Goal: Transaction & Acquisition: Purchase product/service

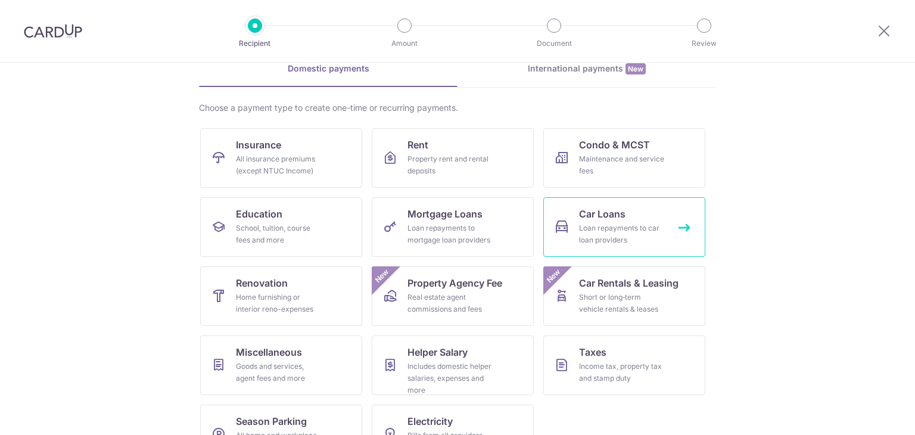
scroll to position [98, 0]
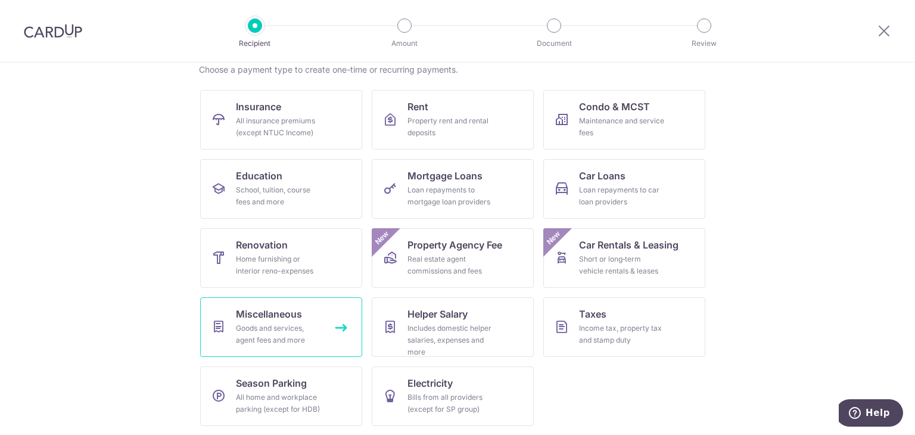
click at [282, 333] on div "Goods and services, agent fees and more" at bounding box center [279, 334] width 86 height 24
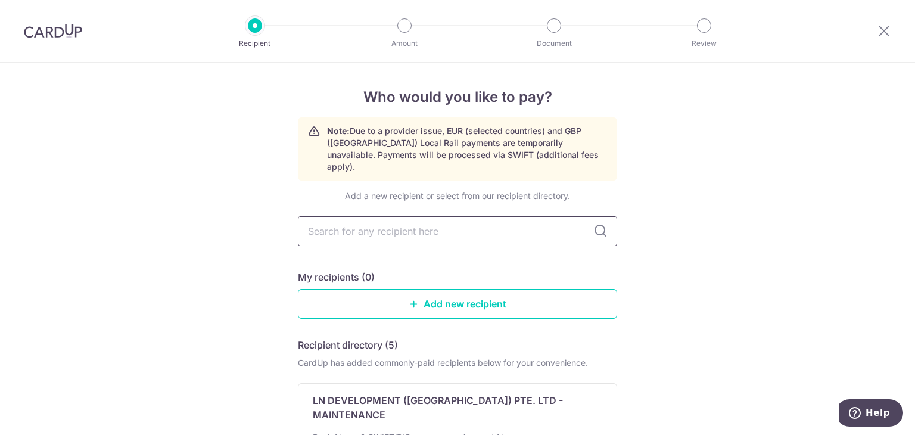
click at [524, 216] on input "text" at bounding box center [457, 231] width 319 height 30
click at [595, 224] on icon at bounding box center [601, 231] width 14 height 14
click at [475, 216] on input "text" at bounding box center [457, 231] width 319 height 30
type input "citibank"
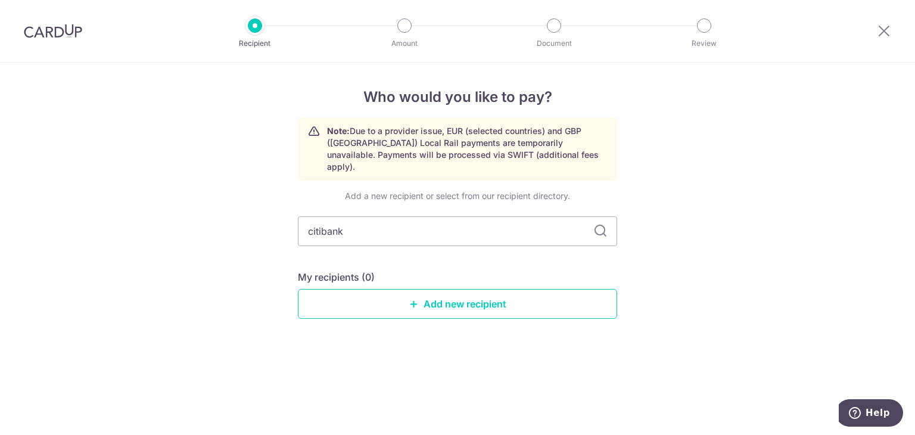
click at [614, 226] on input "citibank" at bounding box center [457, 231] width 319 height 30
click at [600, 224] on icon at bounding box center [601, 231] width 14 height 14
click at [887, 36] on icon at bounding box center [884, 30] width 14 height 15
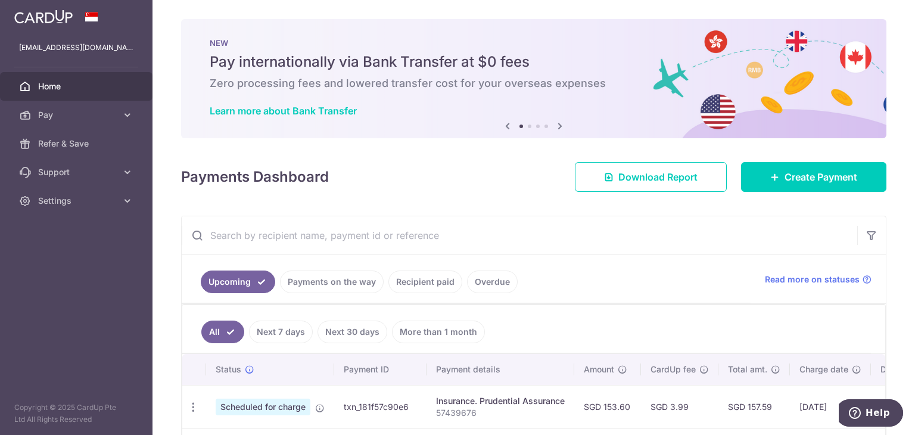
click at [86, 91] on span "Home" at bounding box center [77, 86] width 79 height 12
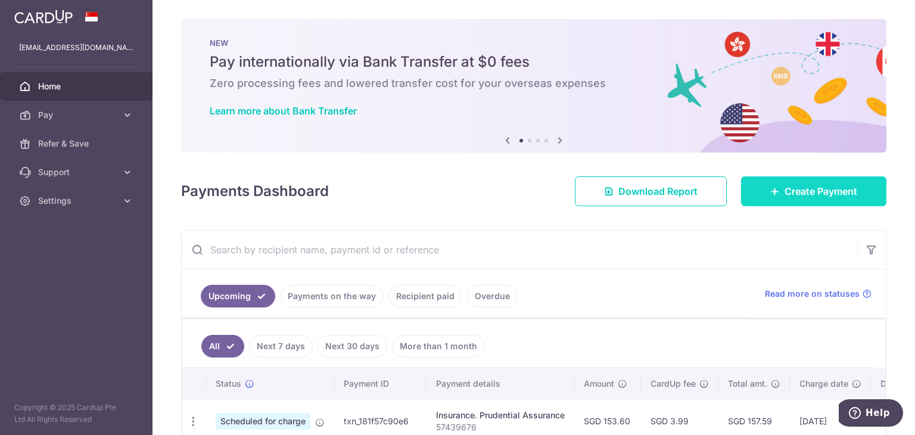
click at [833, 183] on link "Create Payment" at bounding box center [813, 191] width 145 height 30
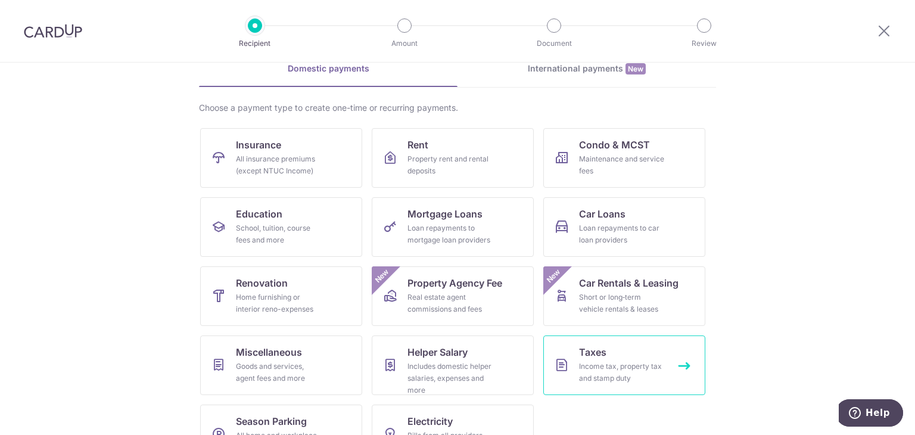
scroll to position [98, 0]
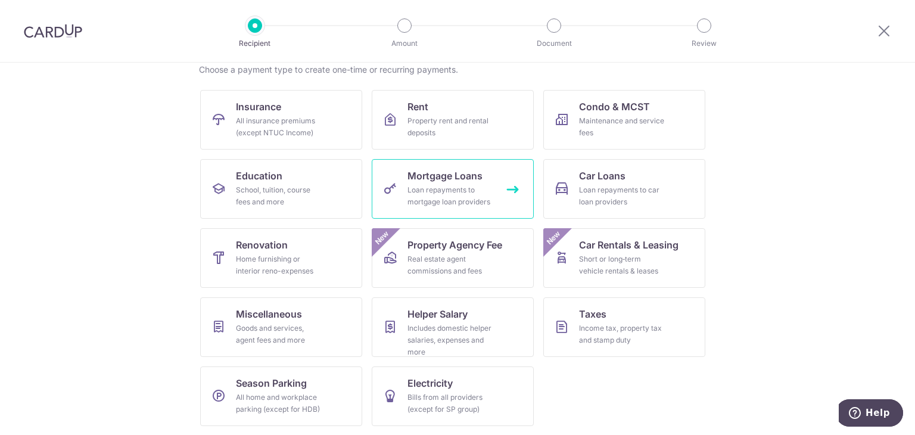
click at [486, 192] on div "Loan repayments to mortgage loan providers" at bounding box center [451, 196] width 86 height 24
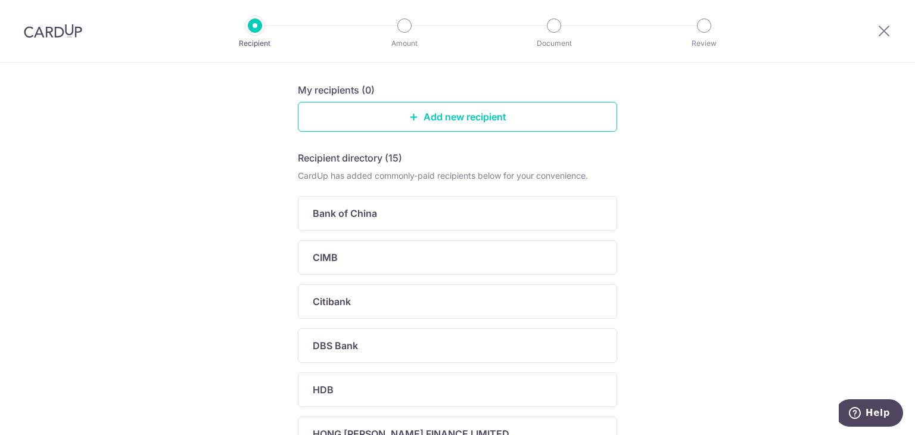
scroll to position [119, 0]
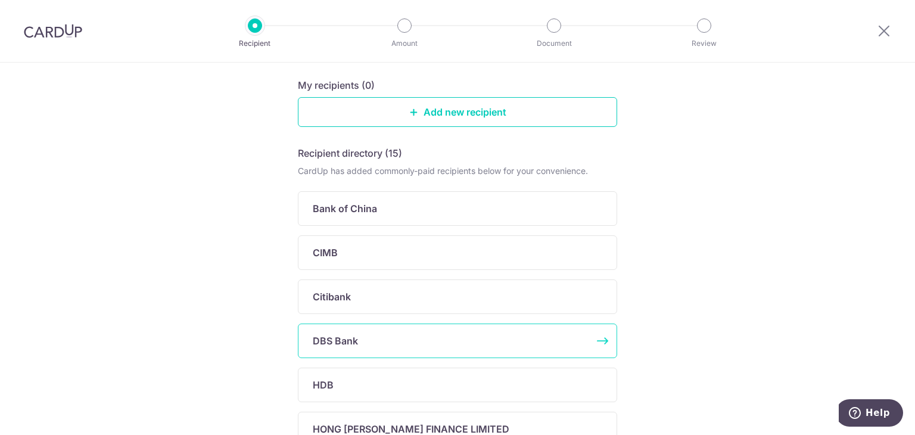
click at [420, 341] on div "DBS Bank" at bounding box center [450, 341] width 275 height 14
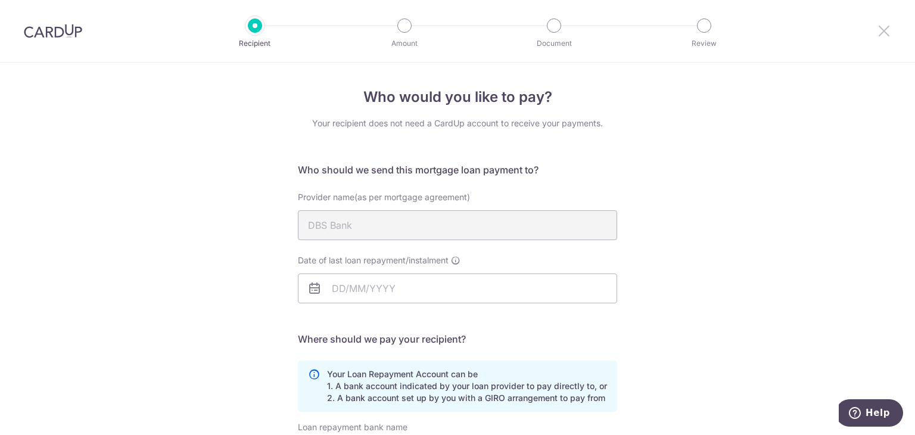
click at [889, 32] on icon at bounding box center [884, 30] width 14 height 15
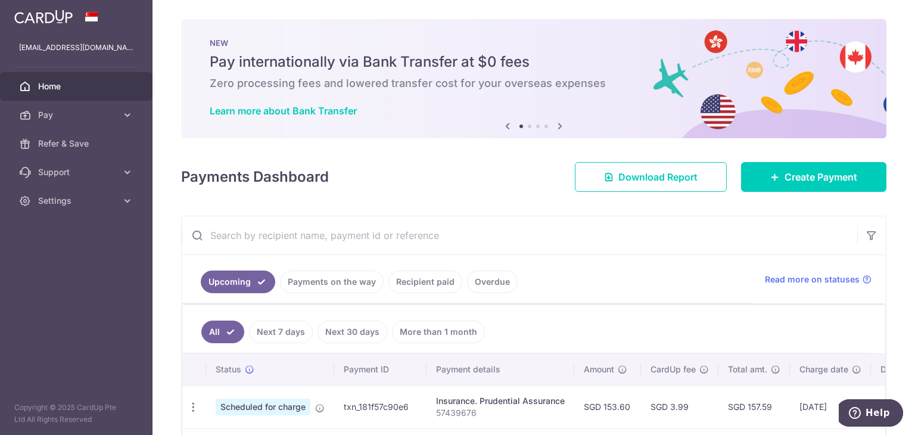
click at [558, 123] on icon at bounding box center [560, 126] width 14 height 15
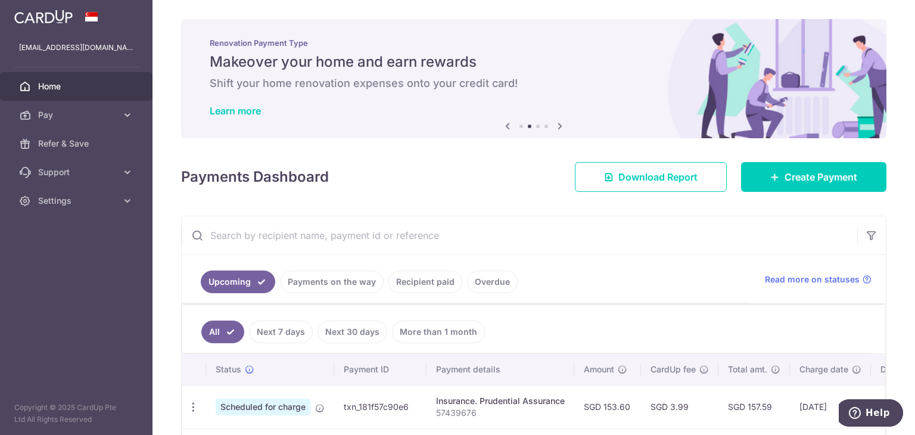
click at [558, 125] on icon at bounding box center [560, 126] width 14 height 15
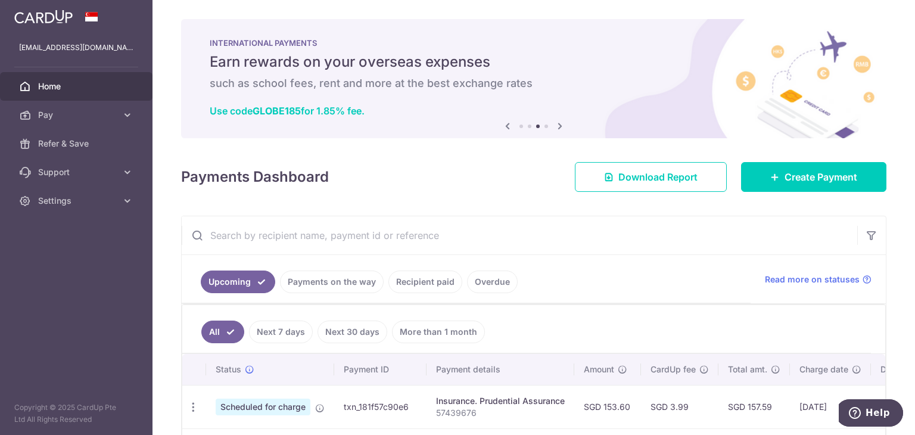
click at [558, 125] on icon at bounding box center [560, 126] width 14 height 15
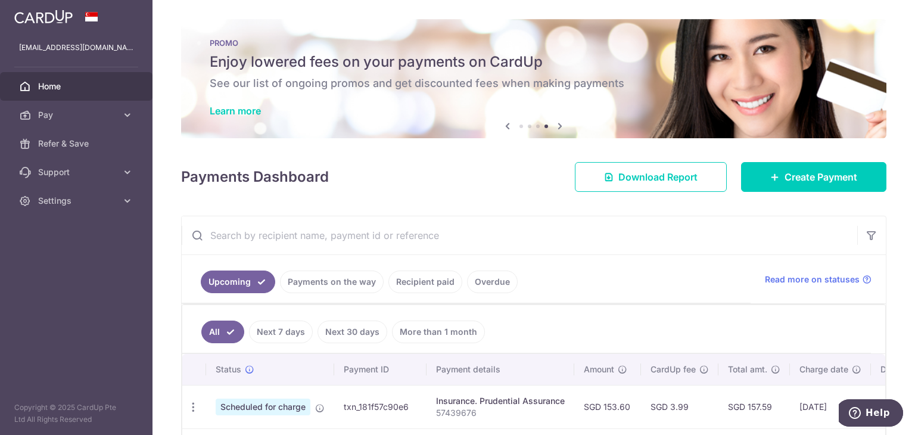
click at [558, 125] on icon at bounding box center [560, 126] width 14 height 15
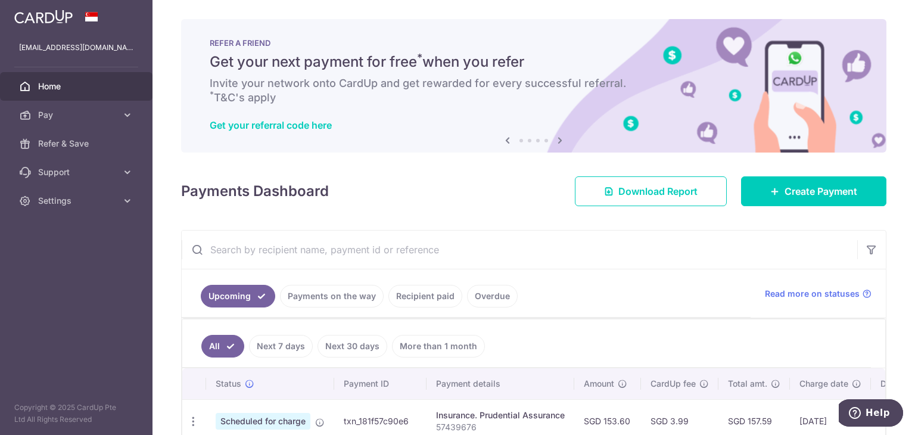
drag, startPoint x: 558, startPoint y: 125, endPoint x: 562, endPoint y: 133, distance: 8.8
click at [562, 133] on div "NEW Pay internationally via Bank Transfer at $0 fees Zero processing fees and l…" at bounding box center [534, 85] width 706 height 133
click at [558, 136] on icon at bounding box center [560, 140] width 14 height 15
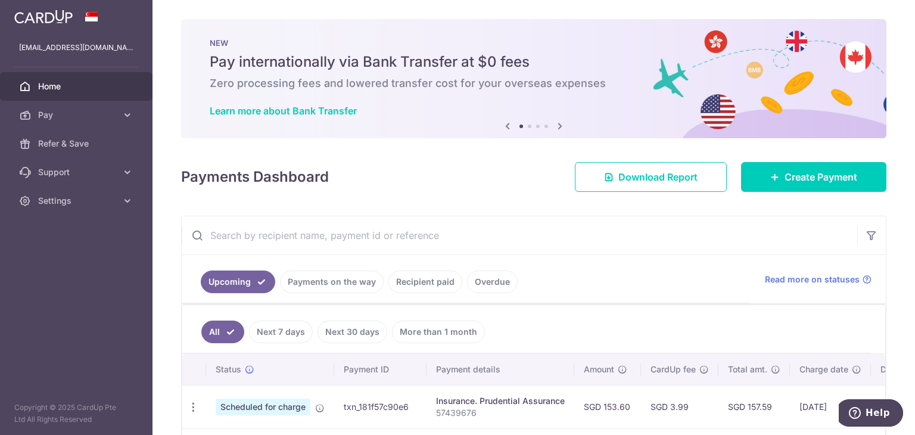
drag, startPoint x: 558, startPoint y: 136, endPoint x: 520, endPoint y: 197, distance: 71.4
click at [520, 197] on div "× Pause Schedule Pause all future payments in this series Pause just this one p…" at bounding box center [534, 217] width 763 height 435
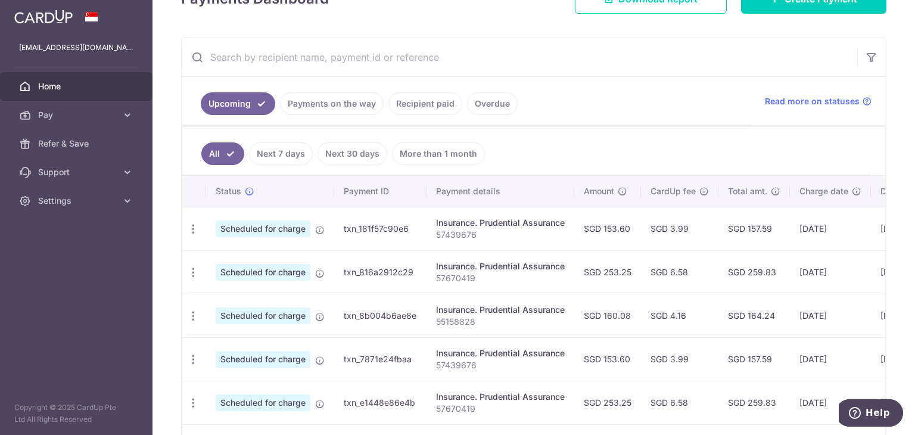
scroll to position [179, 0]
click at [434, 94] on link "Recipient paid" at bounding box center [426, 103] width 74 height 23
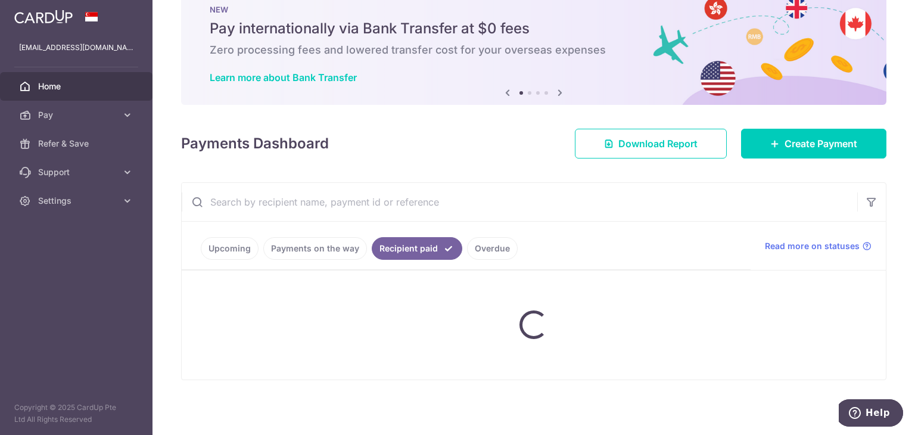
scroll to position [136, 0]
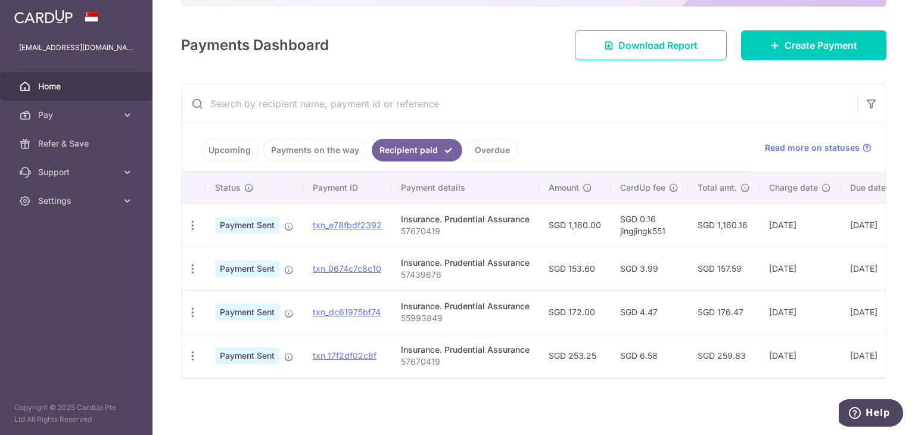
click at [224, 142] on link "Upcoming" at bounding box center [230, 150] width 58 height 23
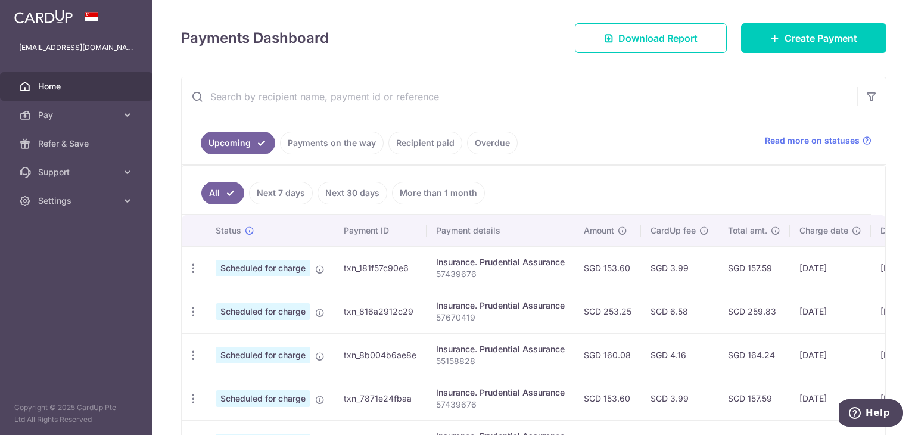
scroll to position [119, 0]
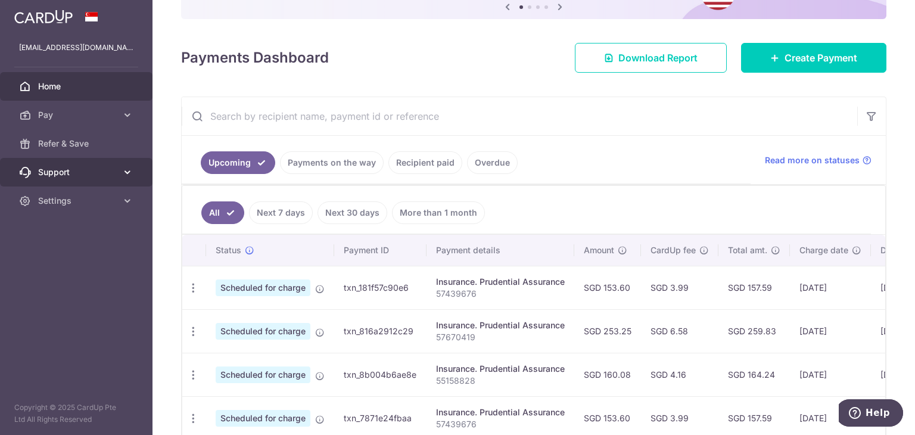
click at [64, 170] on span "Support" at bounding box center [77, 172] width 79 height 12
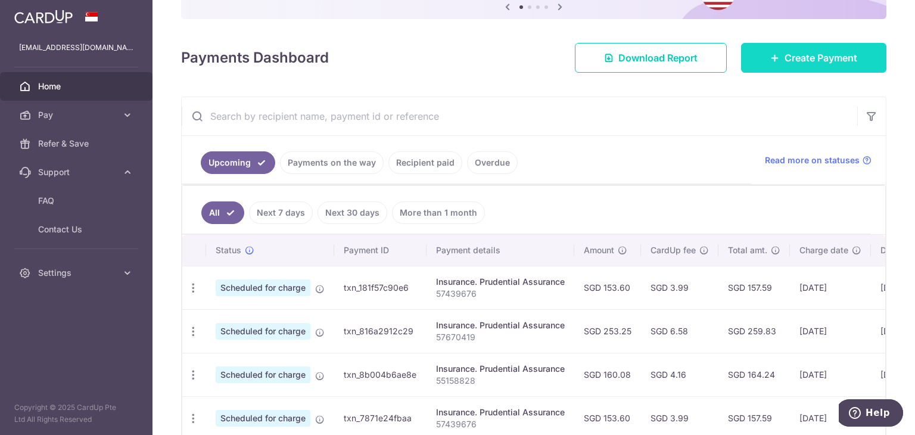
click at [801, 61] on span "Create Payment" at bounding box center [821, 58] width 73 height 14
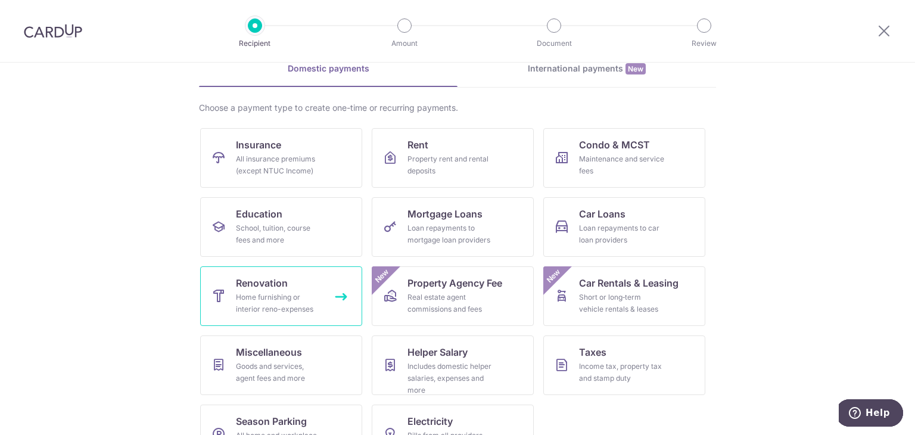
scroll to position [98, 0]
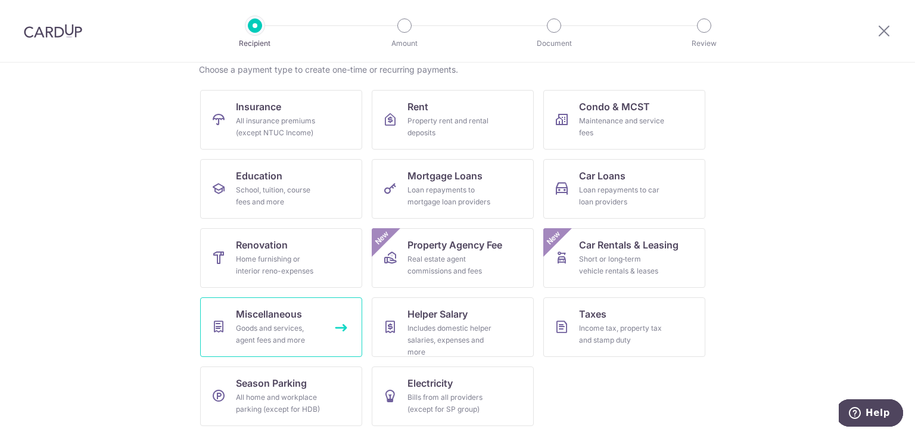
click at [296, 324] on div "Goods and services, agent fees and more" at bounding box center [279, 334] width 86 height 24
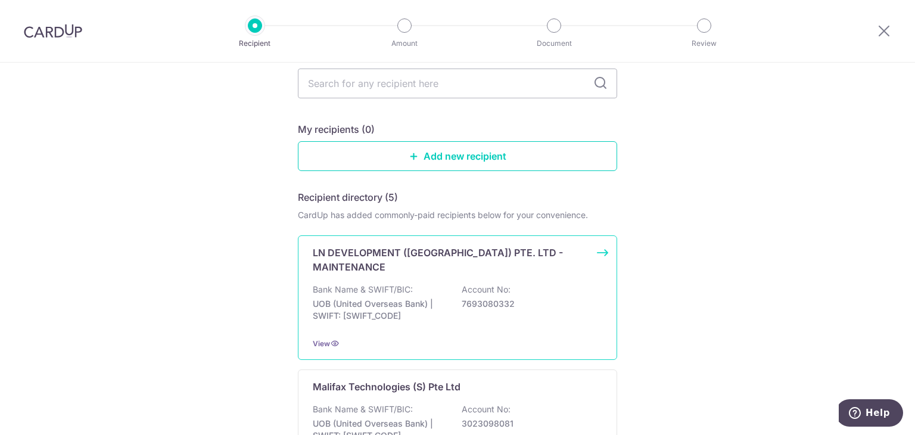
scroll to position [97, 0]
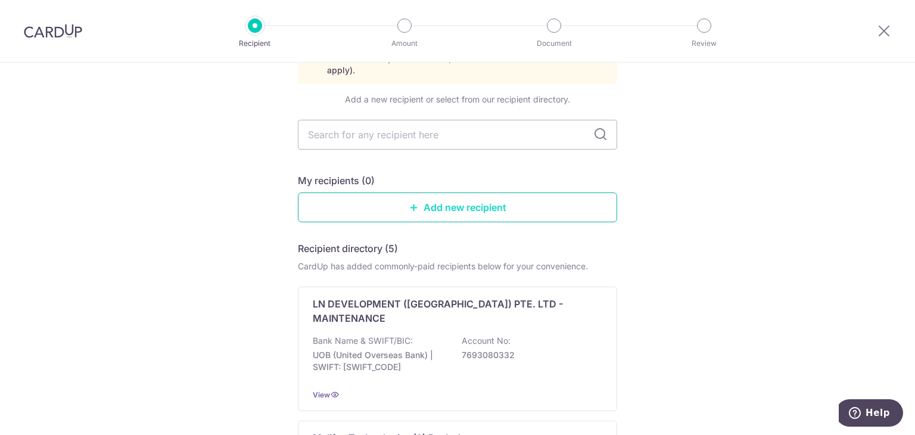
click at [486, 195] on link "Add new recipient" at bounding box center [457, 207] width 319 height 30
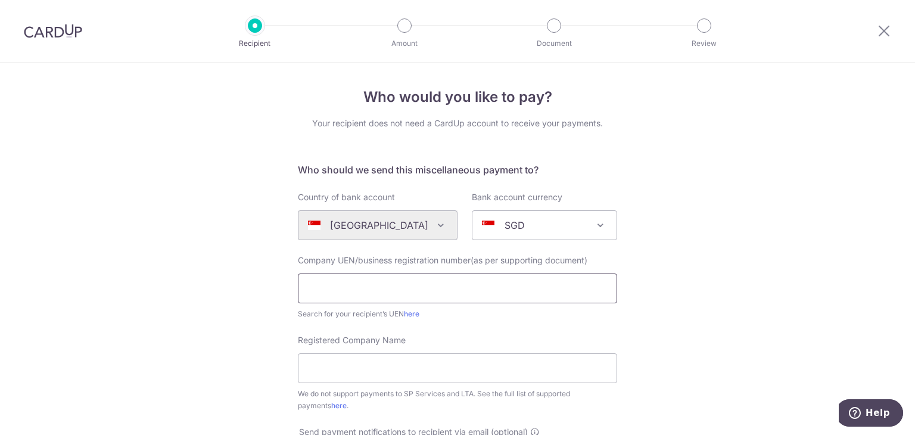
click at [503, 287] on input "text" at bounding box center [457, 289] width 319 height 30
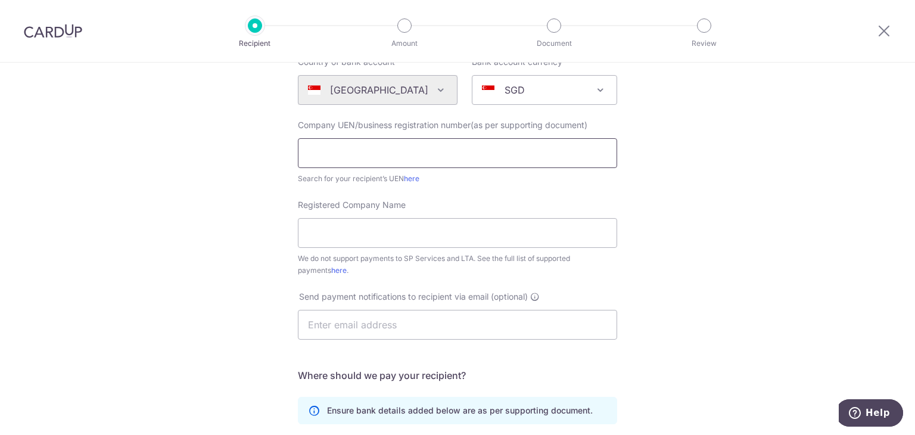
scroll to position [179, 0]
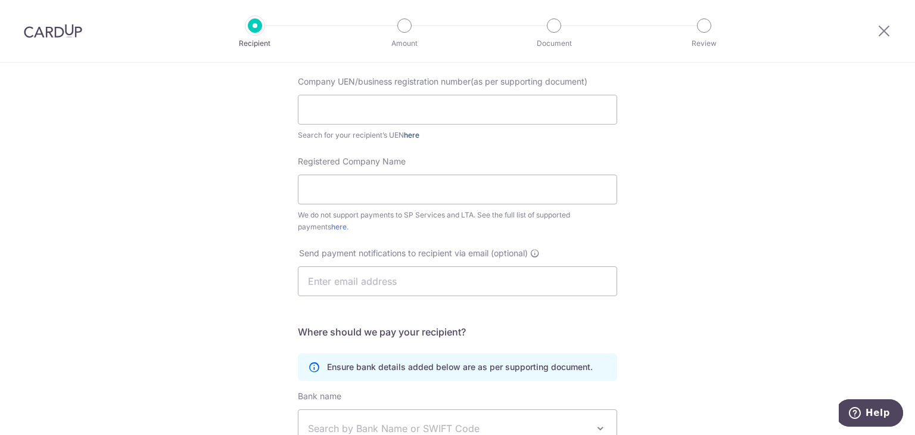
click at [406, 136] on link "here" at bounding box center [411, 135] width 15 height 9
click at [677, 280] on div "Who would you like to pay? Your recipient does not need a CardUp account to rec…" at bounding box center [457, 253] width 915 height 739
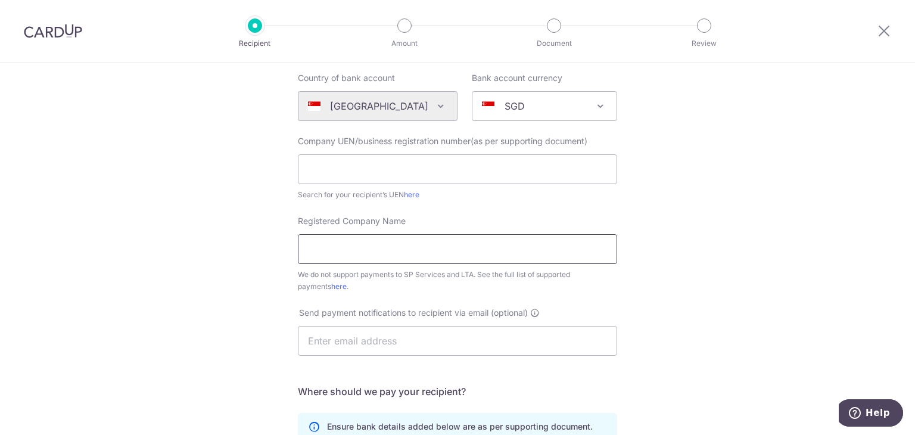
click at [316, 251] on input "Registered Company Name" at bounding box center [457, 249] width 319 height 30
type input "Citibank"
click at [405, 341] on input "text" at bounding box center [457, 341] width 319 height 30
type input "i"
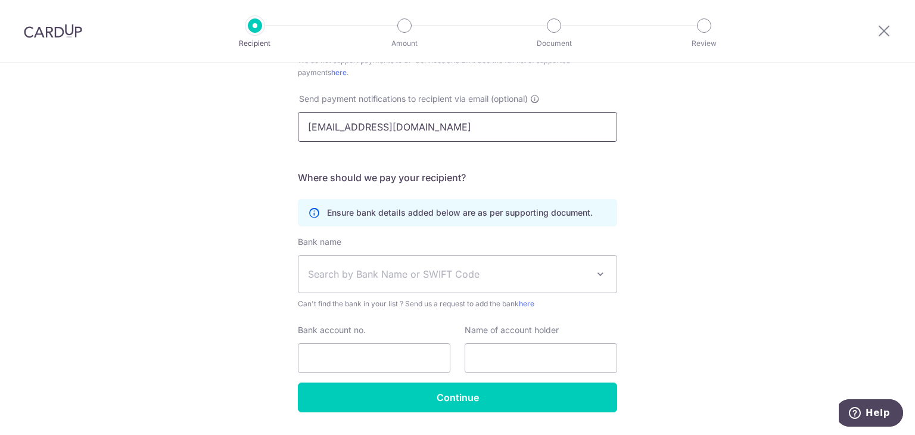
scroll to position [366, 0]
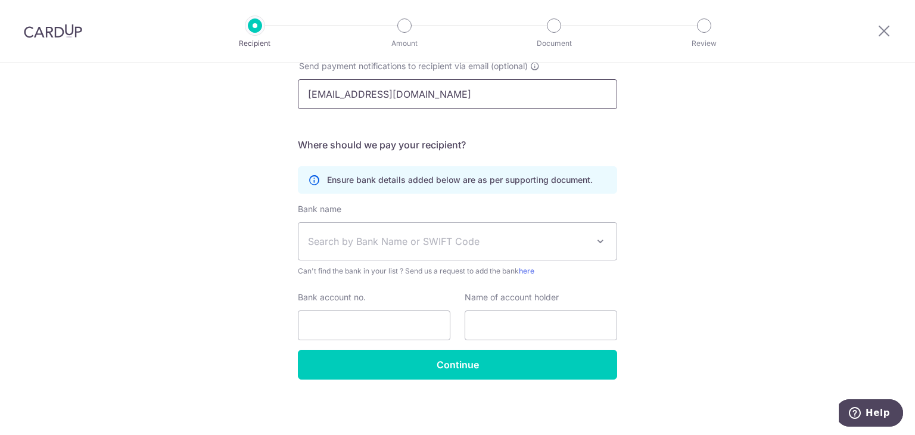
type input "[EMAIL_ADDRESS][DOMAIN_NAME]"
click at [527, 229] on span "Search by Bank Name or SWIFT Code" at bounding box center [458, 241] width 318 height 37
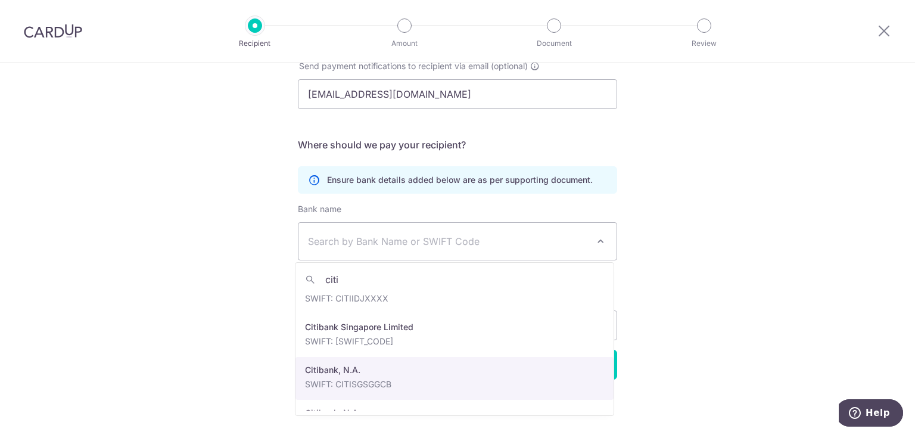
scroll to position [0, 0]
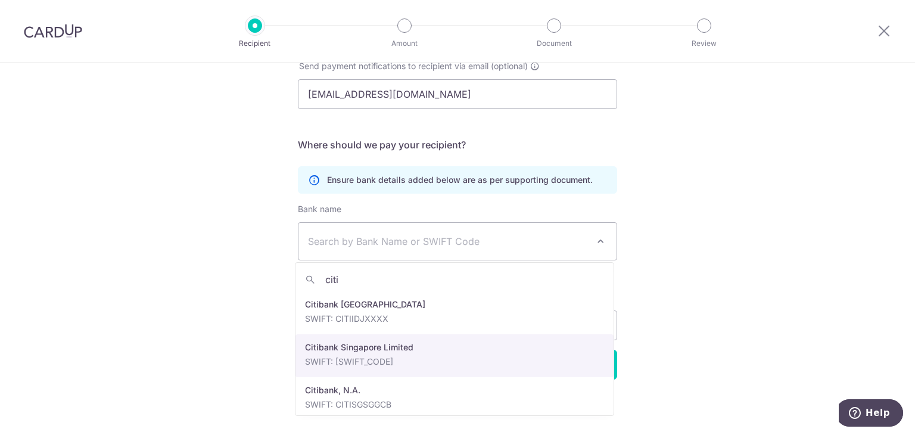
type input "citi"
click at [706, 328] on div "Who would you like to pay? Your recipient does not need a CardUp account to rec…" at bounding box center [457, 66] width 915 height 739
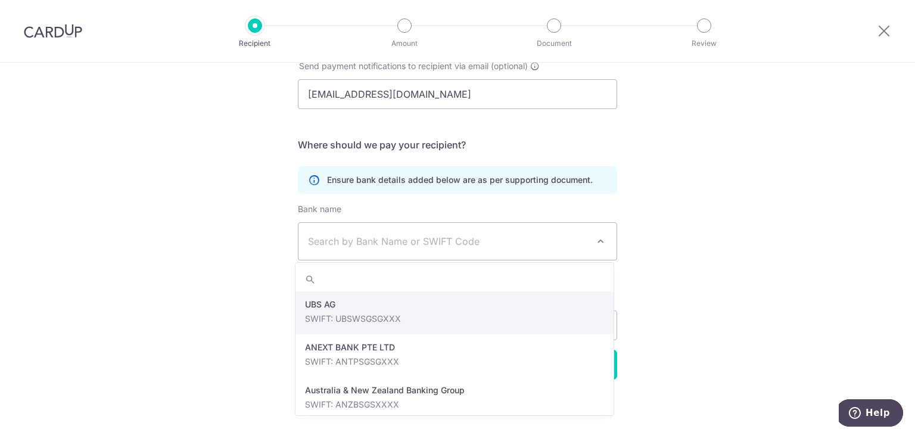
click at [558, 244] on span "Search by Bank Name or SWIFT Code" at bounding box center [448, 241] width 280 height 14
type input "citibank"
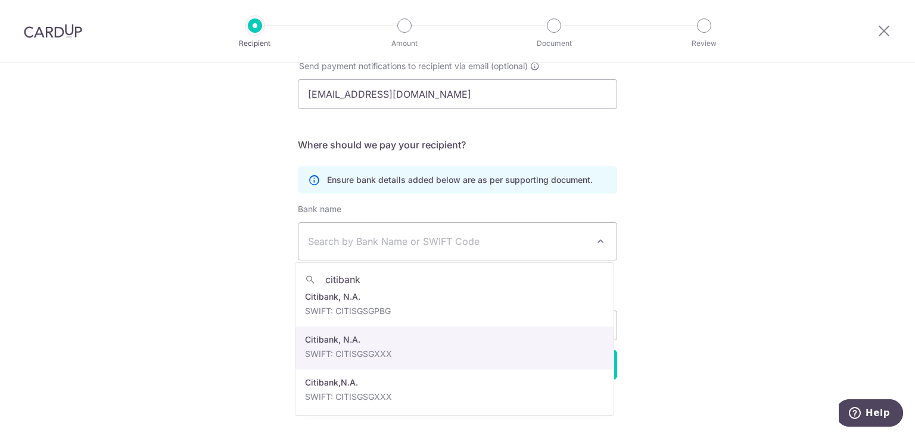
scroll to position [138, 0]
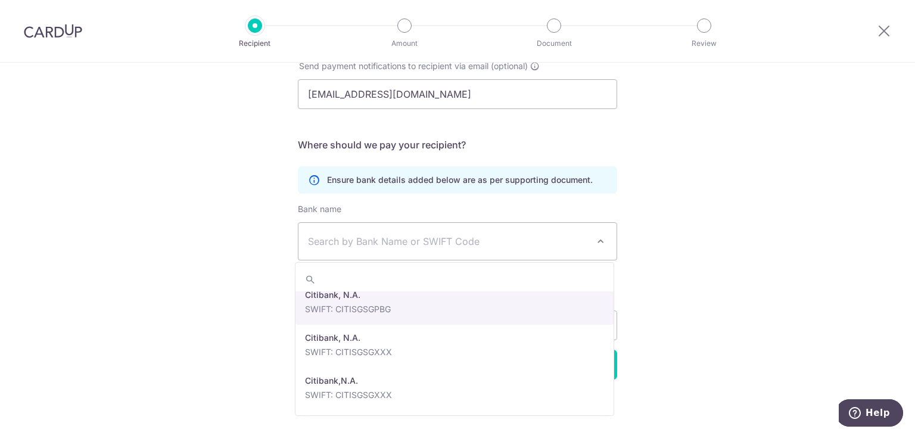
click at [715, 247] on div "Who would you like to pay? Your recipient does not need a CardUp account to rec…" at bounding box center [457, 66] width 915 height 739
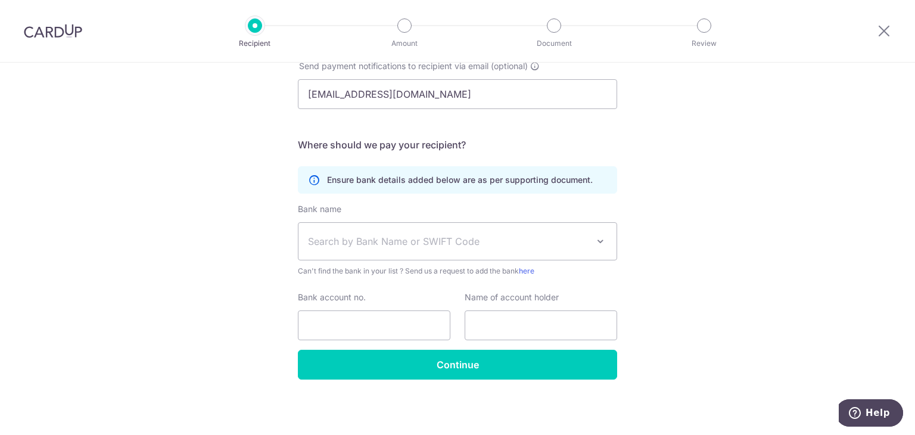
click at [418, 224] on span "Search by Bank Name or SWIFT Code" at bounding box center [458, 241] width 318 height 37
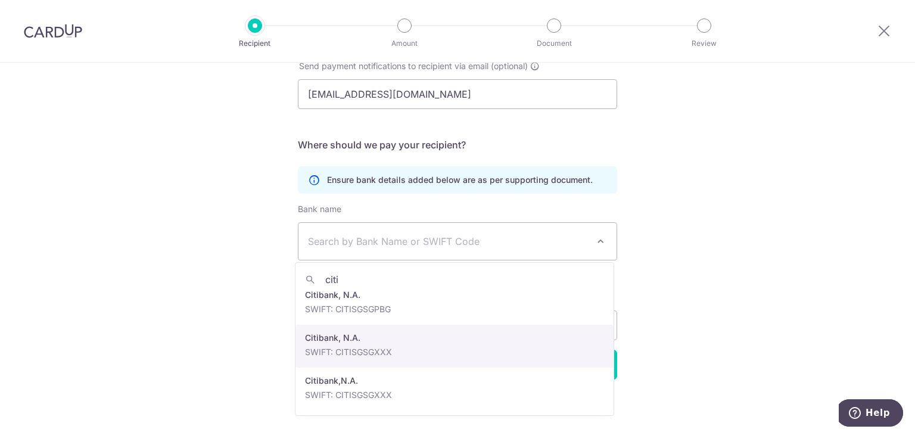
type input "citi"
drag, startPoint x: 483, startPoint y: 348, endPoint x: 483, endPoint y: 277, distance: 70.9
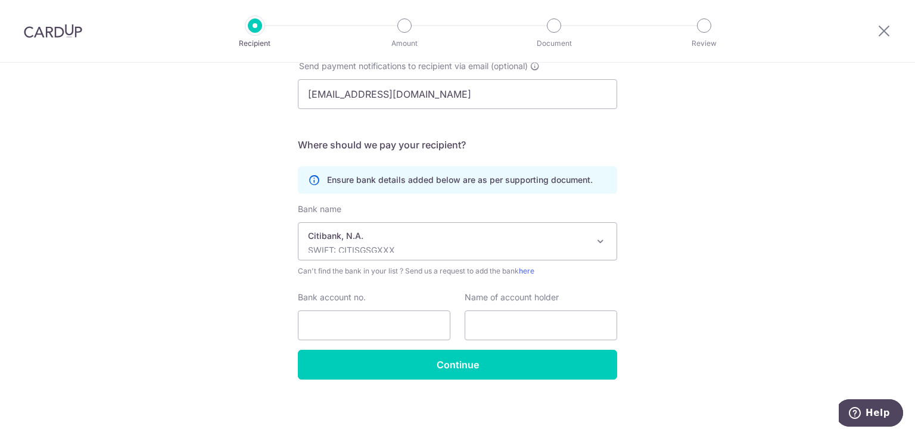
select select "20"
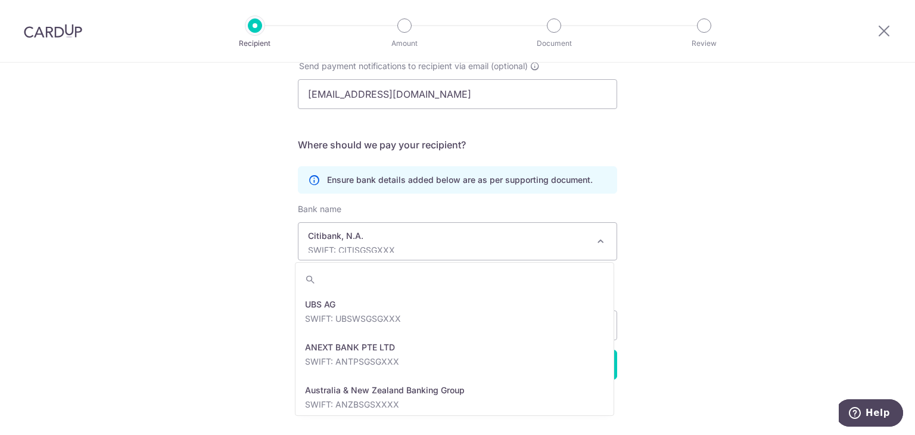
click at [492, 251] on p "SWIFT: CITISGSGXXX" at bounding box center [448, 250] width 280 height 12
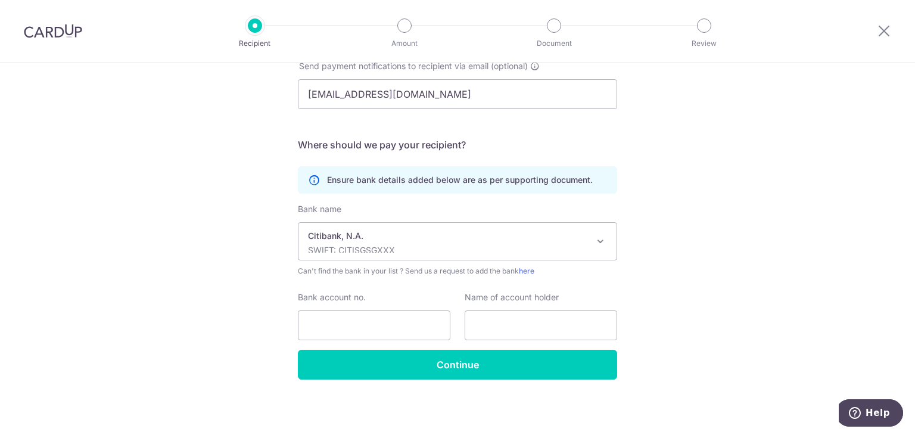
click at [580, 245] on p "SWIFT: CITISGSGXXX" at bounding box center [448, 250] width 280 height 12
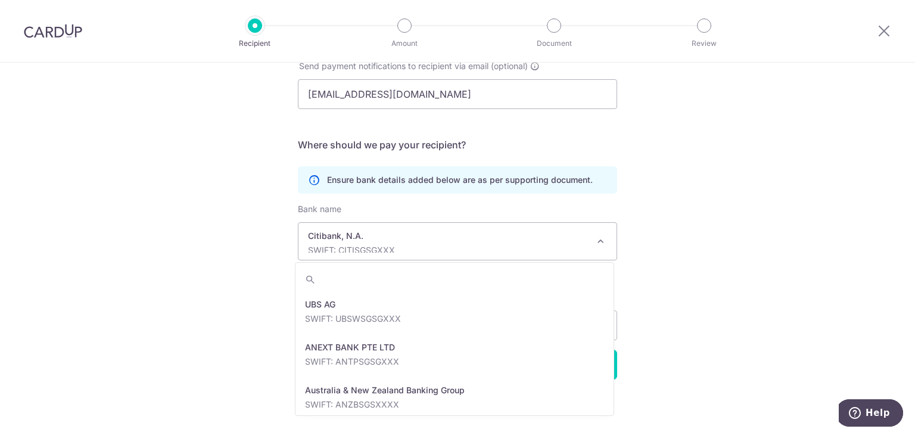
click at [580, 245] on p "SWIFT: CITISGSGXXX" at bounding box center [448, 250] width 280 height 12
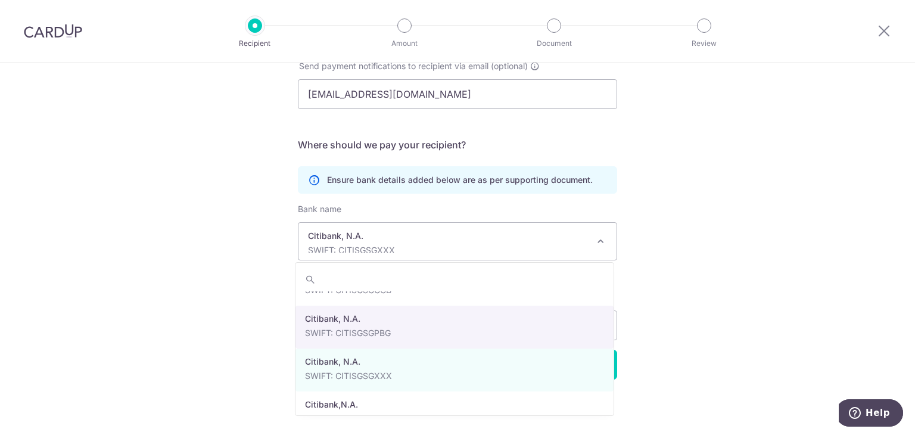
click at [694, 220] on div "Who would you like to pay? Your recipient does not need a CardUp account to rec…" at bounding box center [457, 66] width 915 height 739
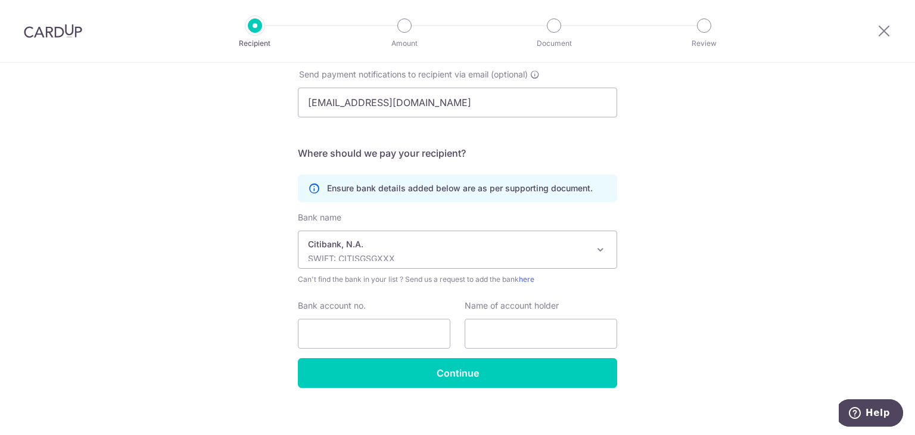
scroll to position [366, 0]
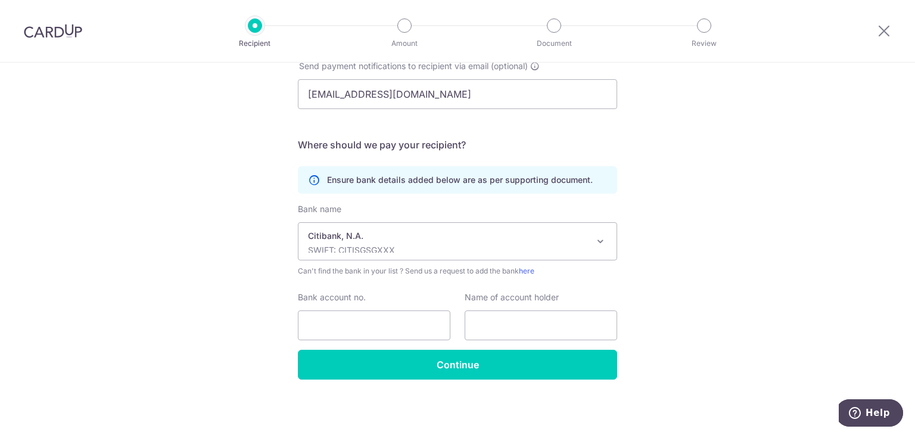
click at [901, 400] on div "Help" at bounding box center [869, 412] width 67 height 27
click at [871, 410] on span "Help" at bounding box center [878, 413] width 24 height 11
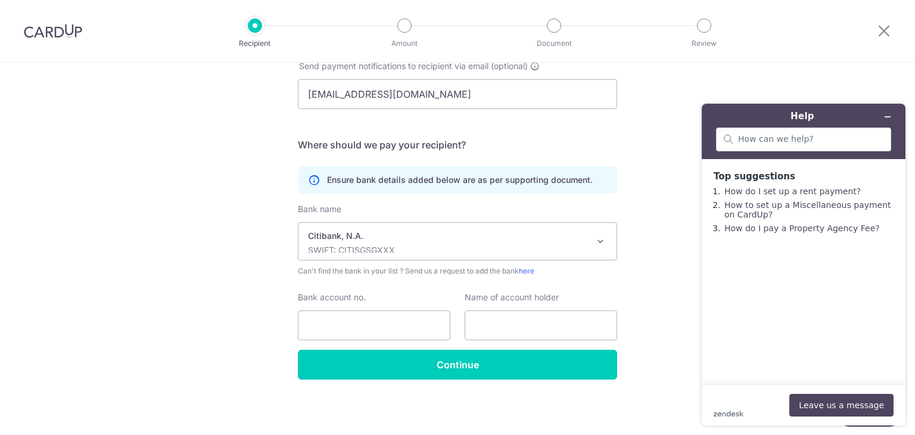
scroll to position [0, 0]
click at [889, 116] on icon "Minimize widget" at bounding box center [888, 117] width 8 height 8
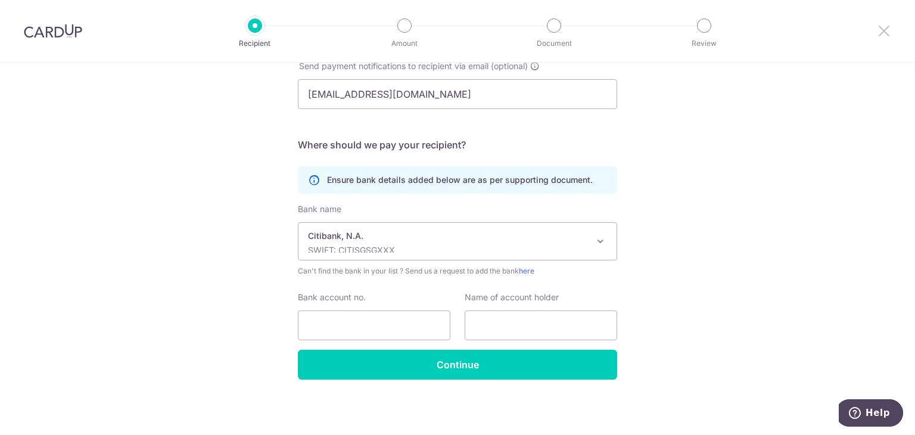
click at [886, 32] on icon at bounding box center [884, 30] width 14 height 15
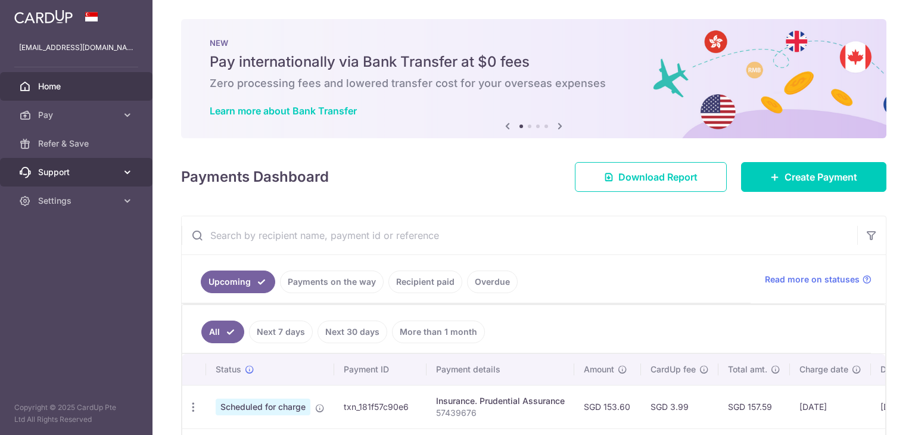
click at [81, 165] on link "Support" at bounding box center [76, 172] width 153 height 29
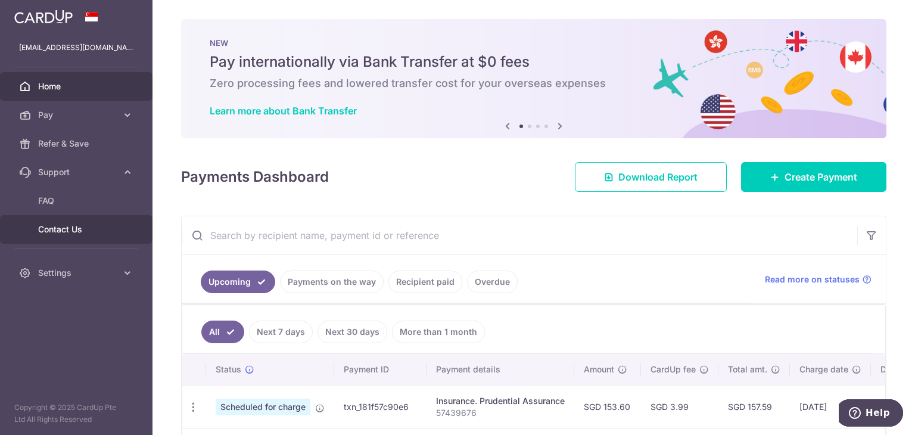
click at [70, 229] on span "Contact Us" at bounding box center [77, 229] width 79 height 12
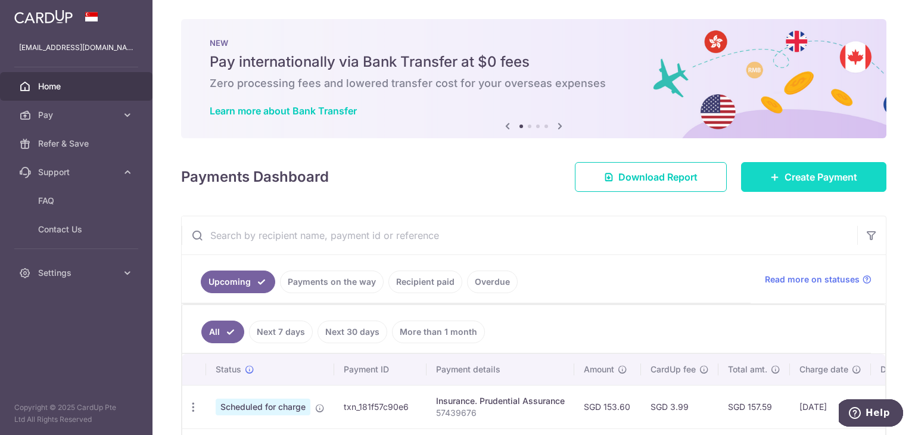
click at [791, 176] on span "Create Payment" at bounding box center [821, 177] width 73 height 14
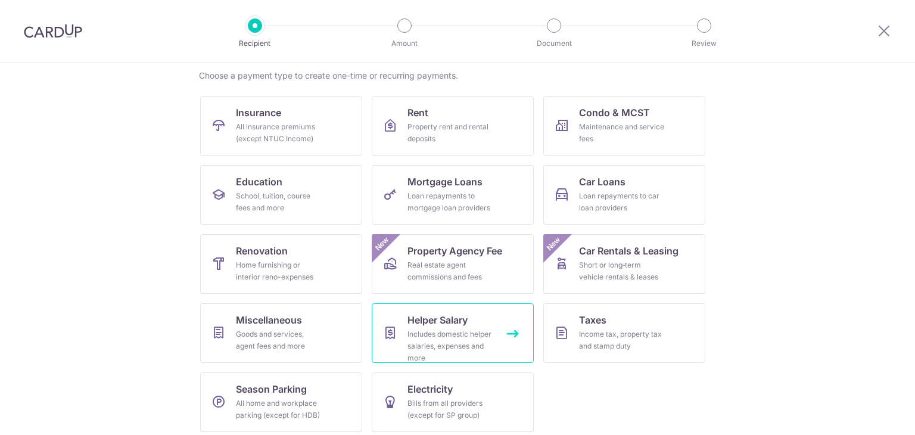
scroll to position [98, 0]
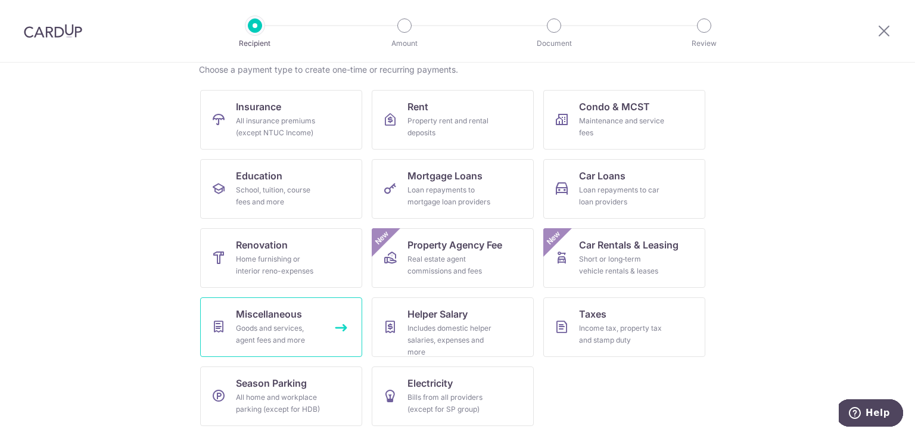
click at [288, 339] on div "Goods and services, agent fees and more" at bounding box center [279, 334] width 86 height 24
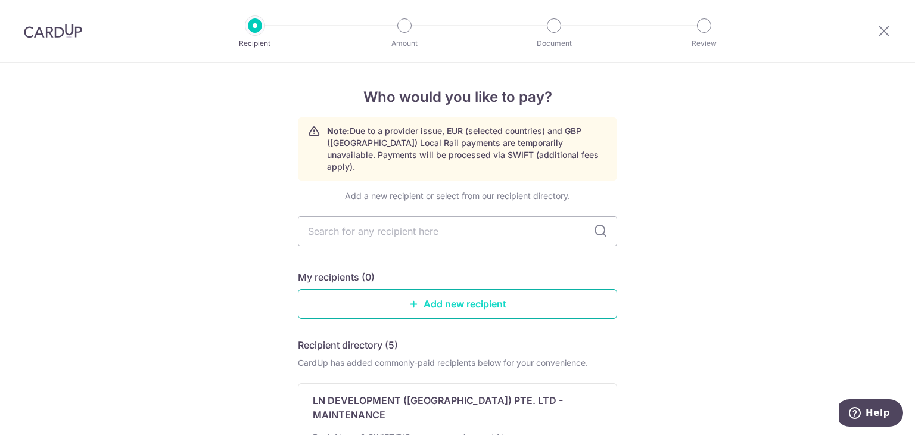
click at [501, 289] on link "Add new recipient" at bounding box center [457, 304] width 319 height 30
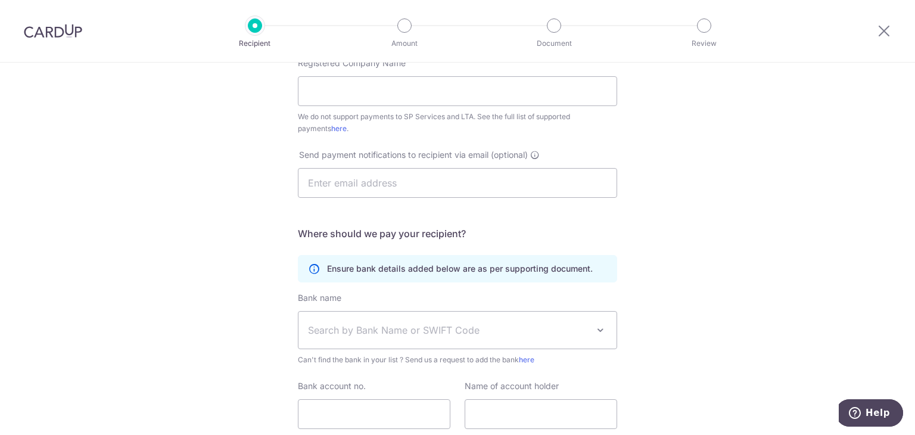
scroll to position [298, 0]
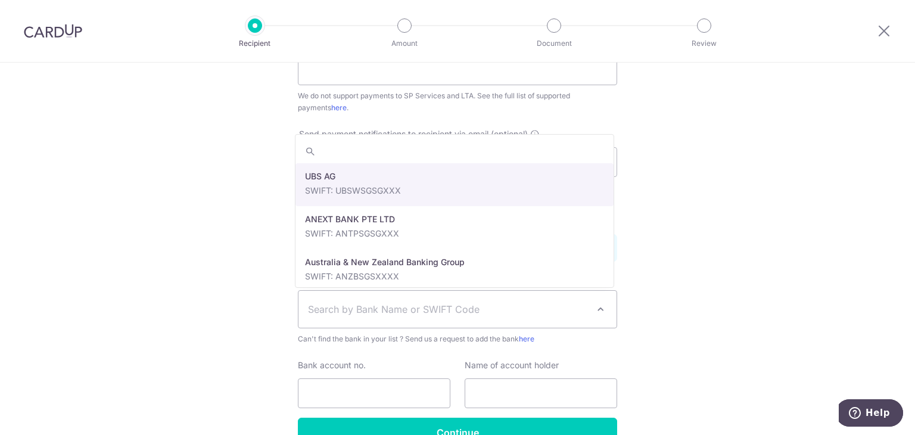
click at [443, 310] on span "Search by Bank Name or SWIFT Code" at bounding box center [448, 309] width 280 height 14
type input "CITI"
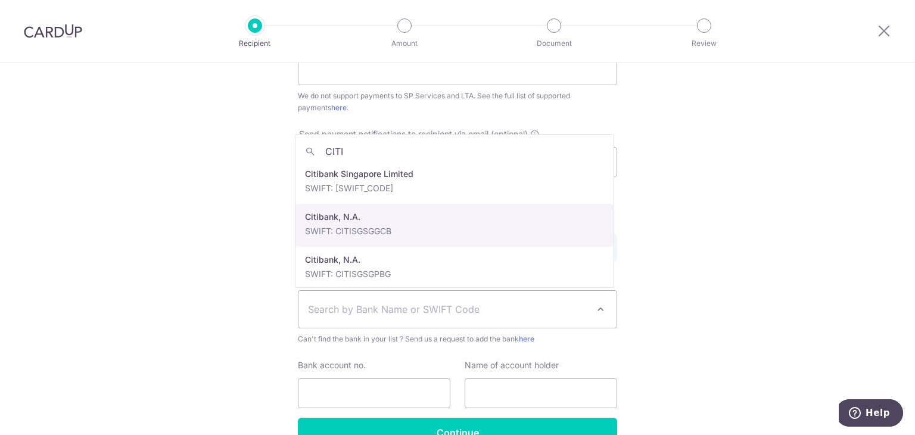
scroll to position [44, 0]
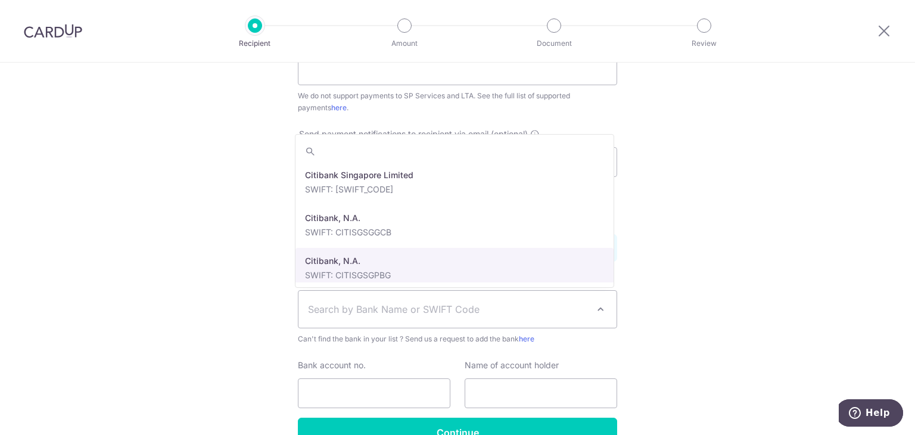
click at [663, 249] on div "Who would you like to pay? Your recipient does not need a CardUp account to rec…" at bounding box center [457, 134] width 915 height 739
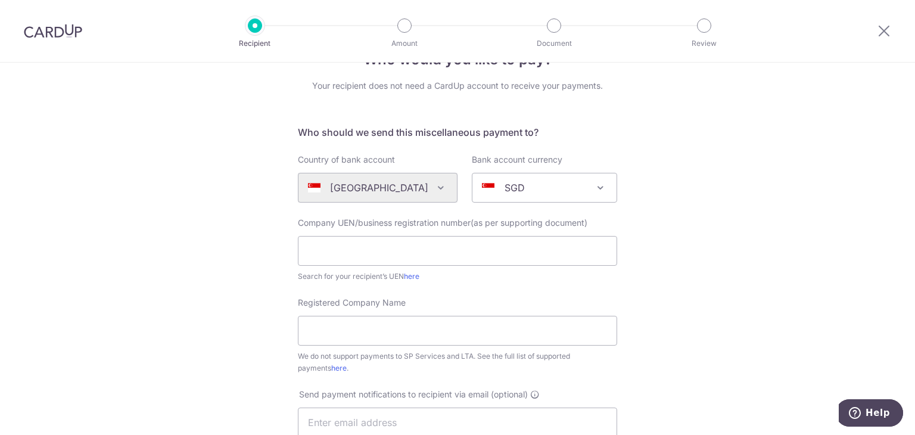
scroll to position [0, 0]
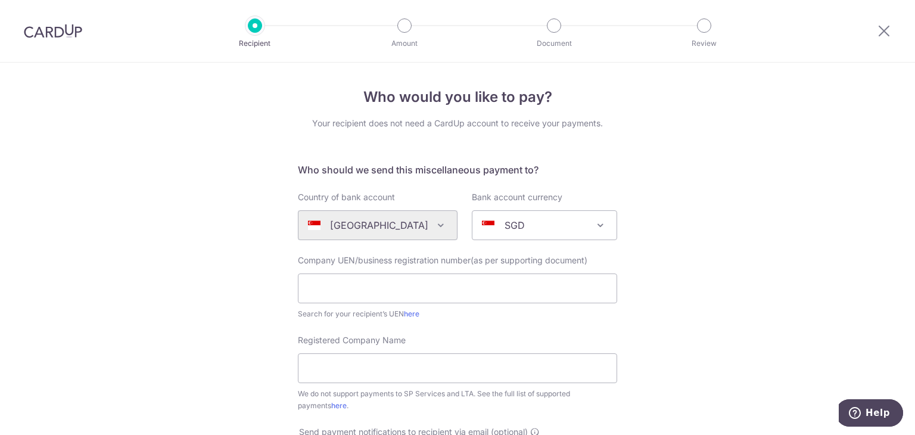
click at [895, 31] on div at bounding box center [884, 31] width 62 height 62
click at [886, 34] on icon at bounding box center [884, 30] width 14 height 15
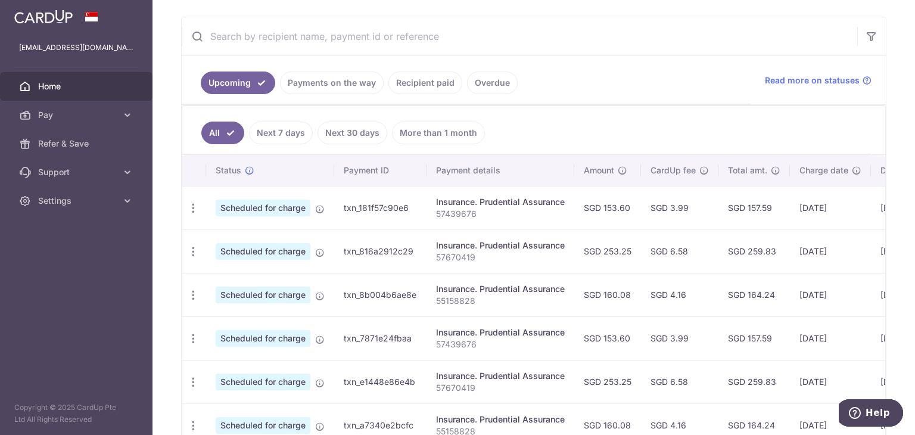
scroll to position [179, 0]
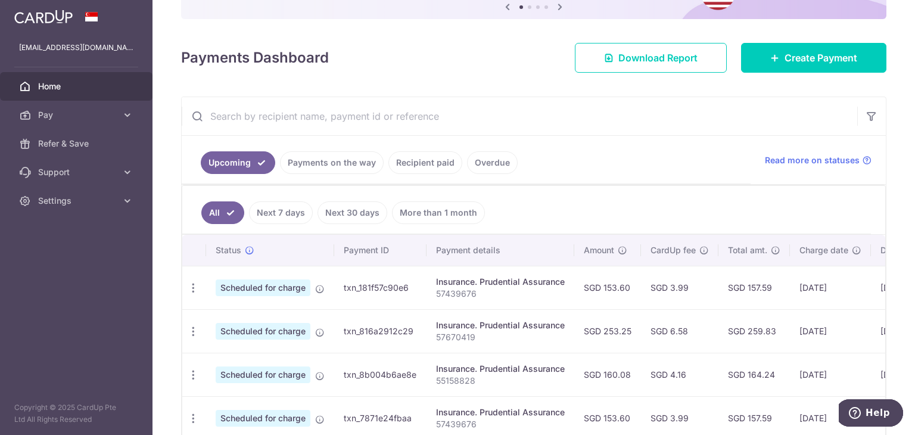
click at [338, 157] on link "Payments on the way" at bounding box center [332, 162] width 104 height 23
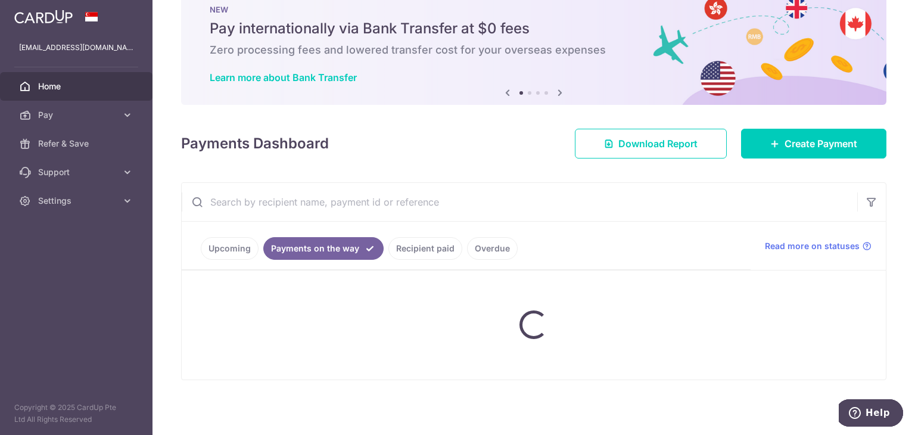
scroll to position [81, 0]
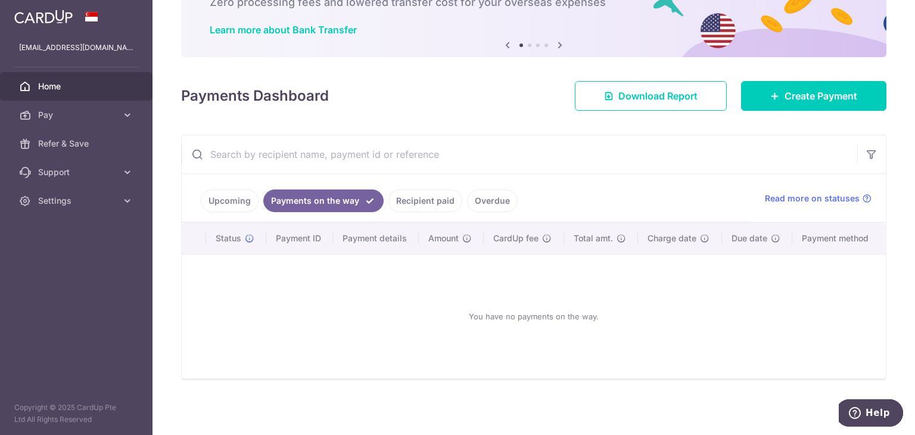
click at [430, 205] on link "Recipient paid" at bounding box center [426, 201] width 74 height 23
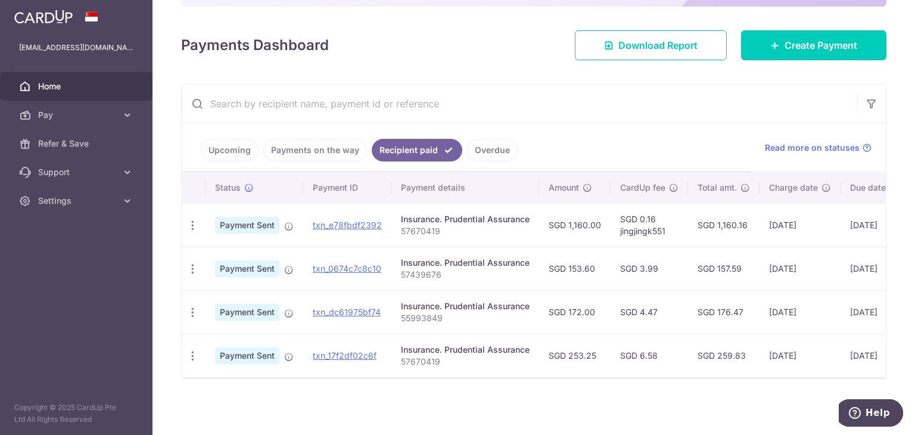
scroll to position [136, 0]
click at [242, 144] on link "Upcoming" at bounding box center [230, 150] width 58 height 23
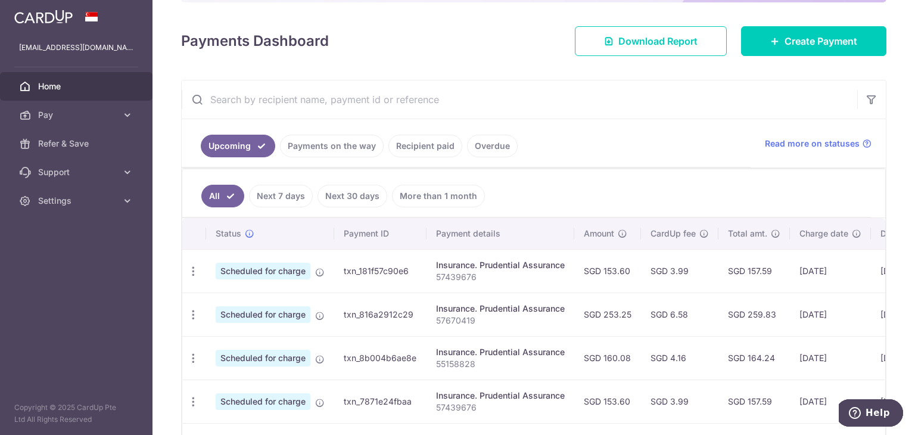
click at [339, 148] on link "Payments on the way" at bounding box center [332, 146] width 104 height 23
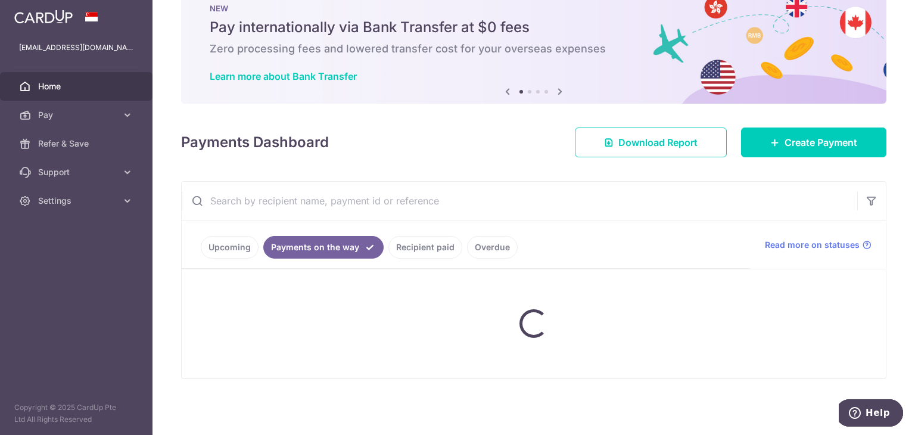
scroll to position [81, 0]
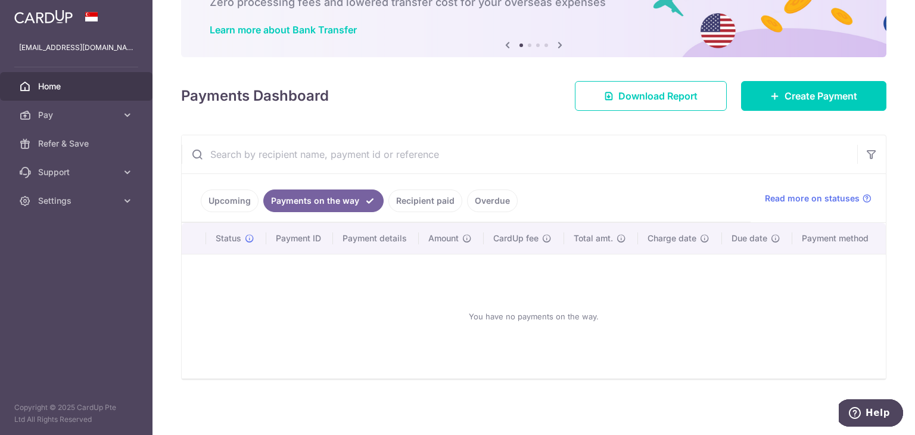
click at [241, 200] on link "Upcoming" at bounding box center [230, 201] width 58 height 23
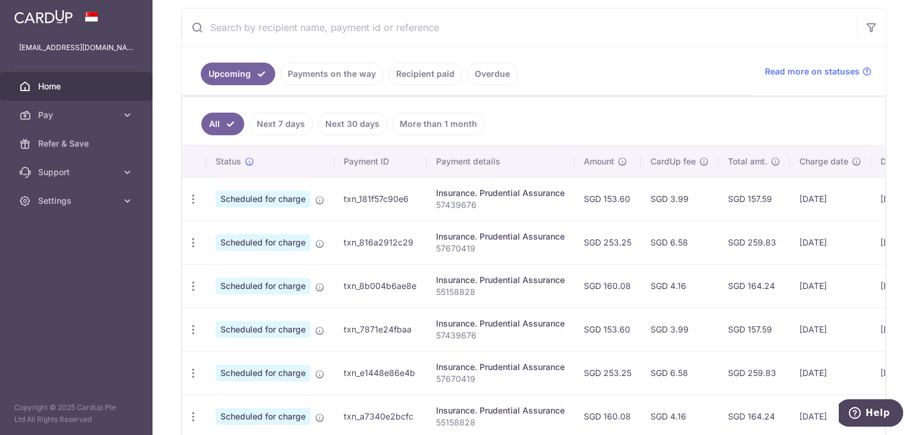
scroll to position [148, 0]
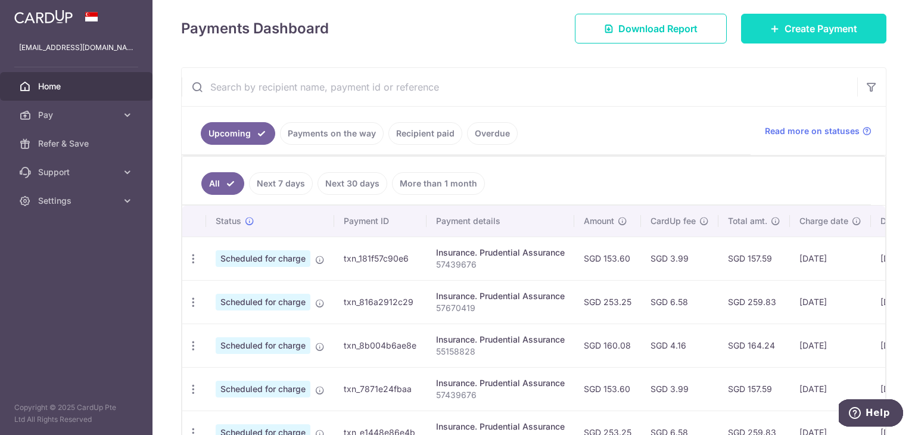
click at [789, 39] on link "Create Payment" at bounding box center [813, 29] width 145 height 30
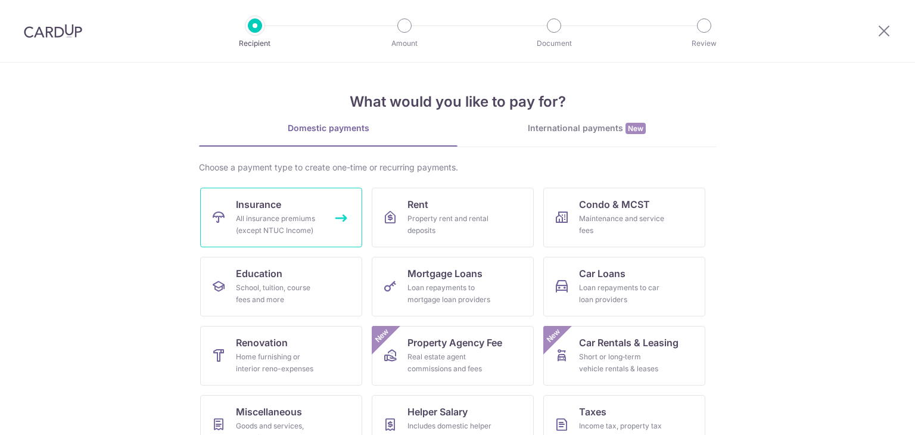
click at [315, 201] on link "Insurance All insurance premiums (except NTUC Income)" at bounding box center [281, 218] width 162 height 60
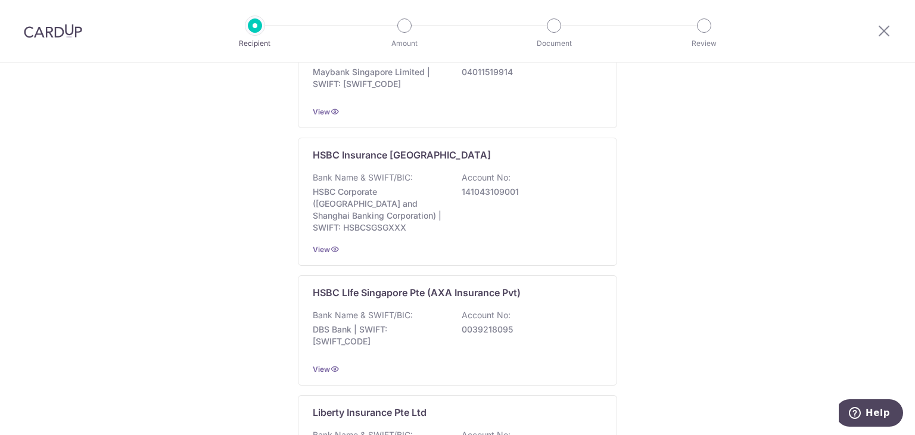
scroll to position [1189, 0]
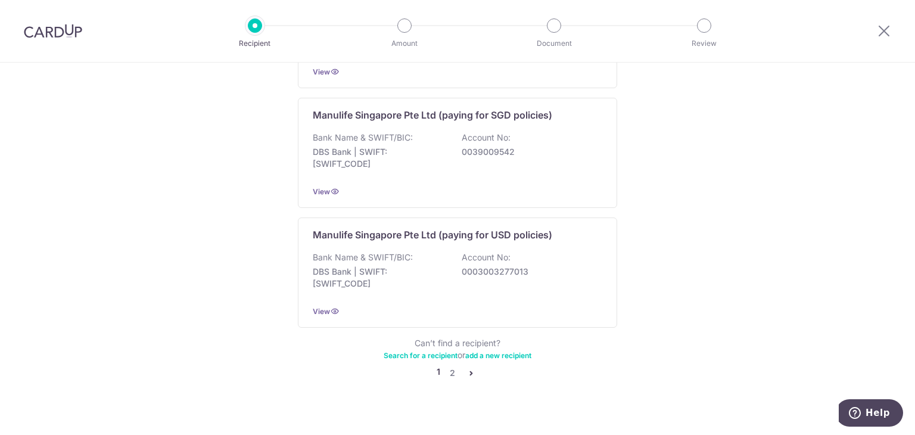
click at [467, 368] on icon "pager" at bounding box center [472, 373] width 10 height 10
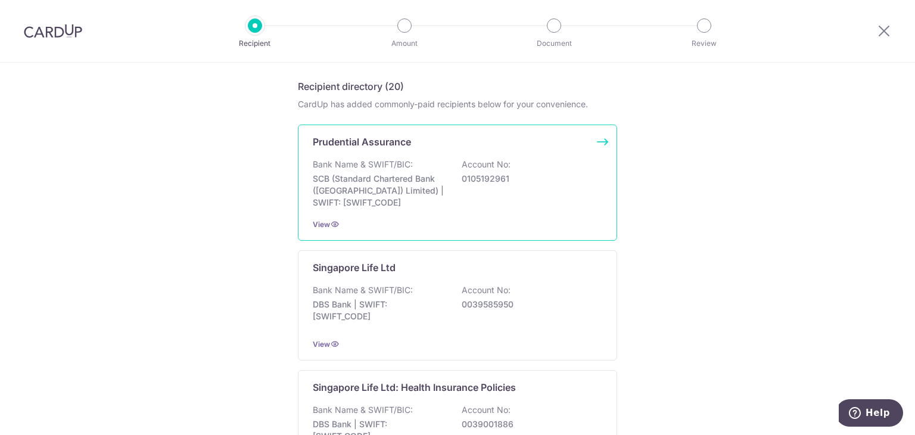
scroll to position [179, 0]
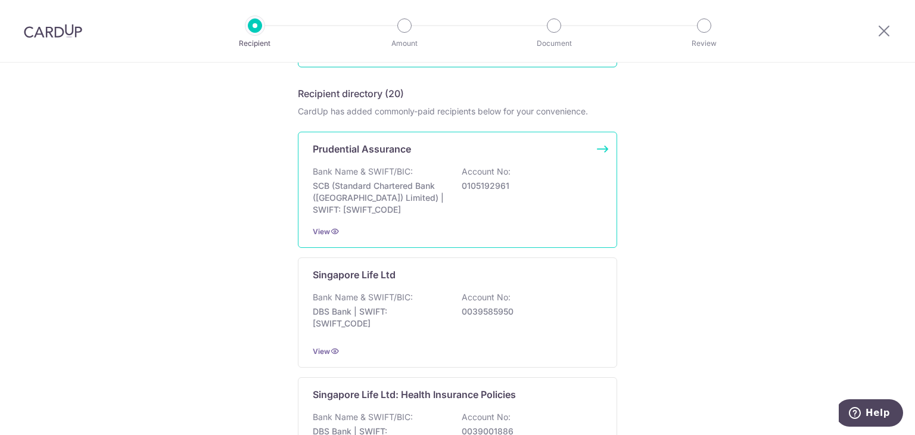
click at [481, 193] on div "Bank Name & SWIFT/BIC: SCB (Standard Chartered Bank (Singapore) Limited) | SWIF…" at bounding box center [458, 191] width 290 height 50
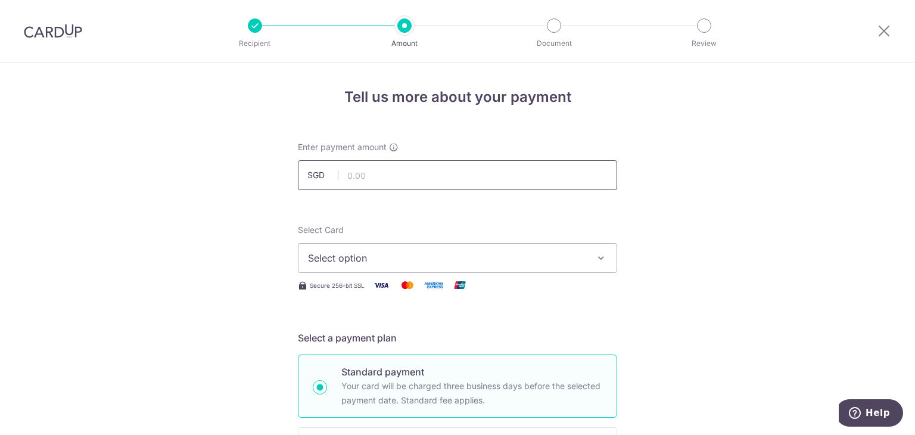
click at [367, 172] on input "text" at bounding box center [457, 175] width 319 height 30
paste input "153.28"
type input "153.28"
click at [413, 251] on span "Select option" at bounding box center [447, 258] width 278 height 14
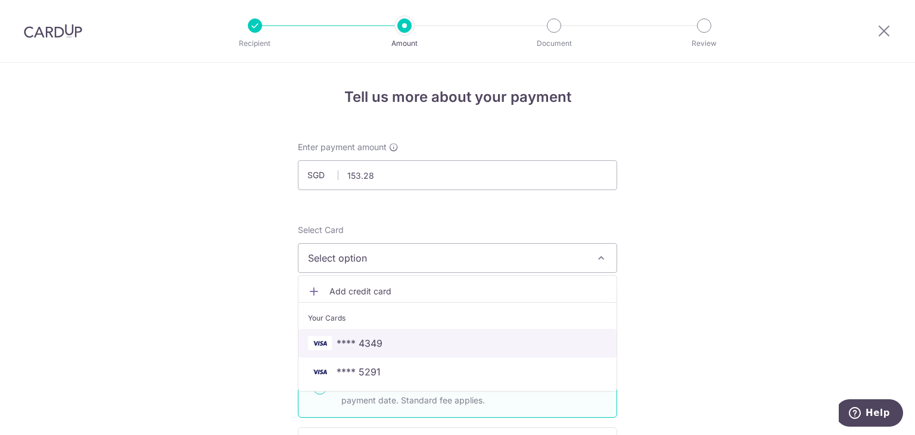
click at [396, 340] on span "**** 4349" at bounding box center [457, 343] width 299 height 14
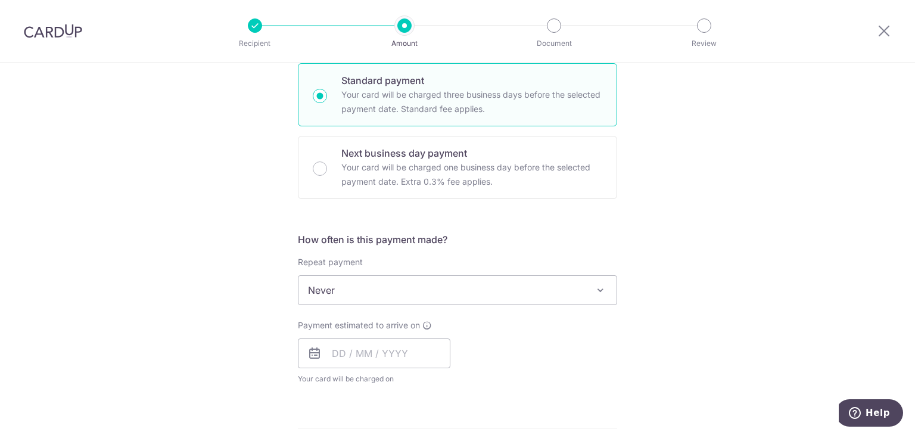
scroll to position [298, 0]
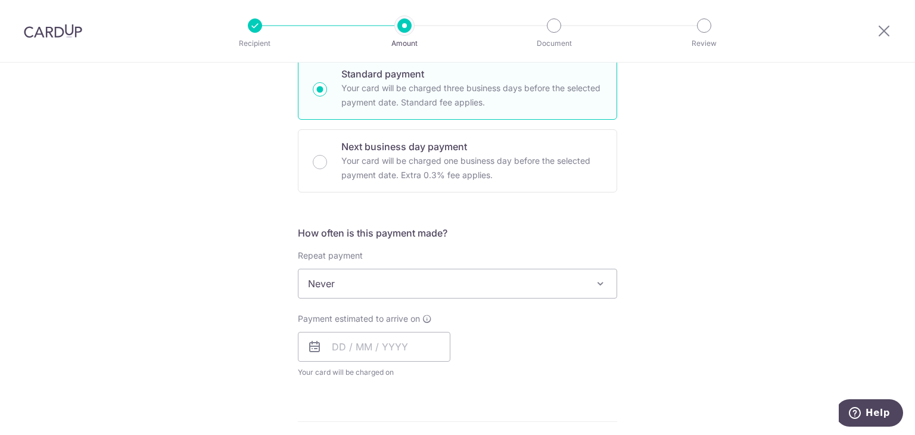
click at [406, 310] on div "How often is this payment made? Repeat payment Never Every week Every month Eve…" at bounding box center [457, 307] width 319 height 162
click at [415, 289] on span "Never" at bounding box center [458, 283] width 318 height 29
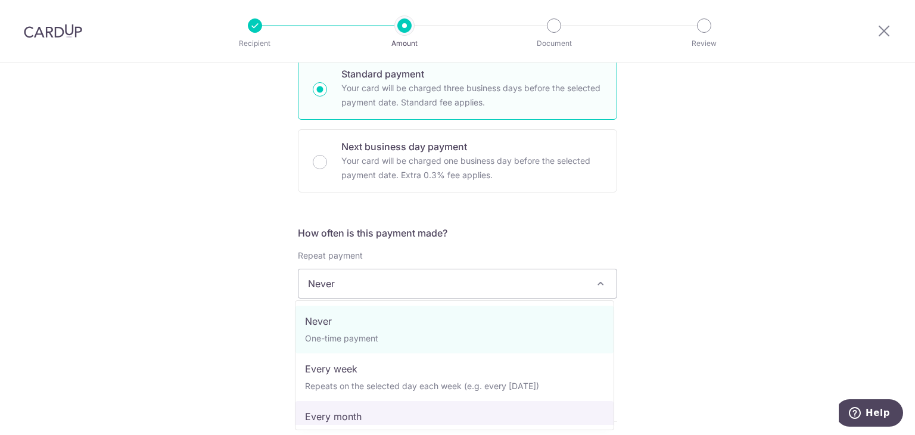
select select "3"
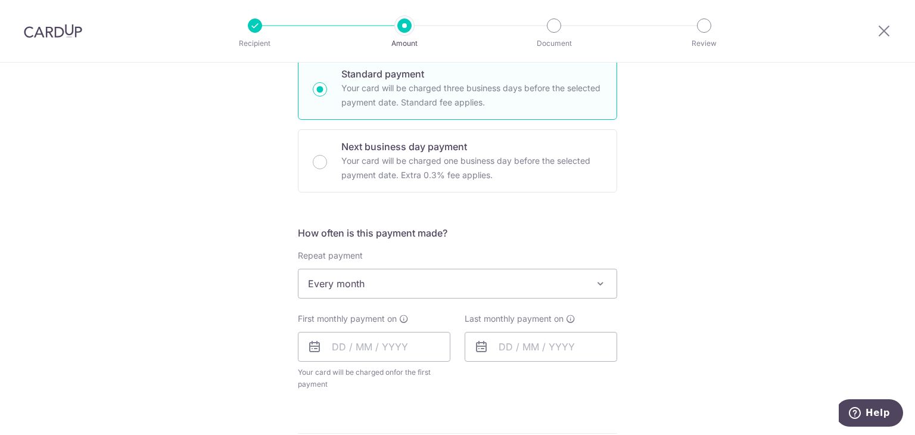
click at [234, 237] on div "Tell us more about your payment Enter payment amount SGD 153.28 153.28 Select C…" at bounding box center [457, 310] width 915 height 1090
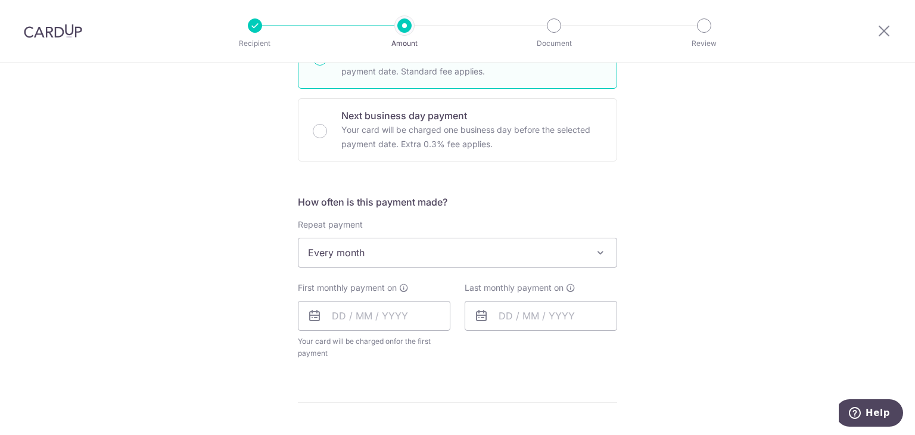
scroll to position [358, 0]
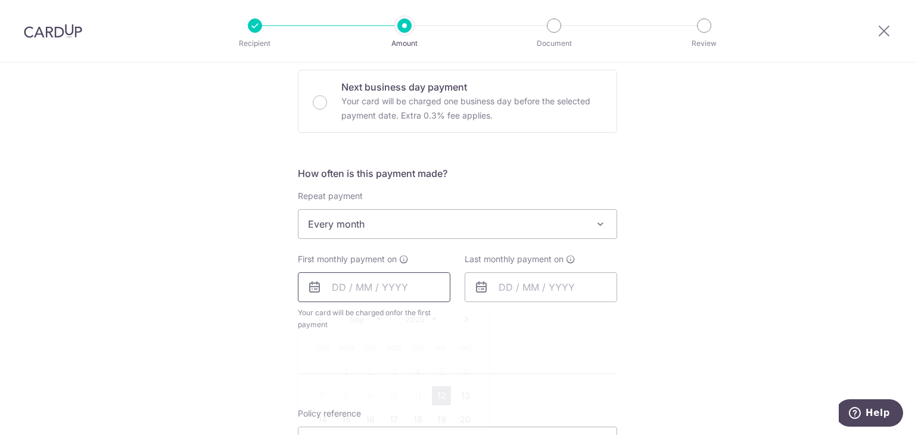
click at [399, 282] on input "text" at bounding box center [374, 287] width 153 height 30
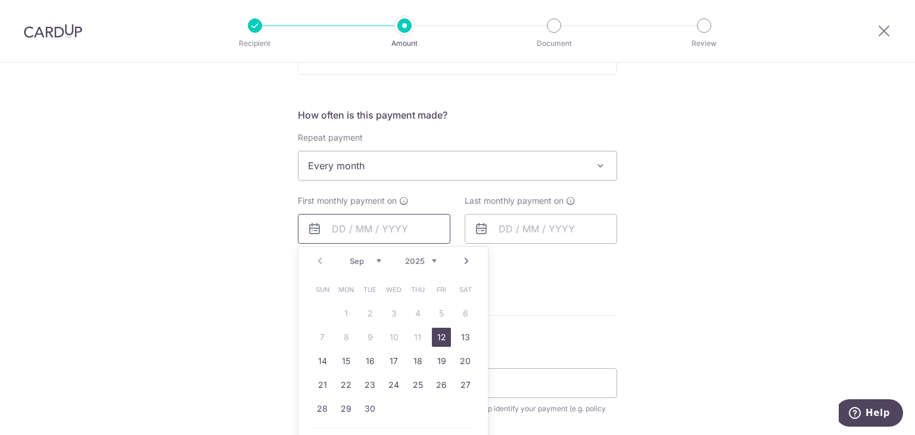
scroll to position [477, 0]
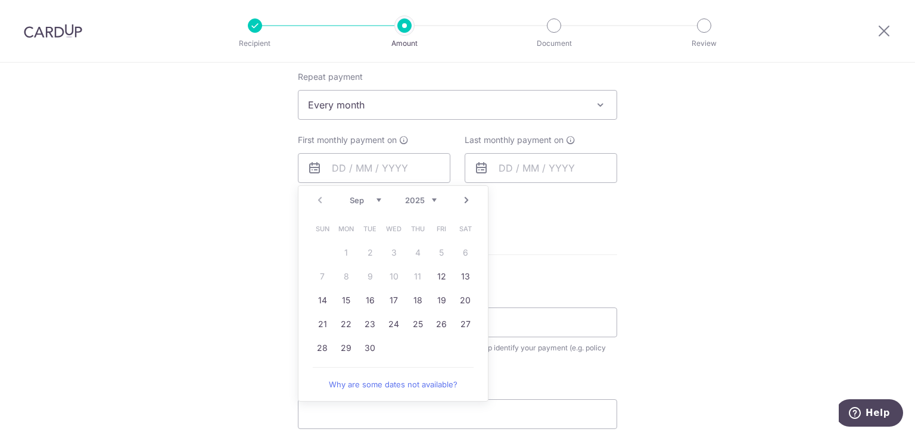
click at [360, 197] on select "Sep Oct Nov Dec" at bounding box center [366, 200] width 32 height 10
drag, startPoint x: 370, startPoint y: 196, endPoint x: 370, endPoint y: 203, distance: 6.6
click at [370, 196] on select "Sep Oct Nov Dec" at bounding box center [366, 200] width 32 height 10
click at [345, 273] on link "6" at bounding box center [346, 276] width 19 height 19
type input "06/10/2025"
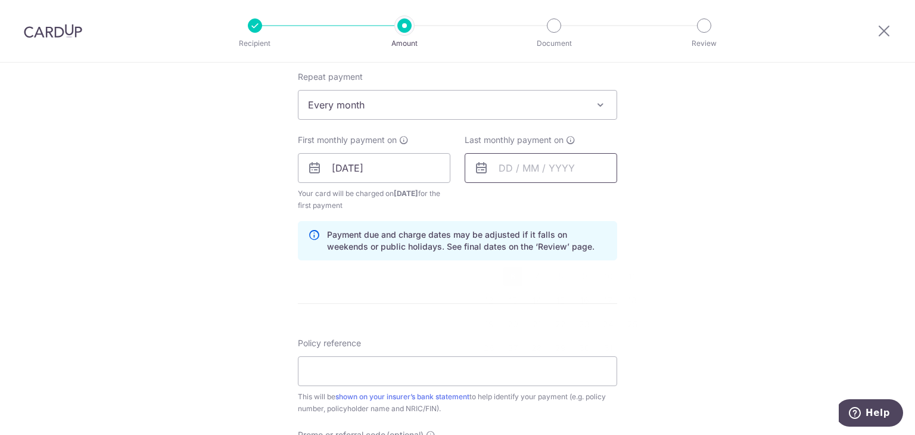
click at [598, 164] on input "text" at bounding box center [541, 168] width 153 height 30
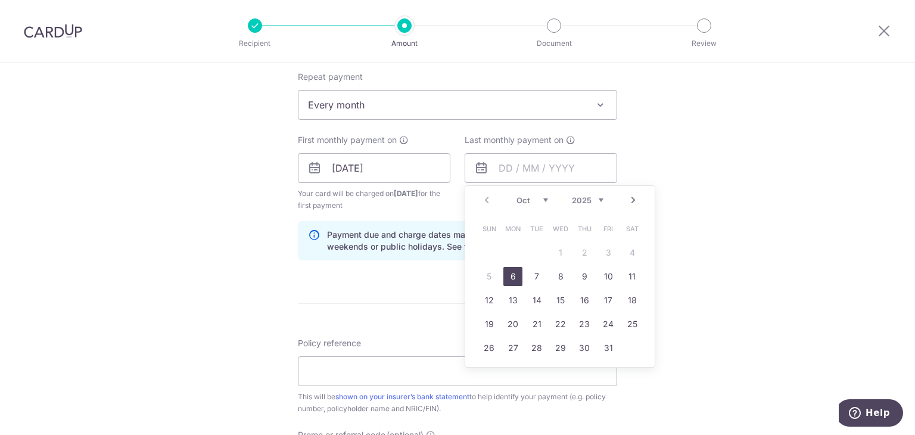
click at [597, 203] on select "2025 2026 2027 2028 2029 2030 2031 2032 2033 2034 2035" at bounding box center [588, 200] width 32 height 10
click at [528, 209] on div "Prev Next Jan Feb Mar Apr May Jun Jul Aug Sep Oct Nov Dec 2025 2026 2027 2028 2…" at bounding box center [560, 200] width 190 height 29
click at [527, 201] on select "Jan Feb Mar Apr May Jun Jul Aug Sep Oct Nov Dec" at bounding box center [533, 200] width 32 height 10
click at [605, 249] on link "6" at bounding box center [608, 252] width 19 height 19
type input "06/02/2026"
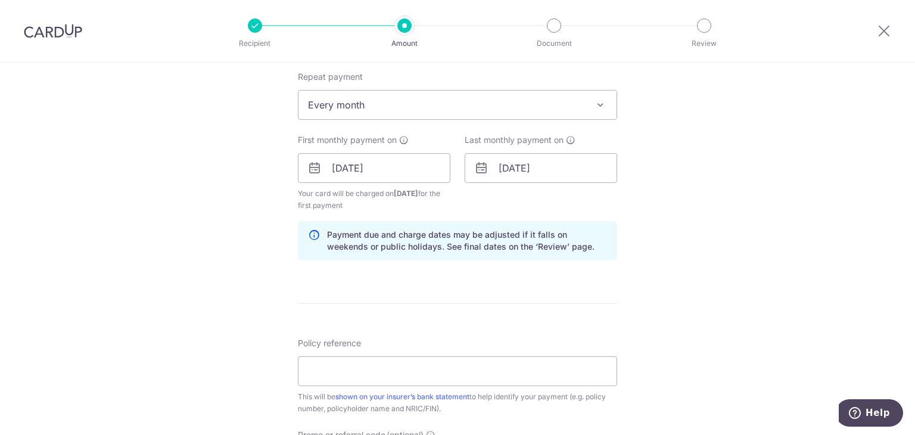
click at [686, 263] on div "Tell us more about your payment Enter payment amount SGD 153.28 153.28 Select C…" at bounding box center [457, 155] width 915 height 1139
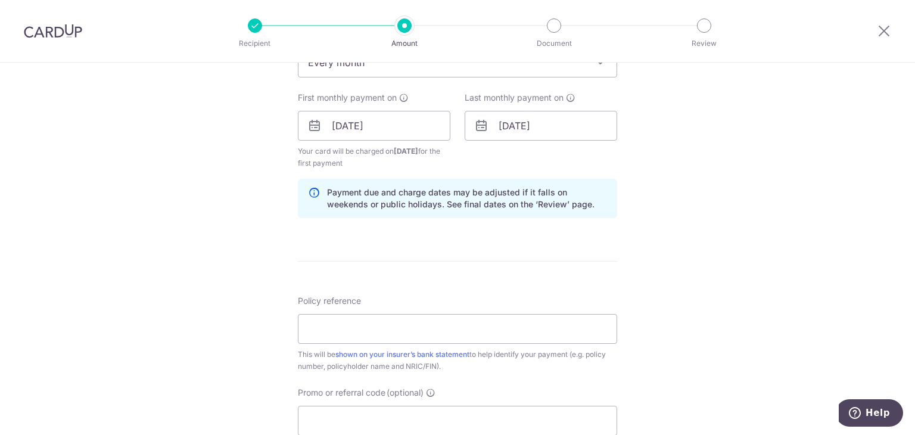
scroll to position [536, 0]
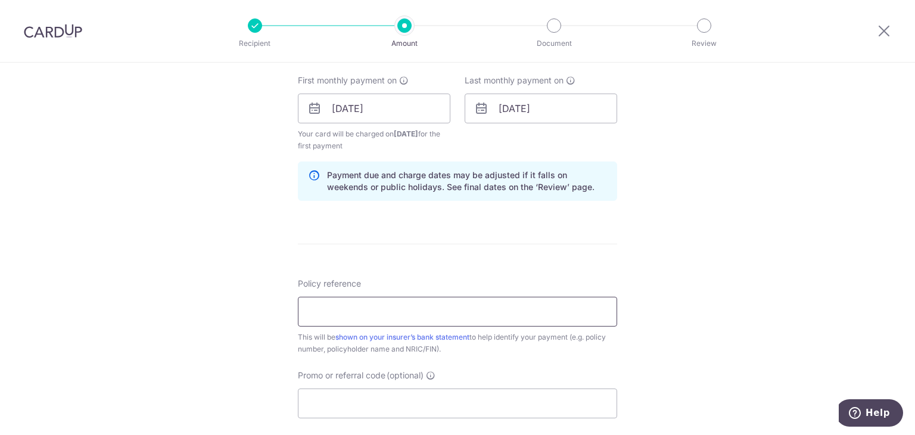
click at [387, 306] on input "Policy reference" at bounding box center [457, 312] width 319 height 30
paste input "57257874"
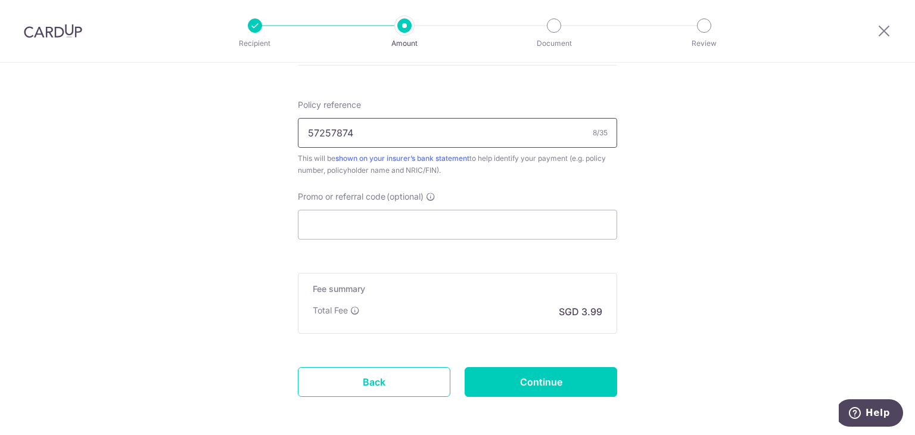
scroll to position [765, 0]
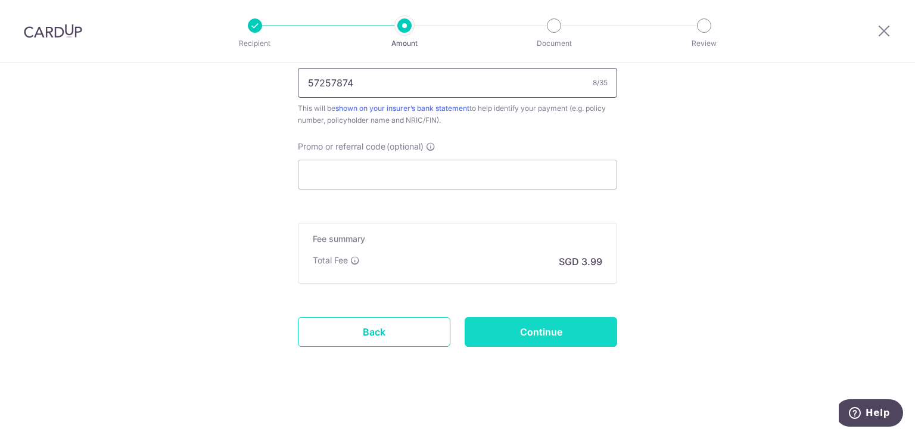
type input "57257874"
click at [570, 337] on input "Continue" at bounding box center [541, 332] width 153 height 30
type input "Create Schedule"
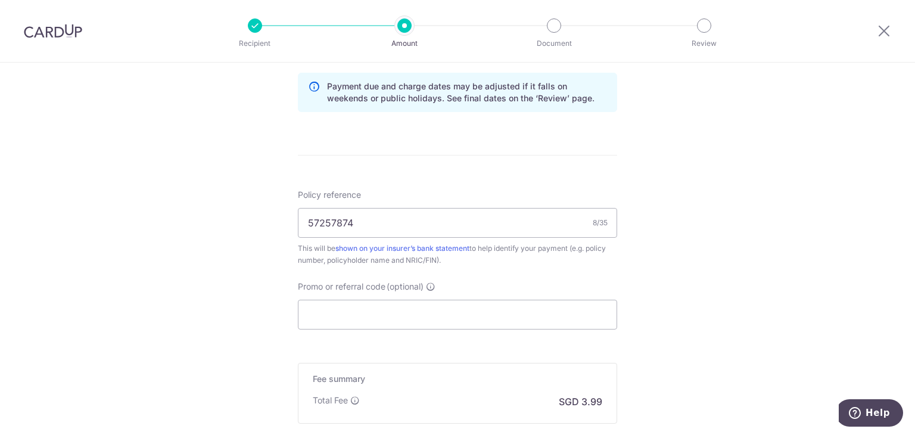
scroll to position [646, 0]
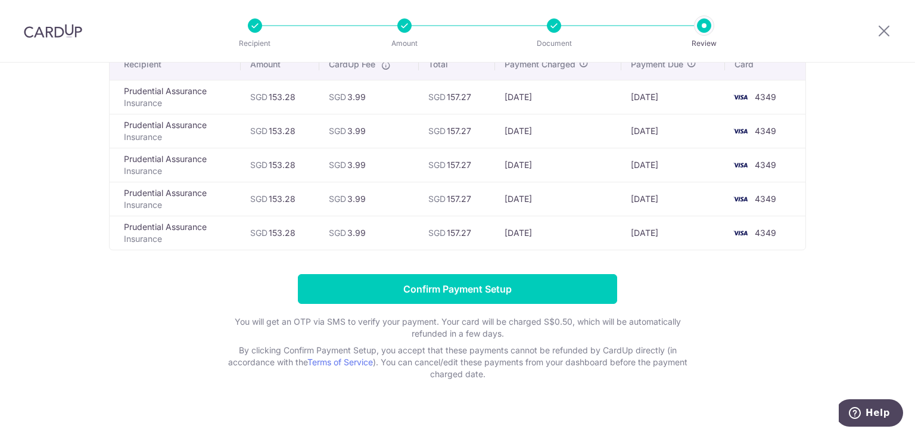
scroll to position [119, 0]
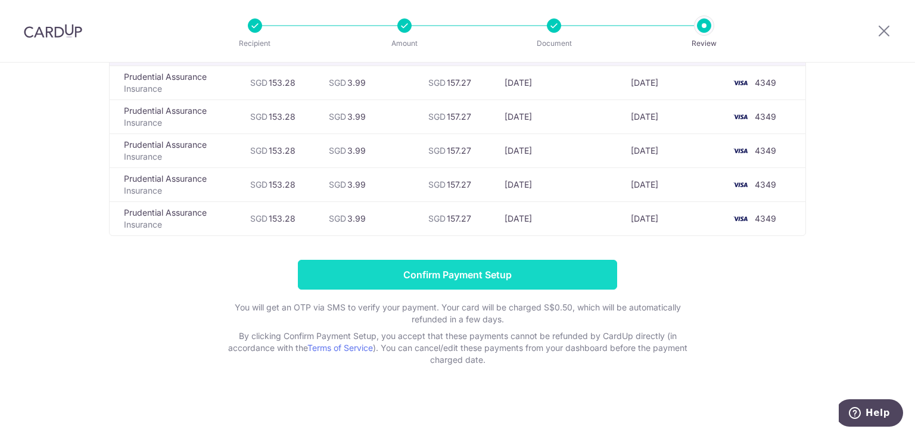
click at [490, 274] on input "Confirm Payment Setup" at bounding box center [457, 275] width 319 height 30
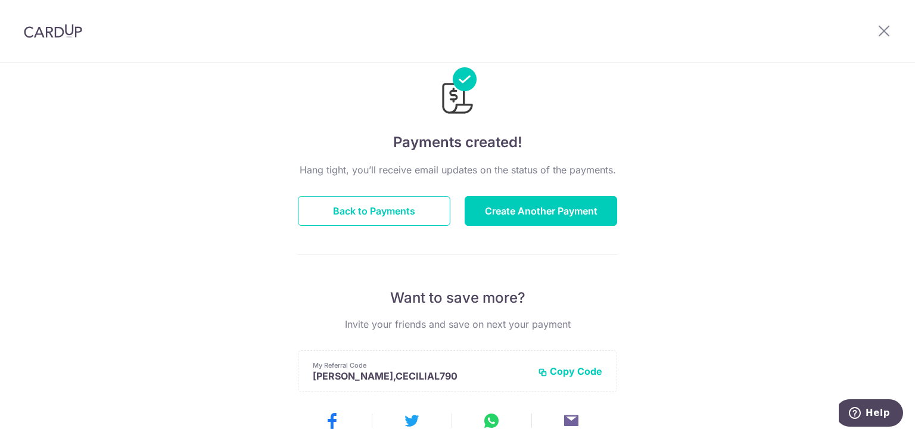
scroll to position [24, 0]
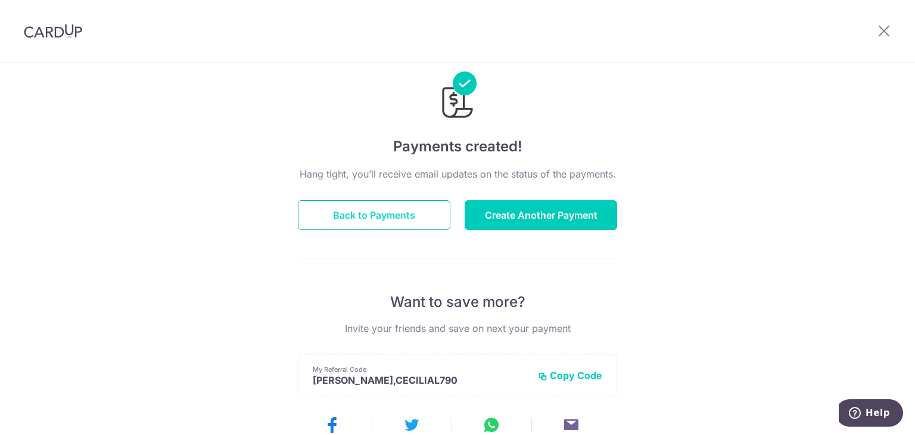
click at [403, 213] on button "Back to Payments" at bounding box center [374, 215] width 153 height 30
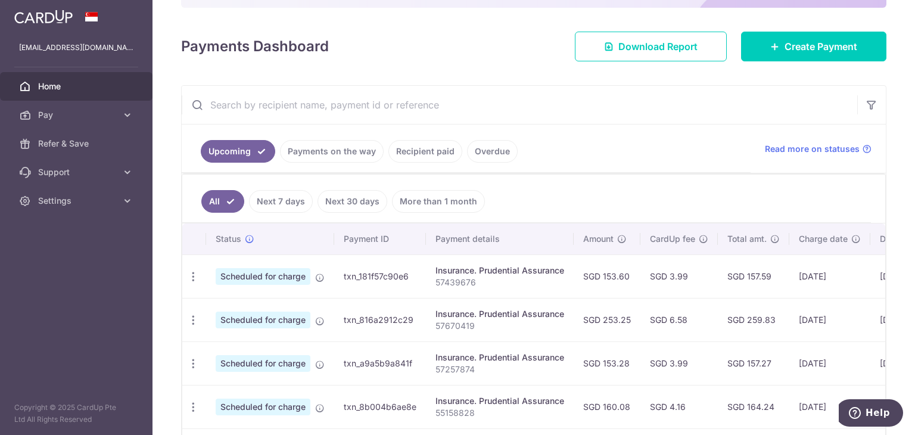
scroll to position [179, 0]
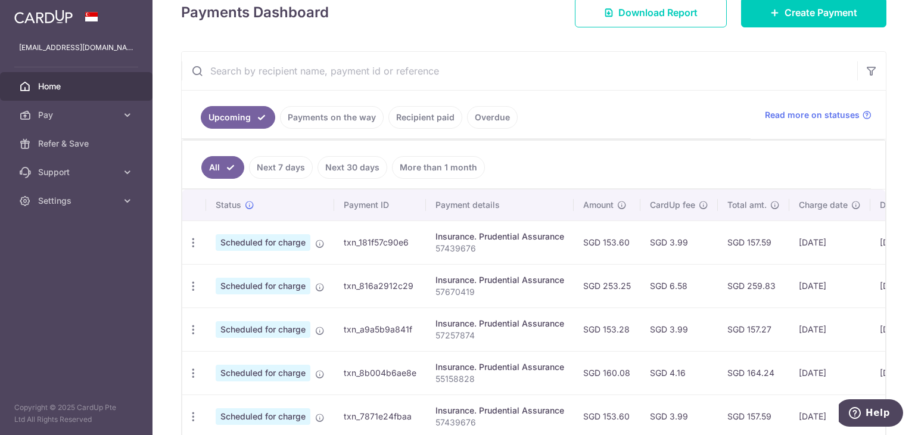
click at [317, 97] on ul "Upcoming Payments on the way Recipient paid Overdue" at bounding box center [466, 115] width 569 height 48
click at [323, 114] on link "Payments on the way" at bounding box center [332, 117] width 104 height 23
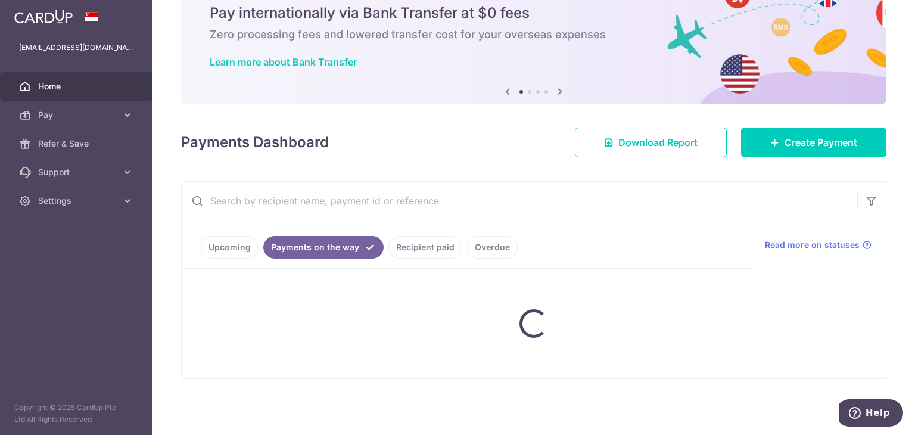
scroll to position [95, 0]
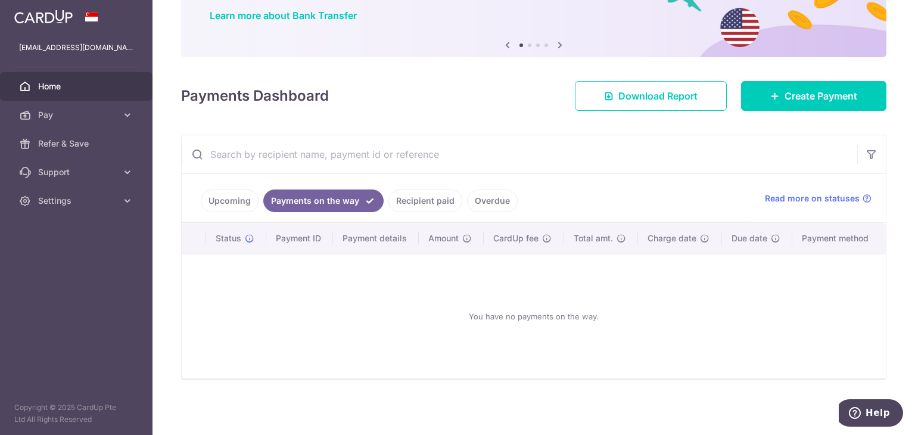
click at [219, 208] on link "Upcoming" at bounding box center [230, 201] width 58 height 23
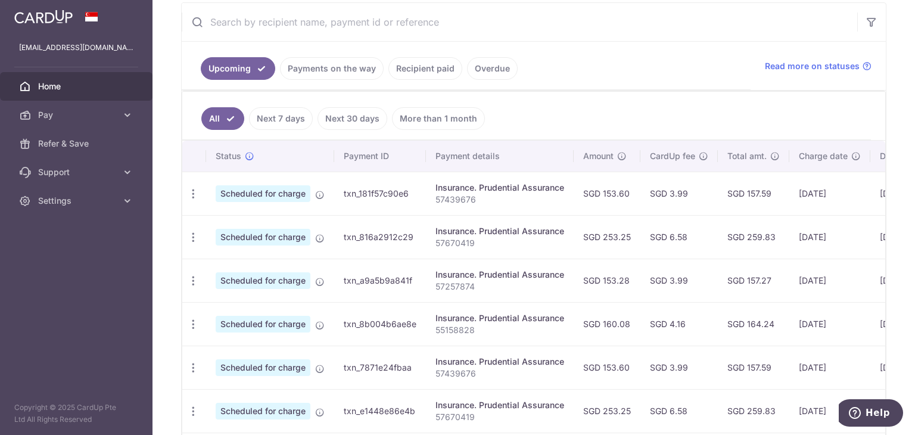
scroll to position [132, 0]
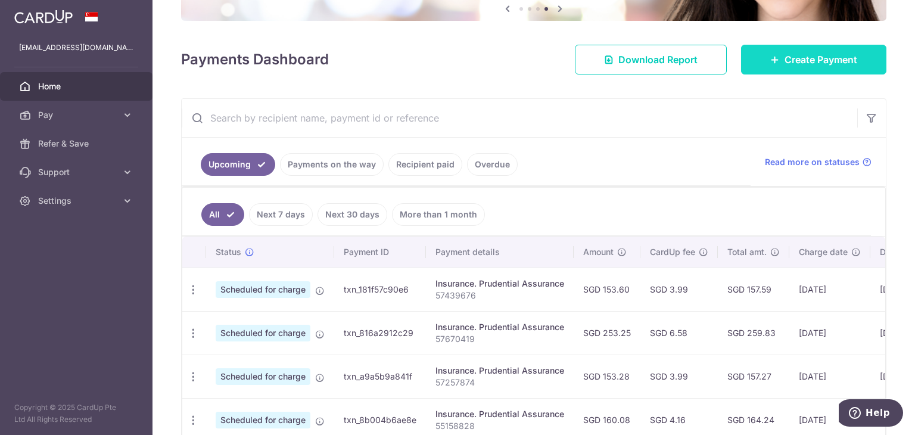
click at [785, 65] on span "Create Payment" at bounding box center [821, 59] width 73 height 14
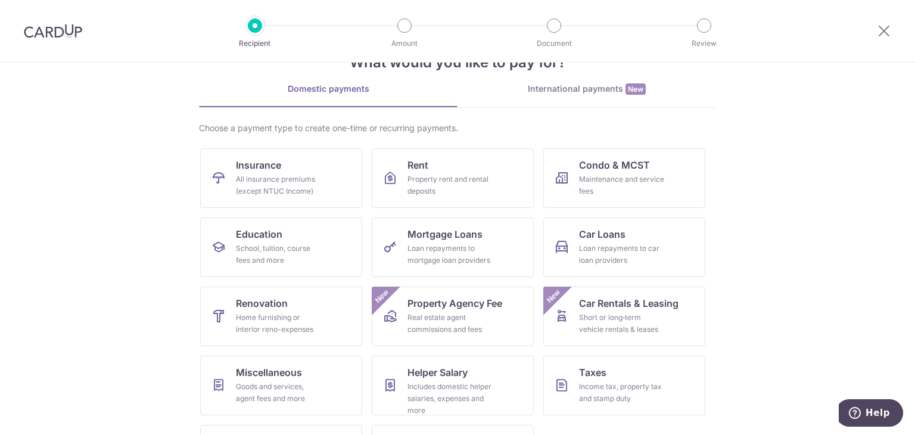
scroll to position [60, 0]
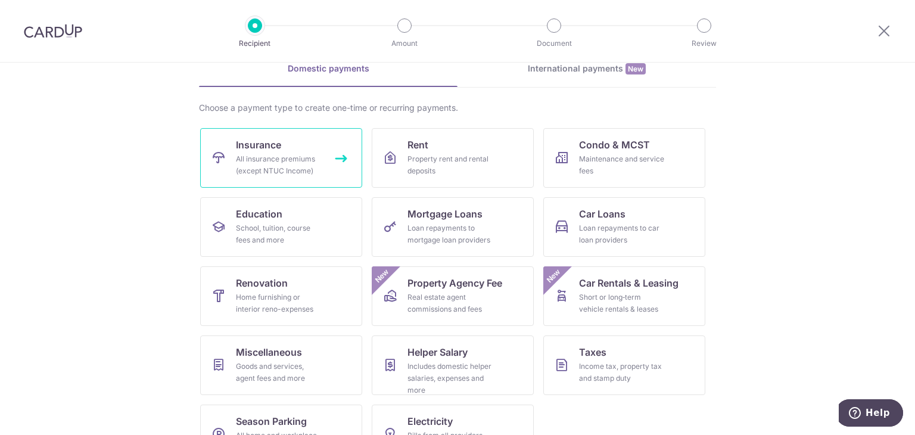
click at [317, 166] on div "All insurance premiums (except NTUC Income)" at bounding box center [279, 165] width 86 height 24
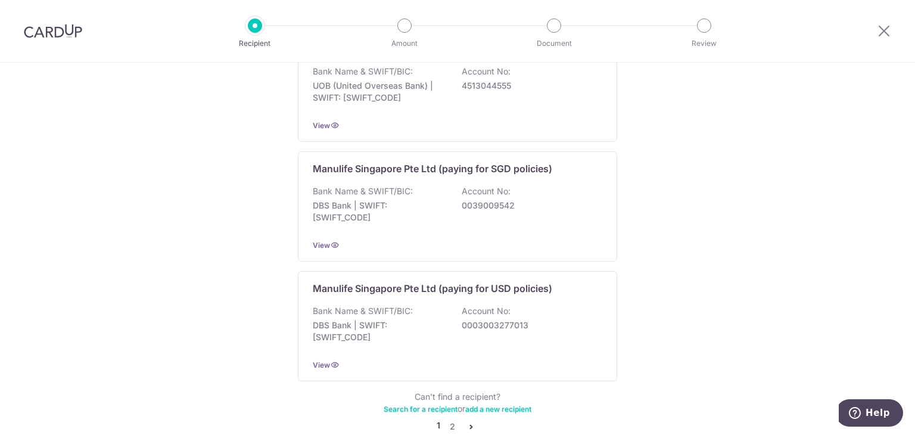
scroll to position [1189, 0]
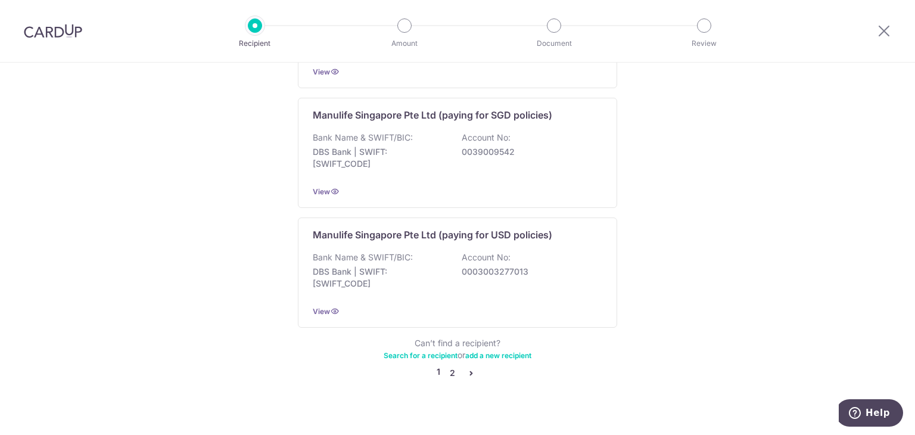
click at [448, 366] on link "2" at bounding box center [452, 373] width 14 height 14
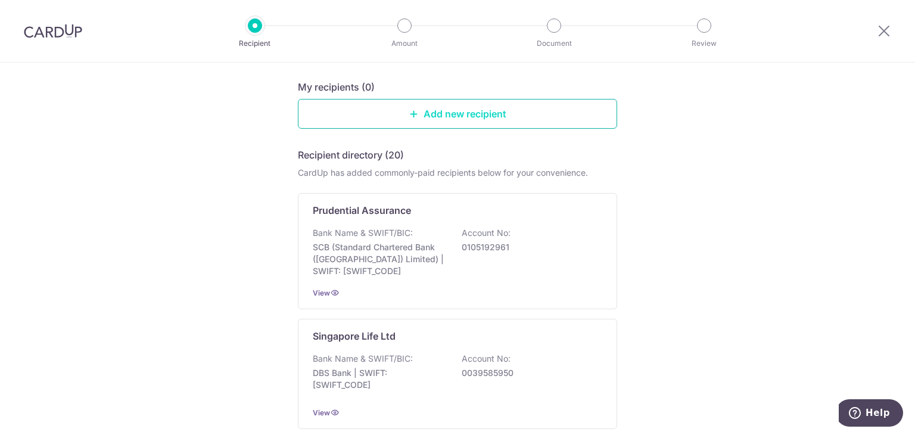
scroll to position [119, 0]
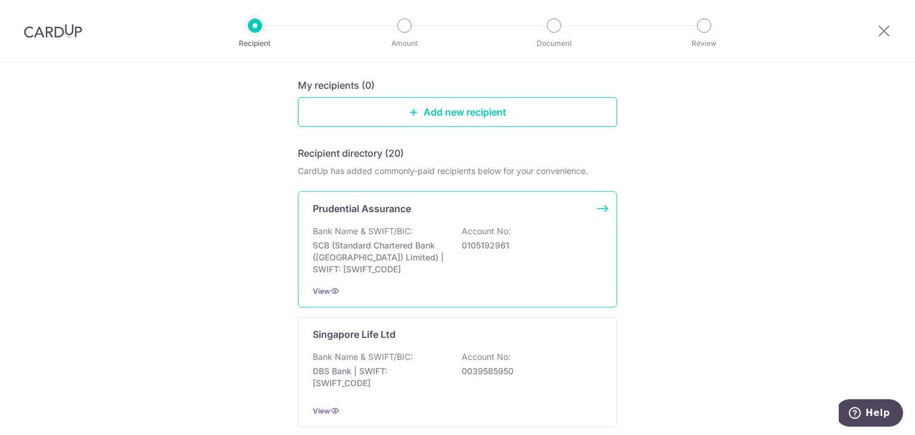
click at [423, 214] on div "Prudential Assurance" at bounding box center [450, 208] width 275 height 14
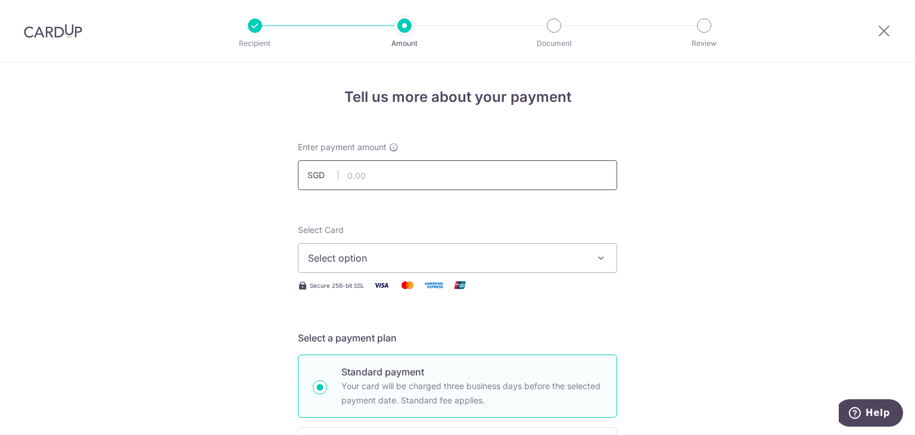
click at [377, 176] on input "text" at bounding box center [457, 175] width 319 height 30
paste input "160.71"
type input "160.71"
click at [353, 247] on button "Select option" at bounding box center [457, 258] width 319 height 30
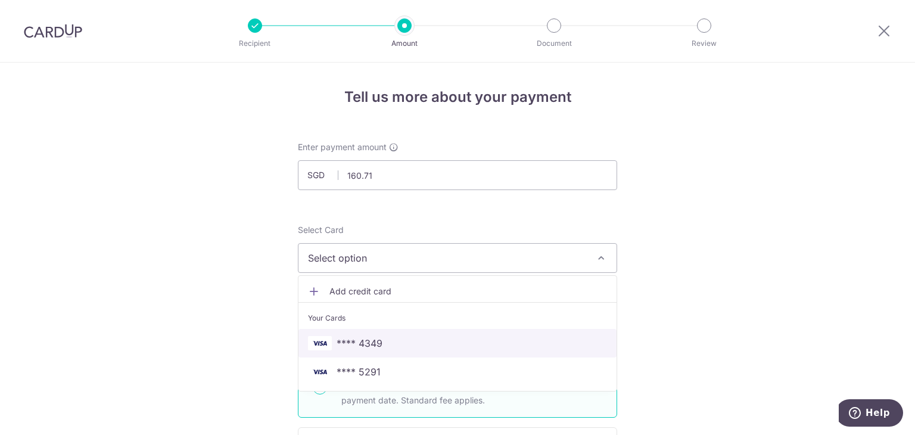
click at [384, 337] on span "**** 4349" at bounding box center [457, 343] width 299 height 14
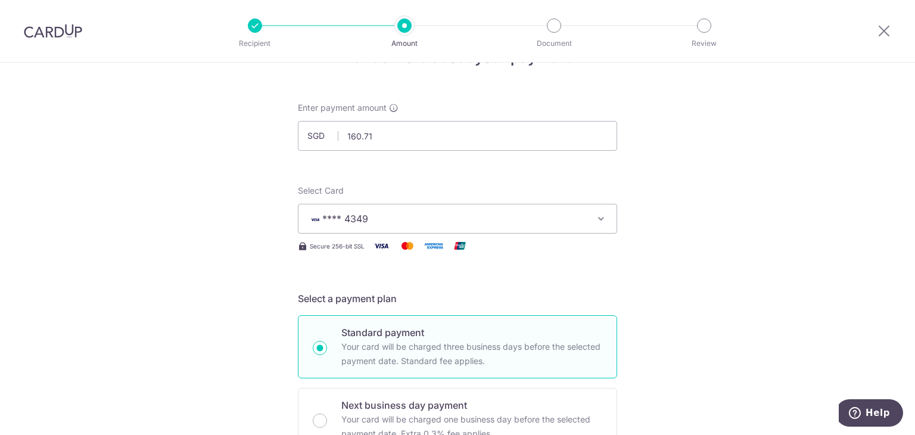
scroll to position [60, 0]
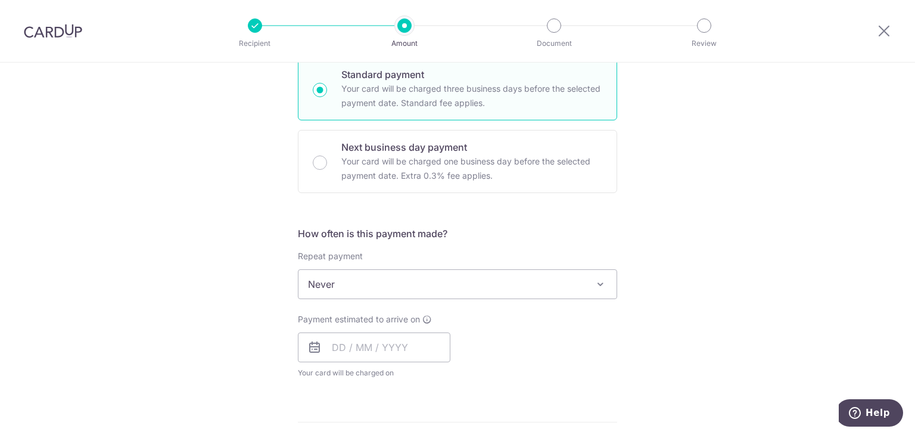
scroll to position [298, 0]
click at [434, 275] on span "Never" at bounding box center [458, 283] width 318 height 29
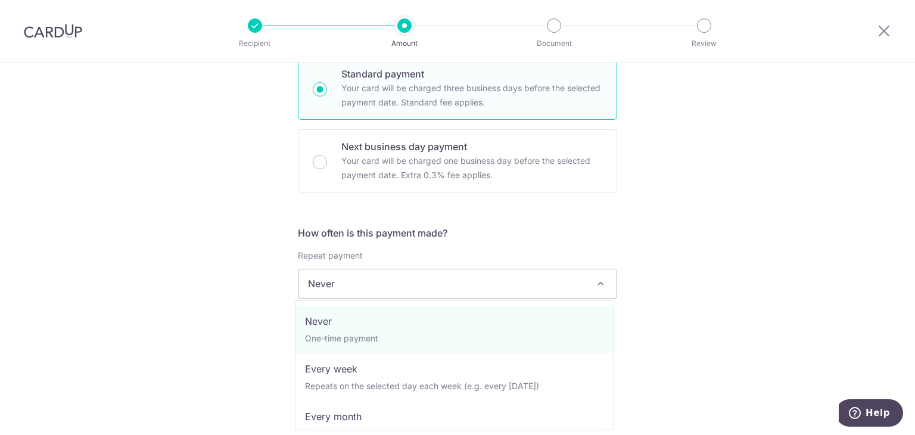
scroll to position [60, 0]
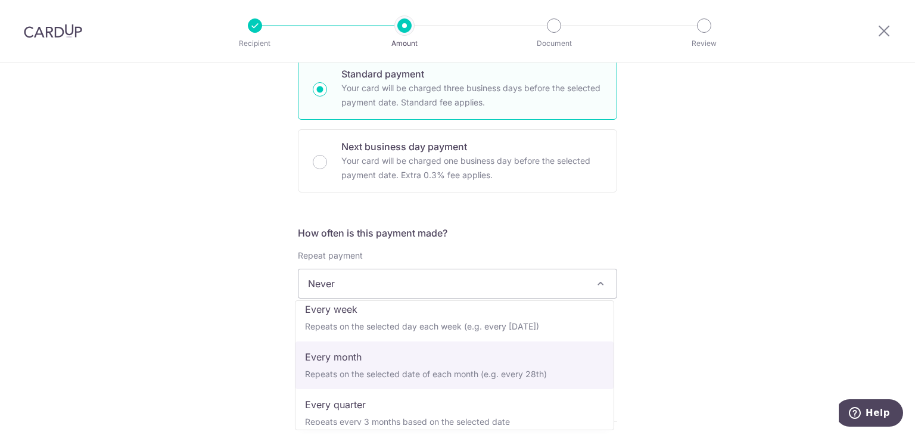
select select "3"
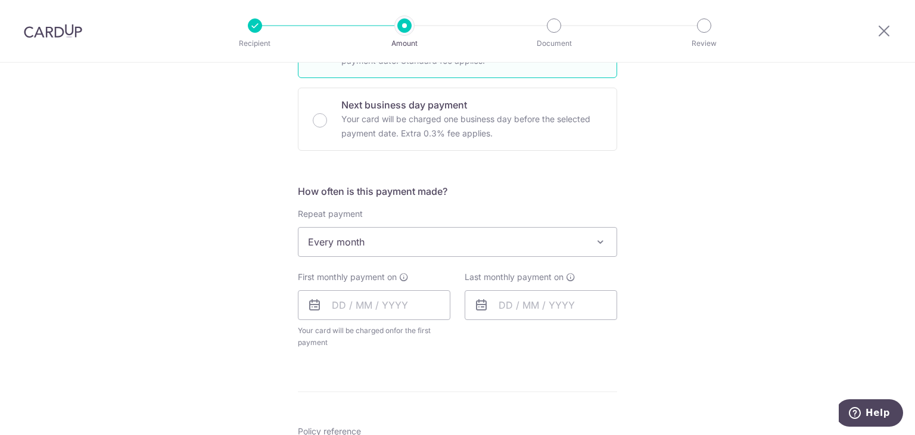
scroll to position [358, 0]
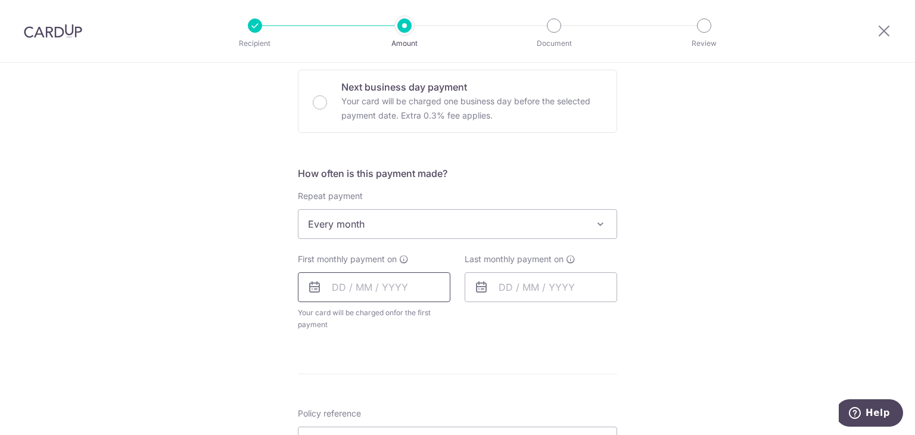
click at [420, 279] on input "text" at bounding box center [374, 287] width 153 height 30
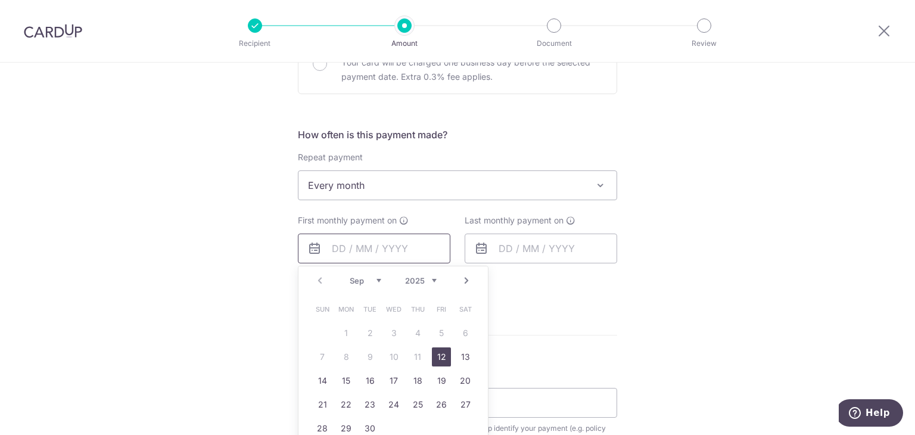
scroll to position [417, 0]
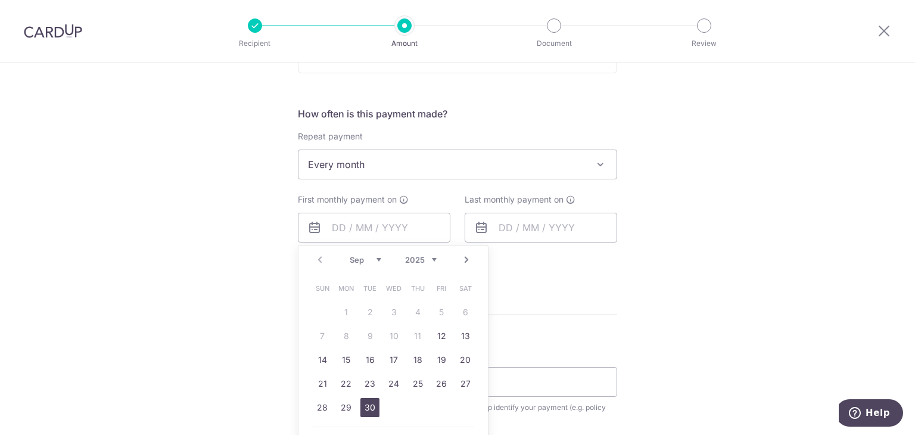
drag, startPoint x: 364, startPoint y: 403, endPoint x: 448, endPoint y: 182, distance: 236.0
click at [364, 403] on link "30" at bounding box center [370, 407] width 19 height 19
type input "[DATE]"
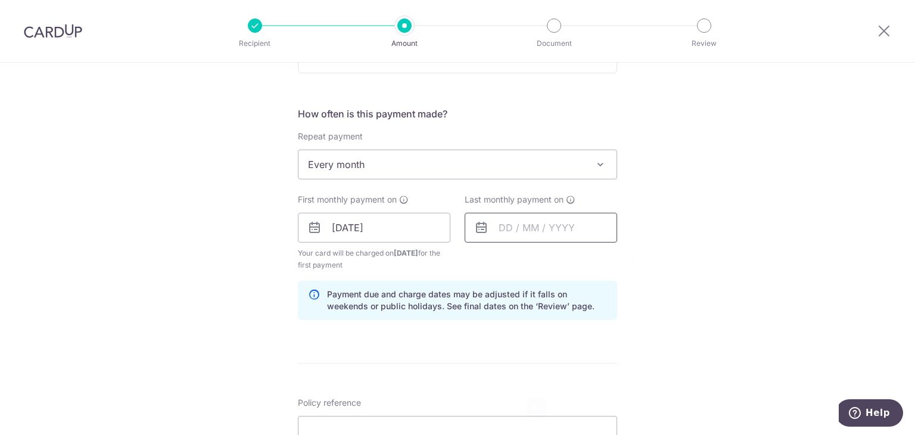
click at [545, 228] on input "text" at bounding box center [541, 228] width 153 height 30
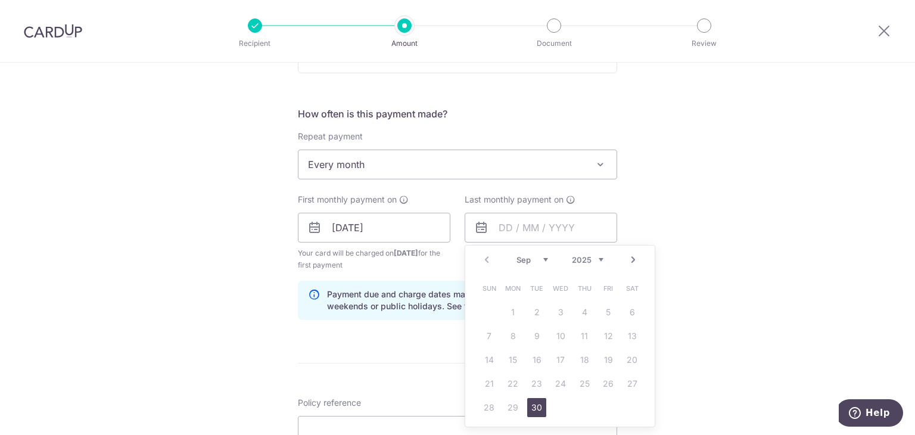
click at [598, 256] on select "2025 2026 2027 2028 2029 2030 2031 2032 2033 2034 2035" at bounding box center [588, 260] width 32 height 10
click at [536, 263] on div "Jan Feb Mar Apr May Jun [DATE] Aug Sep Oct Nov [DATE] 2026 2027 2028 2029 2030 …" at bounding box center [560, 260] width 87 height 10
click at [540, 257] on select "Jan Feb Mar Apr May Jun [DATE] Aug Sep Oct Nov Dec" at bounding box center [533, 260] width 32 height 10
click at [534, 403] on link "30" at bounding box center [536, 407] width 19 height 19
type input "[DATE]"
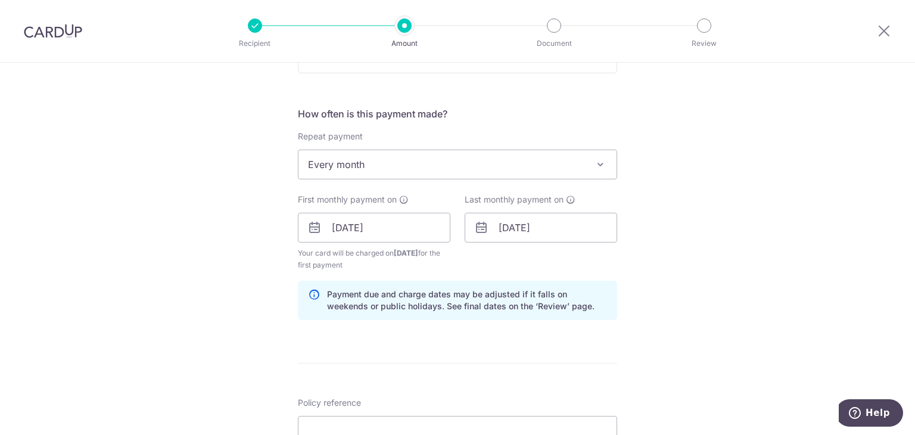
click at [692, 208] on div "Tell us more about your payment Enter payment amount SGD 160.71 160.71 Select C…" at bounding box center [457, 214] width 915 height 1139
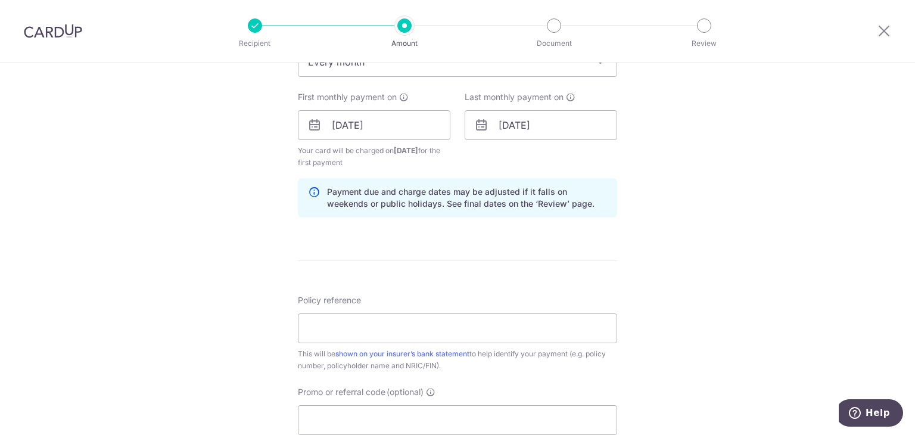
scroll to position [536, 0]
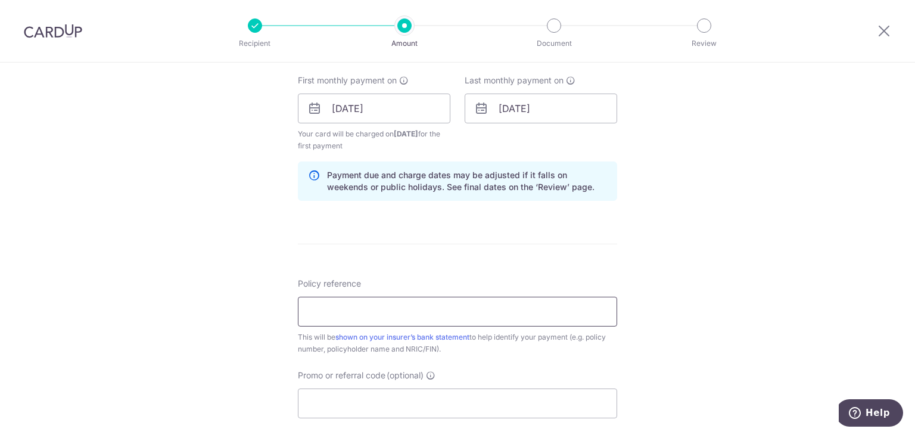
click at [405, 315] on input "Policy reference" at bounding box center [457, 312] width 319 height 30
paste input "A1121216"
type input "A1121216"
click at [662, 287] on div "Tell us more about your payment Enter payment amount SGD 160.71 160.71 Select C…" at bounding box center [457, 95] width 915 height 1139
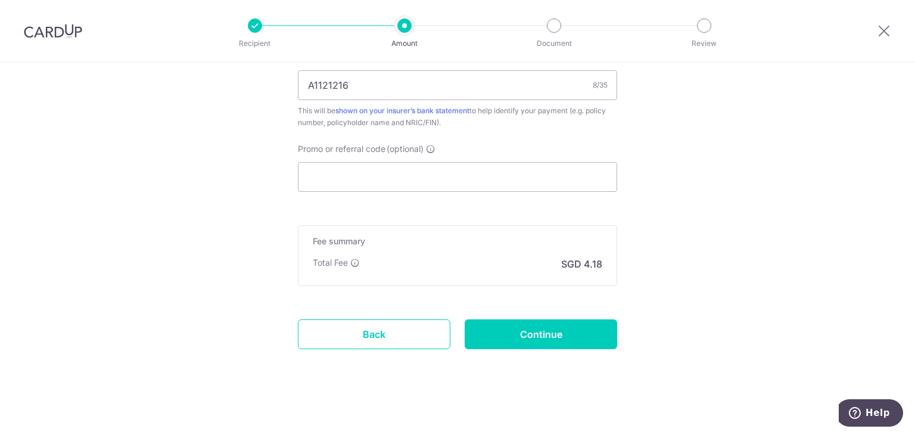
scroll to position [765, 0]
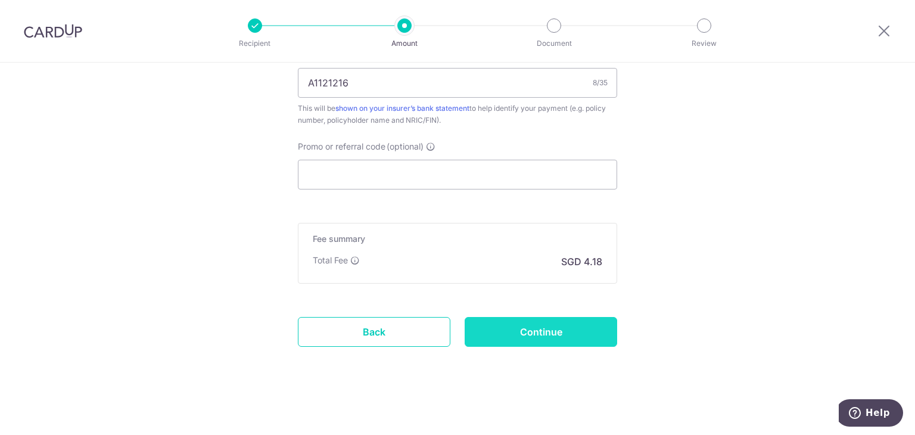
click at [558, 330] on input "Continue" at bounding box center [541, 332] width 153 height 30
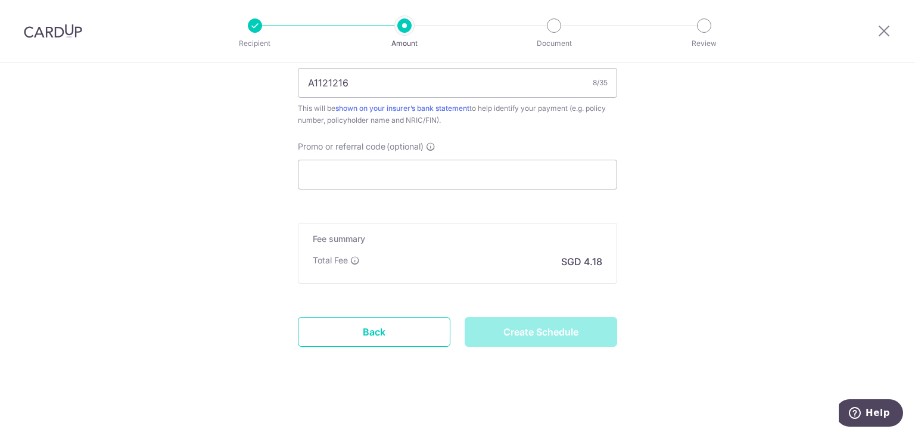
type input "Create Schedule"
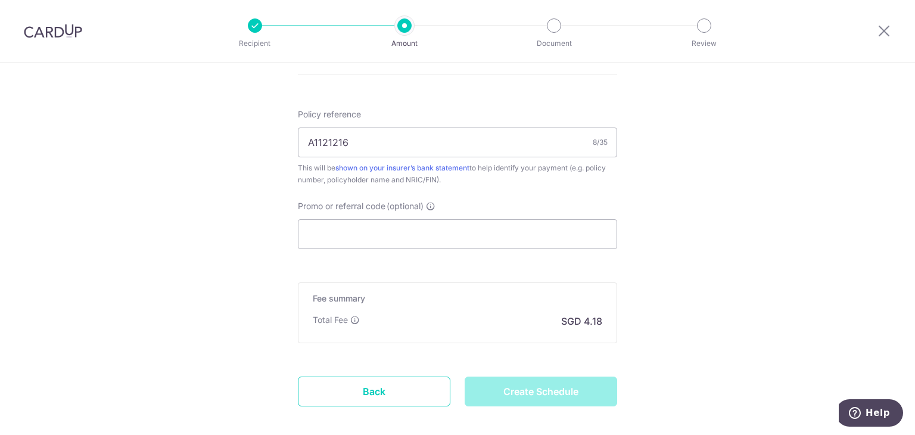
scroll to position [646, 0]
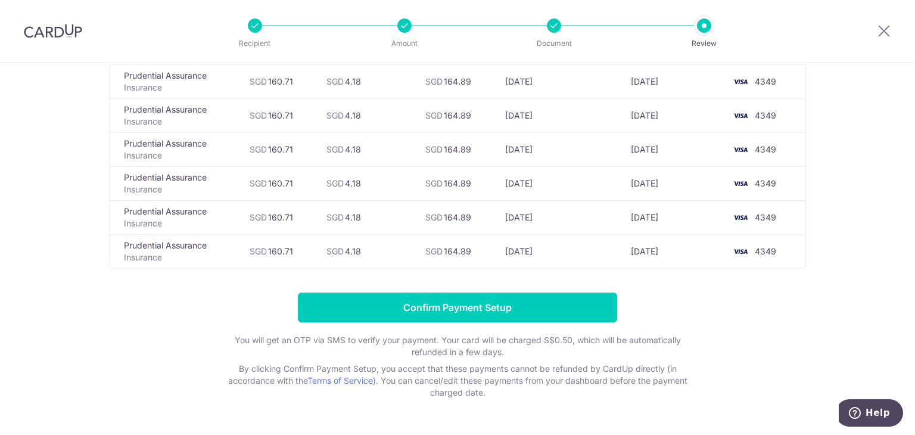
scroll to position [288, 0]
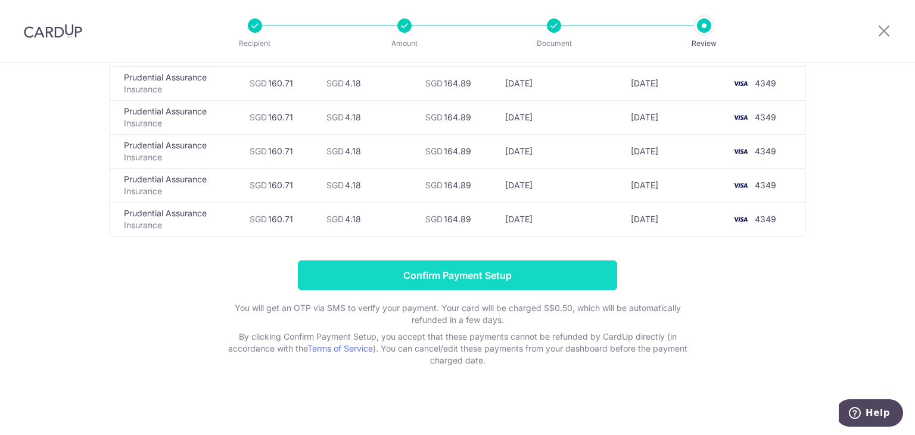
click at [473, 278] on input "Confirm Payment Setup" at bounding box center [457, 275] width 319 height 30
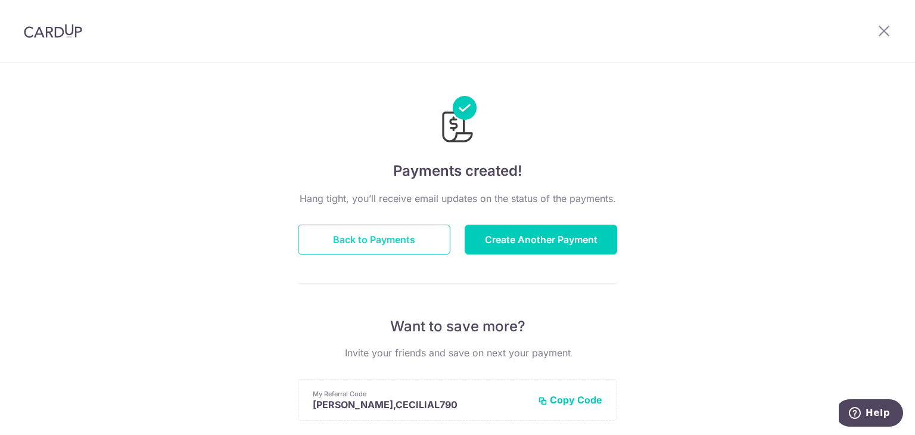
click at [391, 240] on button "Back to Payments" at bounding box center [374, 240] width 153 height 30
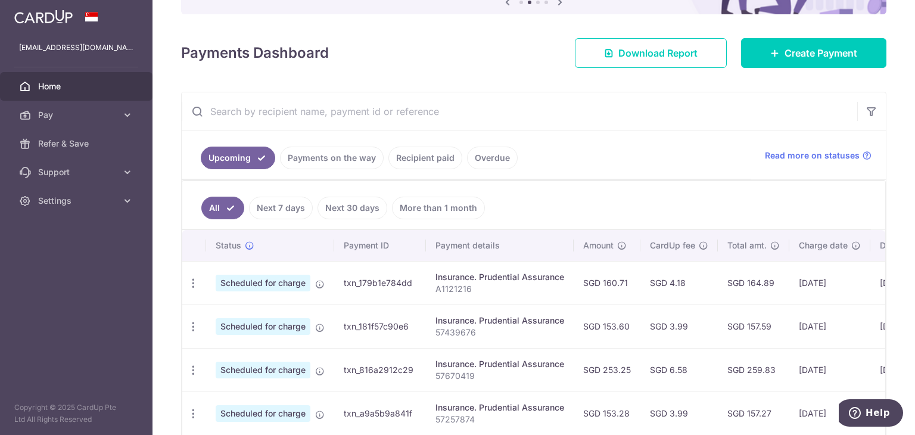
scroll to position [132, 0]
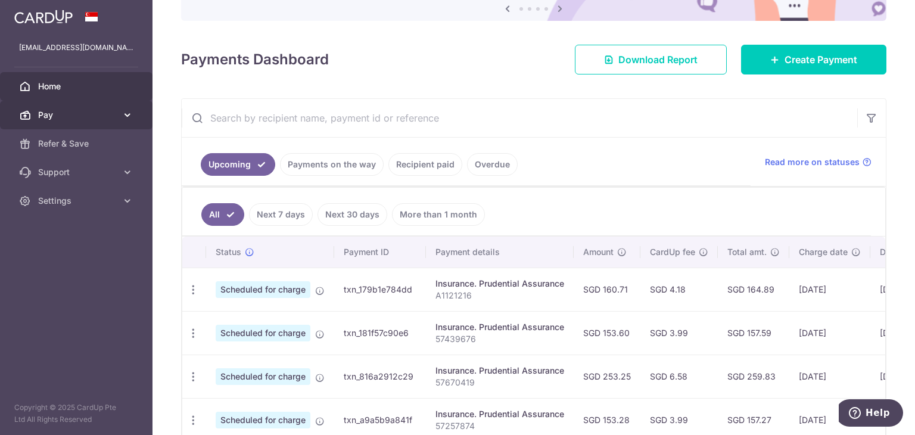
click at [107, 117] on span "Pay" at bounding box center [77, 115] width 79 height 12
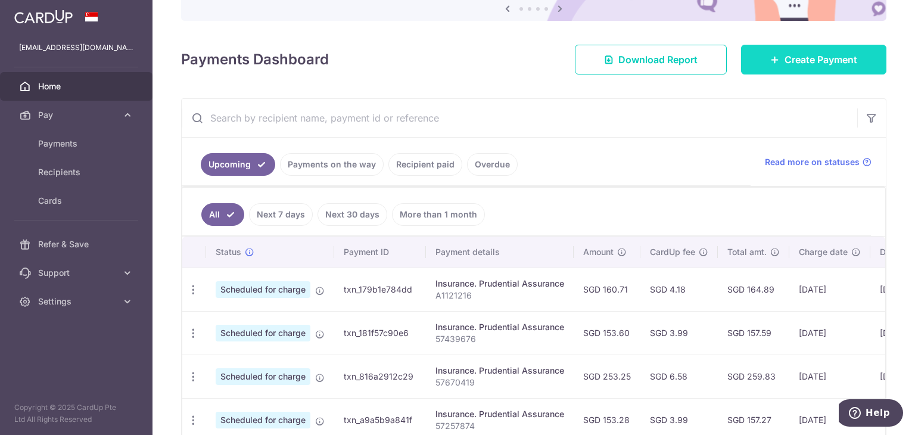
click at [842, 55] on span "Create Payment" at bounding box center [821, 59] width 73 height 14
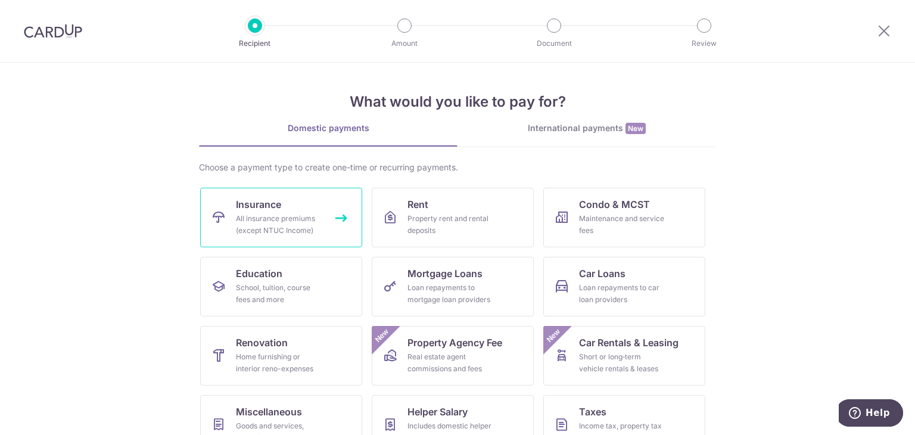
click at [308, 222] on div "All insurance premiums (except NTUC Income)" at bounding box center [279, 225] width 86 height 24
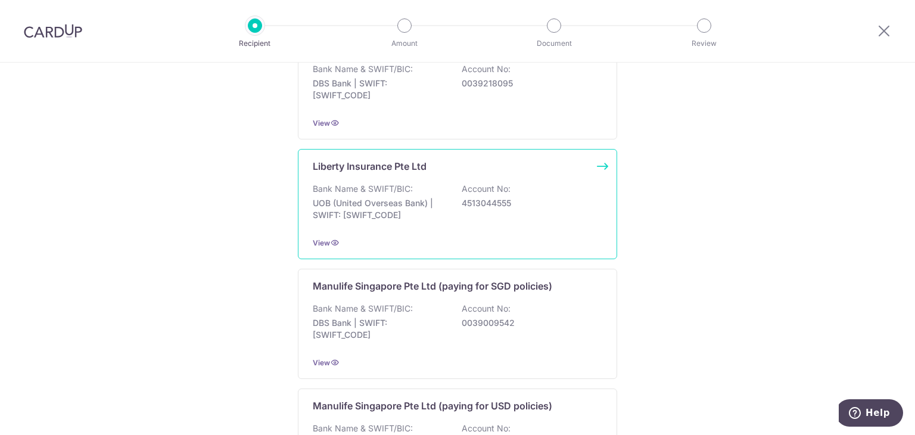
scroll to position [1189, 0]
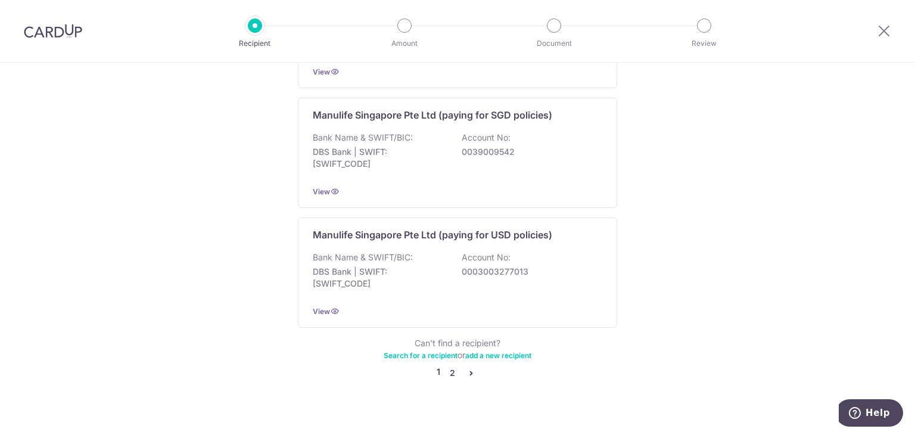
click at [450, 366] on link "2" at bounding box center [452, 373] width 14 height 14
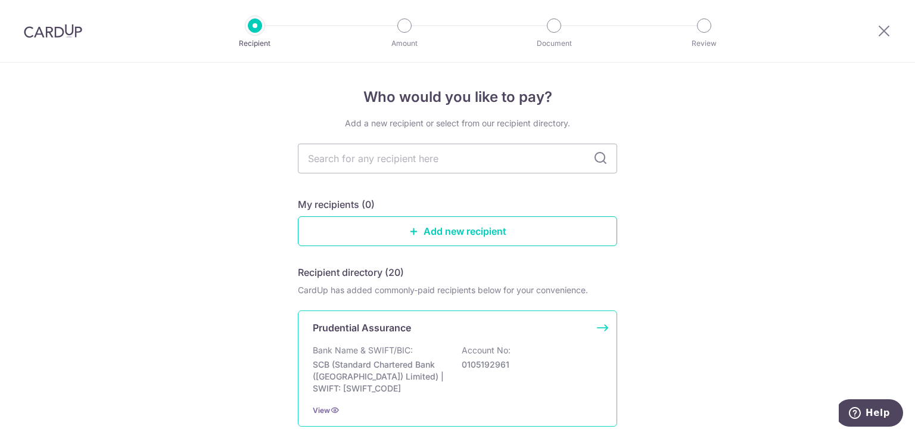
click at [403, 335] on div "Prudential Assurance Bank Name & SWIFT/BIC: SCB (Standard Chartered Bank (Singa…" at bounding box center [457, 368] width 319 height 116
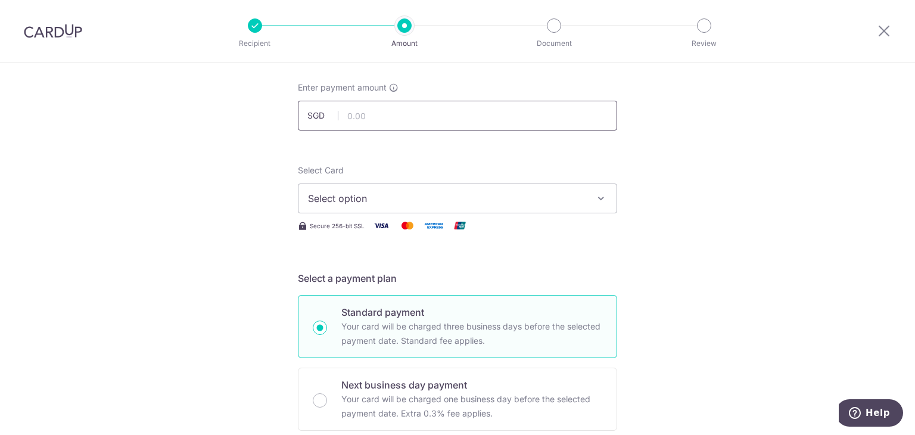
click at [477, 109] on input "text" at bounding box center [457, 116] width 319 height 30
type input "1,000.00"
click at [426, 201] on span "Select option" at bounding box center [447, 198] width 278 height 14
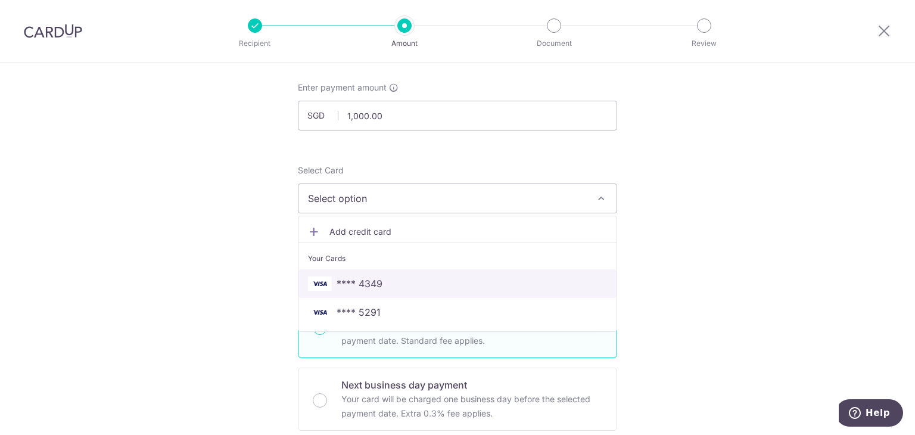
click at [417, 280] on span "**** 4349" at bounding box center [457, 284] width 299 height 14
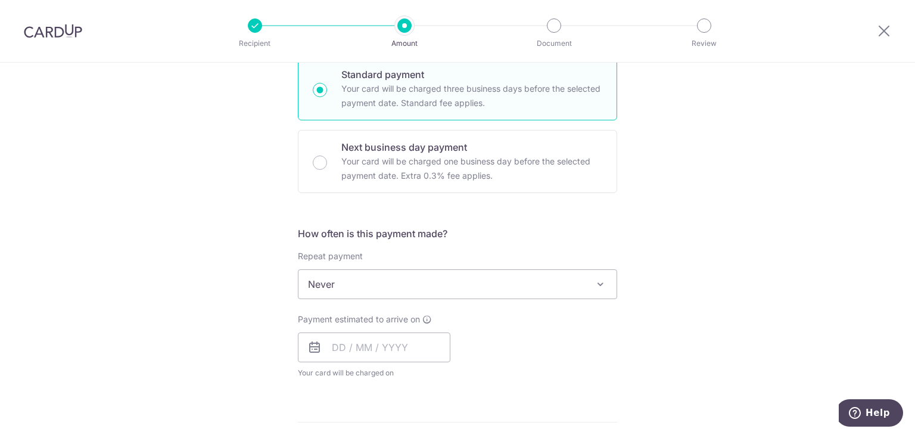
scroll to position [298, 0]
click at [492, 283] on span "Never" at bounding box center [458, 283] width 318 height 29
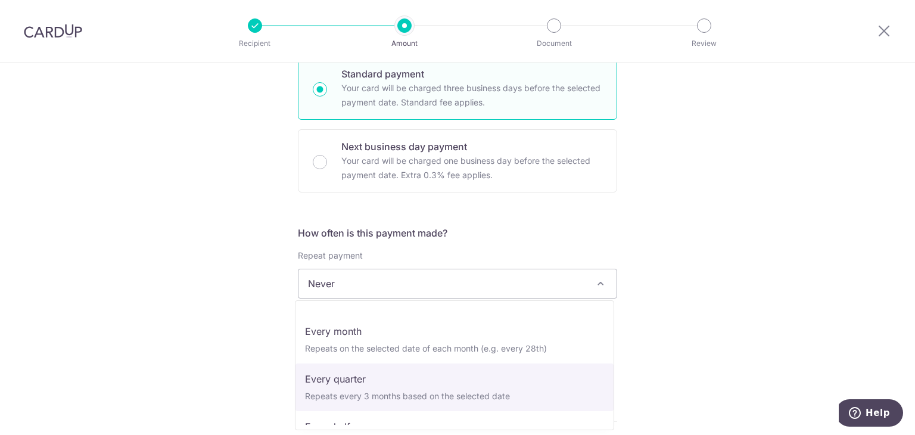
scroll to position [60, 0]
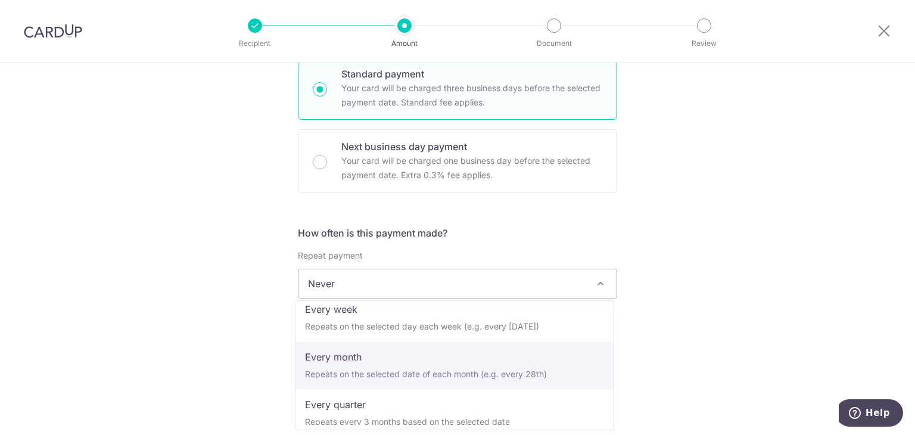
select select "3"
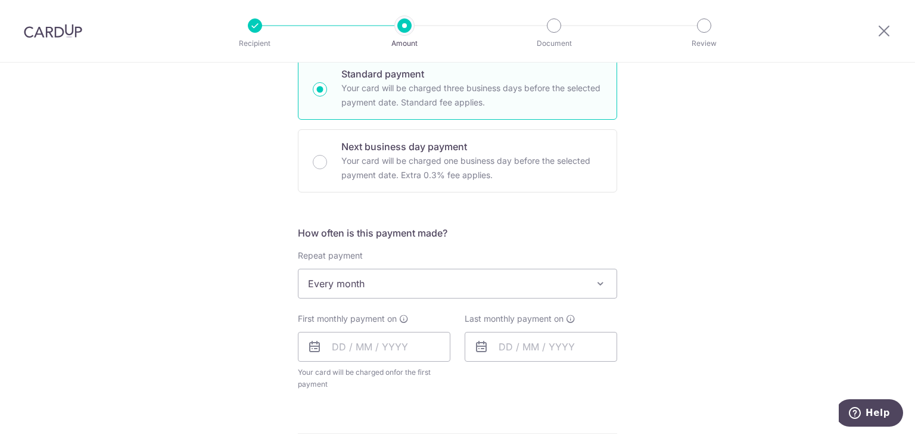
click at [656, 240] on div "Tell us more about your payment Enter payment amount SGD 1,000.00 1000.00 Selec…" at bounding box center [457, 310] width 915 height 1090
click at [336, 347] on input "text" at bounding box center [374, 347] width 153 height 30
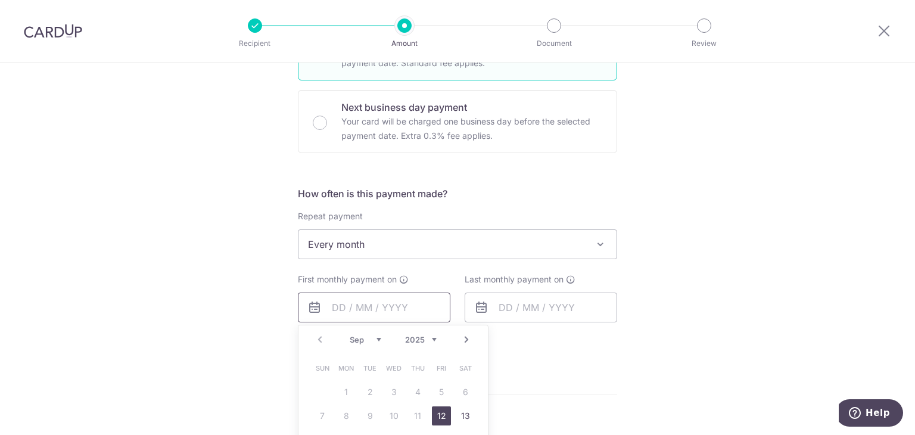
scroll to position [358, 0]
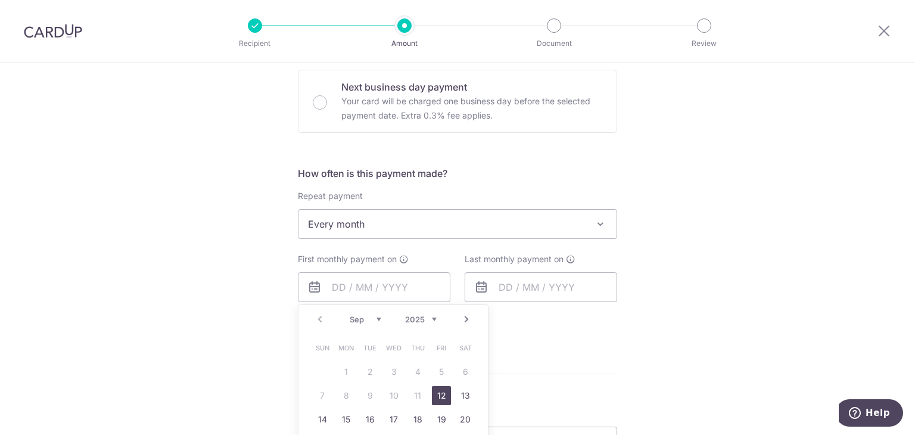
click at [439, 392] on link "12" at bounding box center [441, 395] width 19 height 19
type input "12/09/2025"
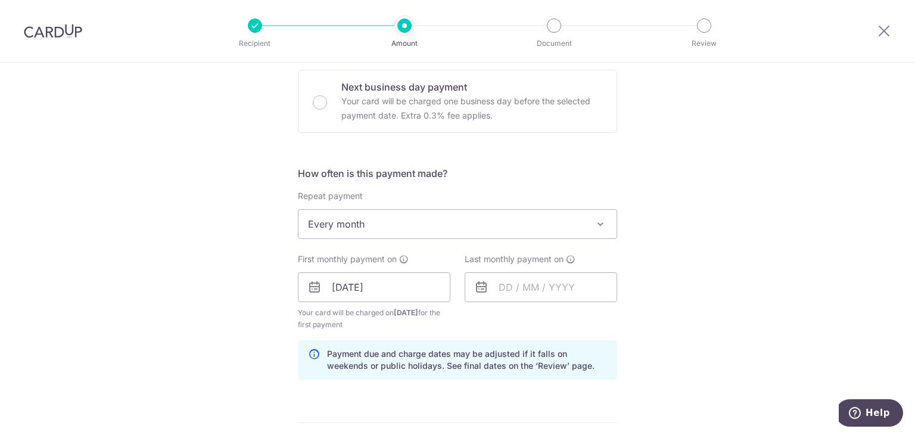
click at [694, 218] on div "Tell us more about your payment Enter payment amount SGD 1,000.00 1000.00 Selec…" at bounding box center [457, 274] width 915 height 1139
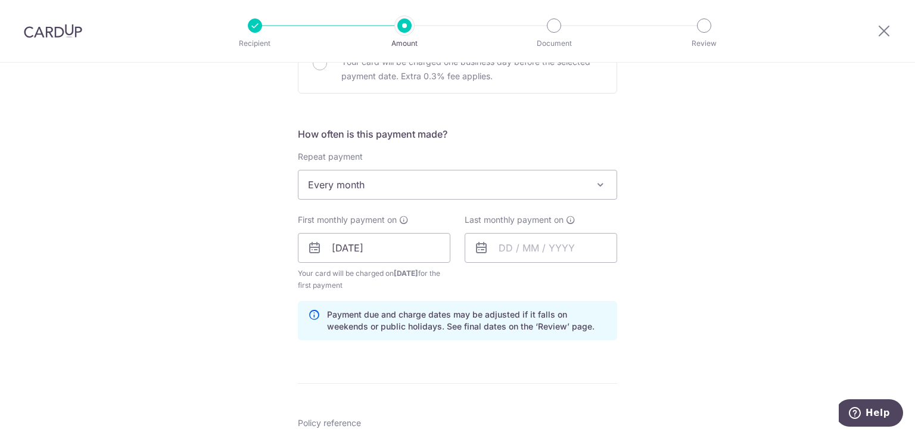
scroll to position [417, 0]
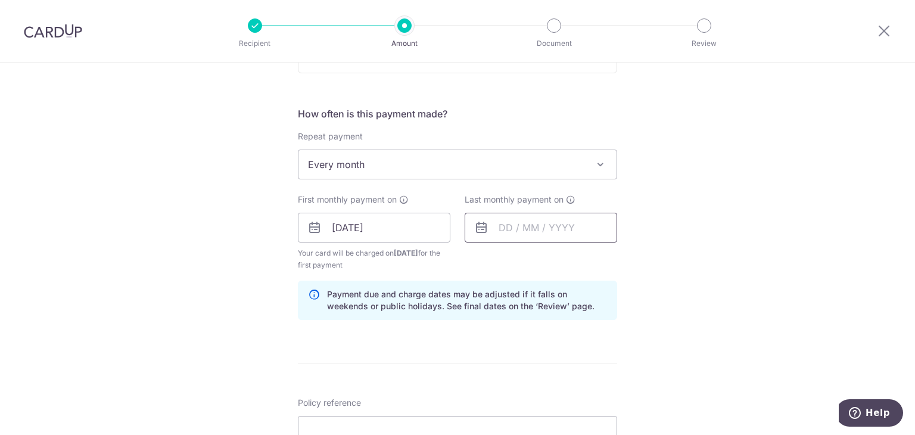
click at [515, 225] on input "text" at bounding box center [541, 228] width 153 height 30
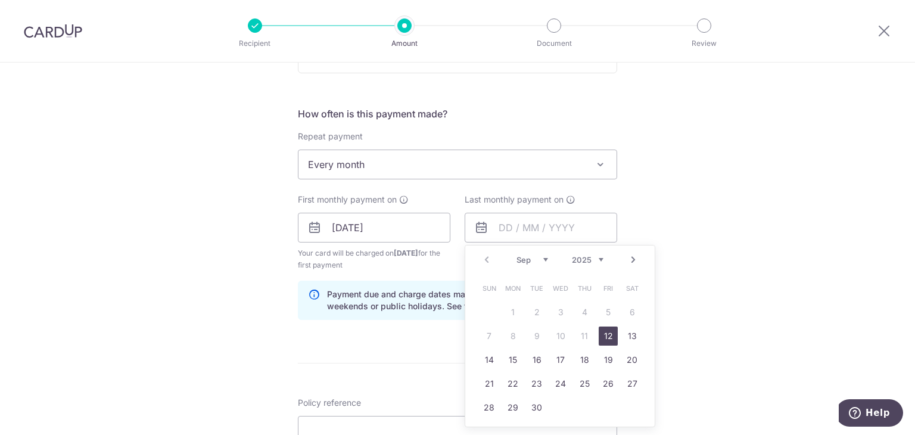
click at [546, 261] on div "Sep Oct Nov Dec 2025 2026 2027 2028 2029 2030 2031 2032 2033 2034 2035" at bounding box center [560, 260] width 87 height 10
click at [543, 261] on select "Sep Oct Nov Dec" at bounding box center [533, 260] width 32 height 10
click at [601, 337] on link "12" at bounding box center [608, 336] width 19 height 19
type input "12/12/2025"
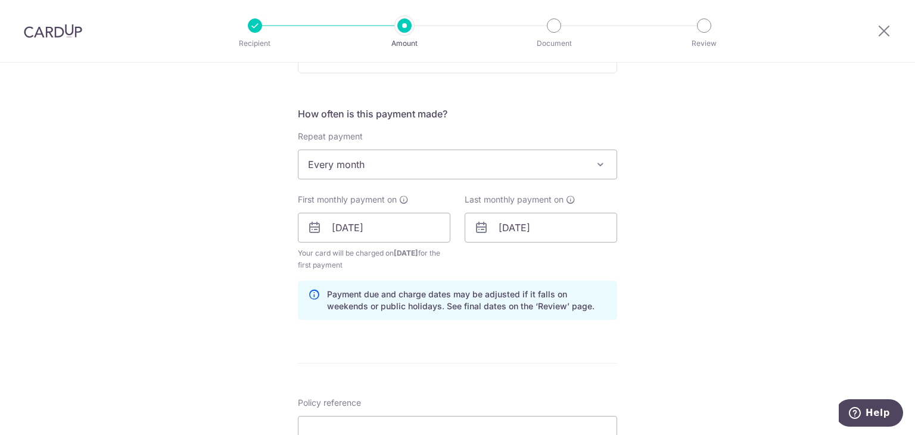
click at [666, 213] on div "Tell us more about your payment Enter payment amount SGD 1,000.00 1000.00 Selec…" at bounding box center [457, 214] width 915 height 1139
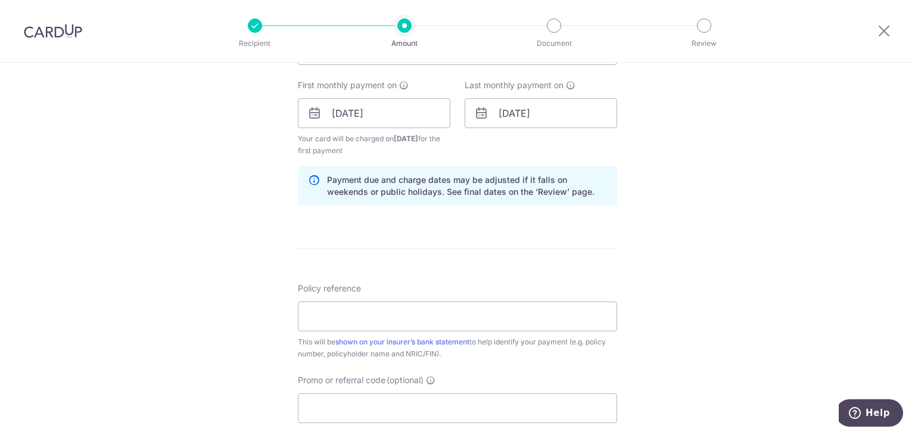
scroll to position [536, 0]
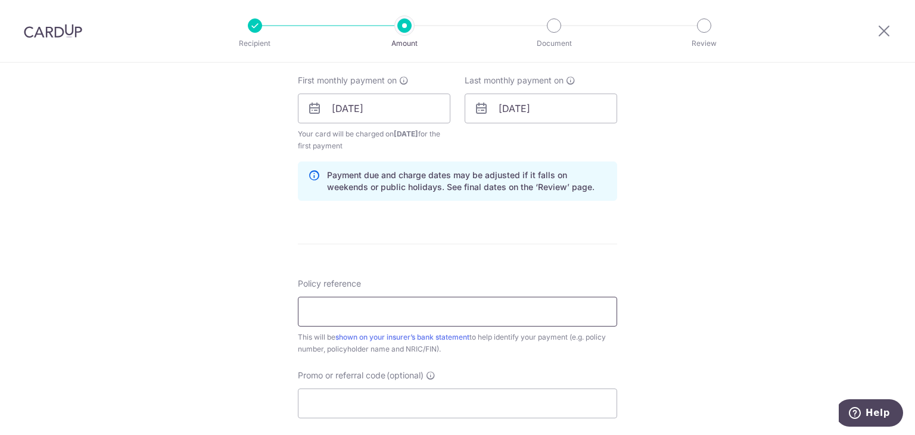
click at [364, 312] on input "Policy reference" at bounding box center [457, 312] width 319 height 30
click at [393, 313] on input "Policy reference" at bounding box center [457, 312] width 319 height 30
paste input "66324962"
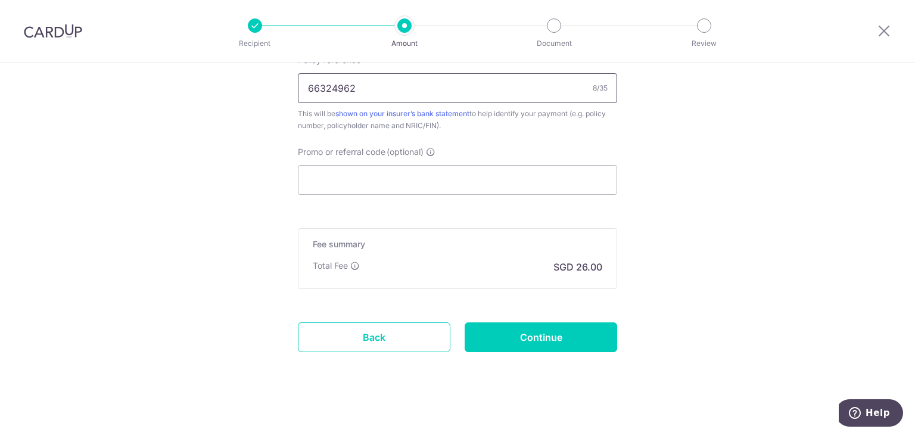
scroll to position [765, 0]
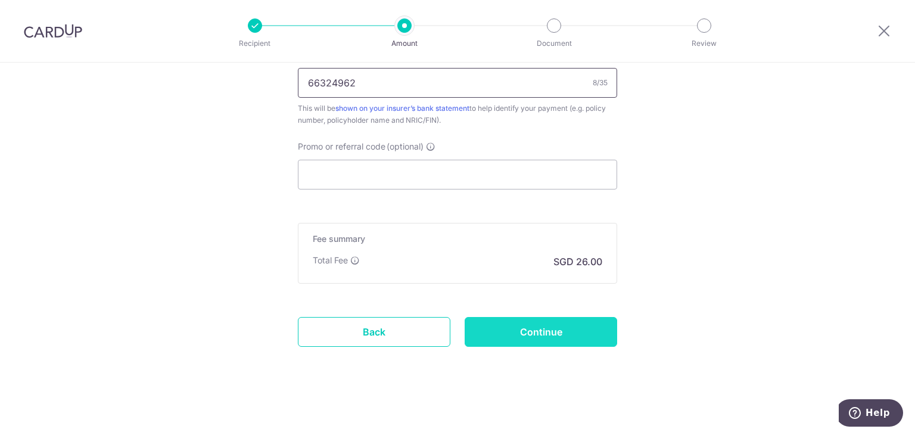
type input "66324962"
click at [529, 325] on input "Continue" at bounding box center [541, 332] width 153 height 30
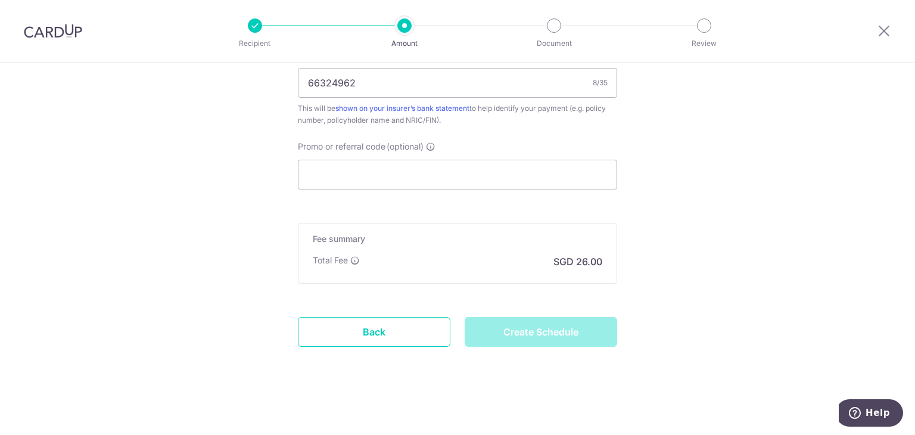
type input "Create Schedule"
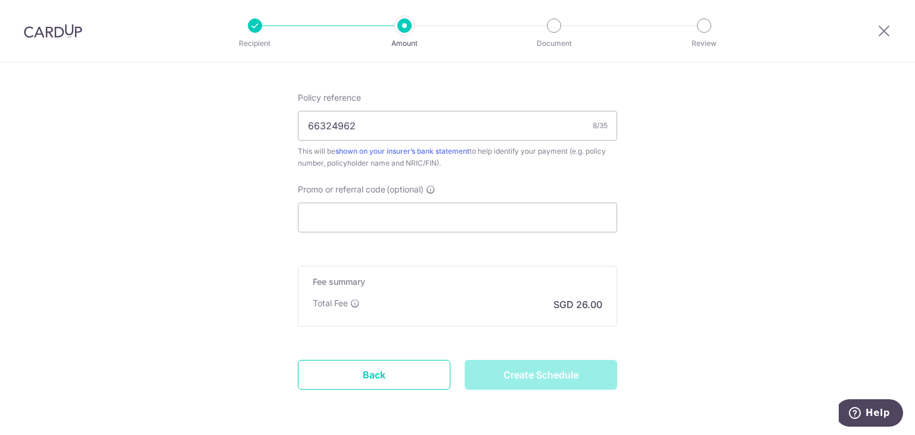
scroll to position [706, 0]
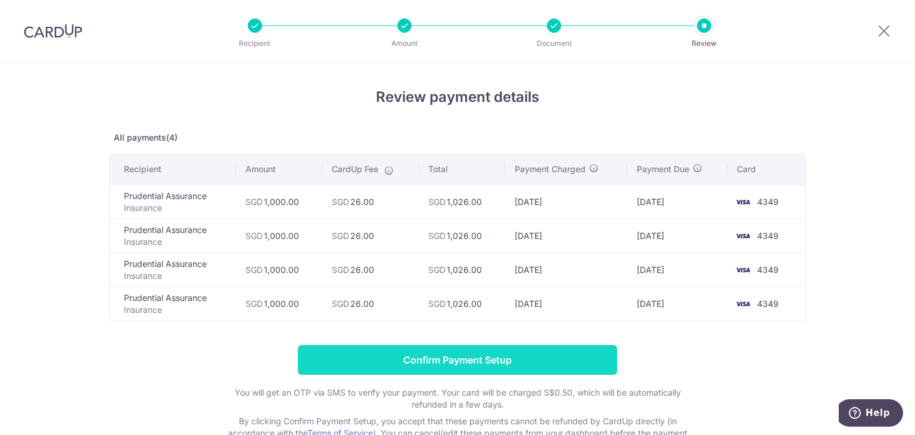
click at [484, 358] on input "Confirm Payment Setup" at bounding box center [457, 360] width 319 height 30
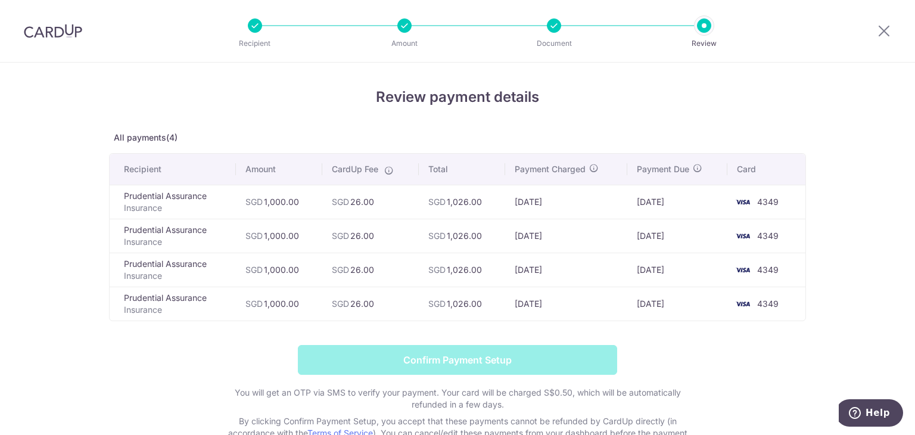
scroll to position [60, 0]
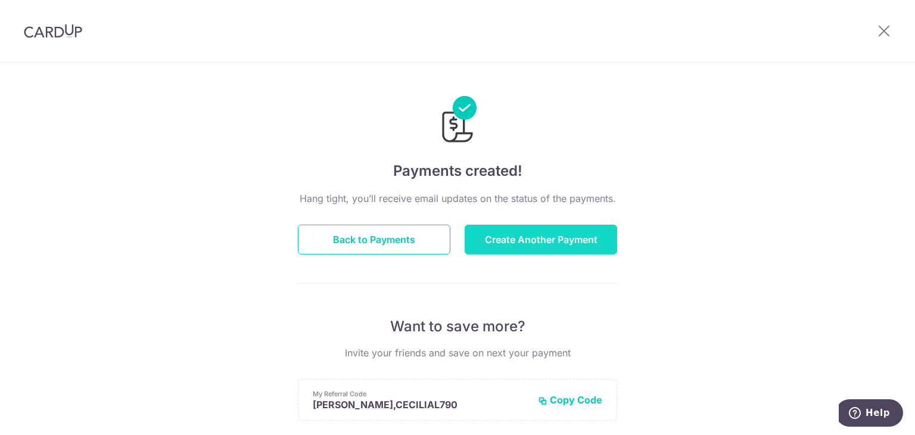
click at [515, 241] on button "Create Another Payment" at bounding box center [541, 240] width 153 height 30
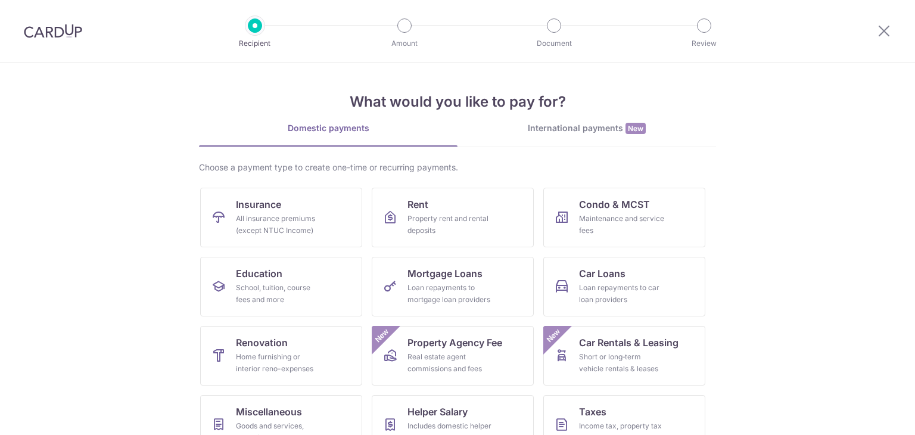
click at [324, 218] on link "Insurance All insurance premiums (except NTUC Income)" at bounding box center [281, 218] width 162 height 60
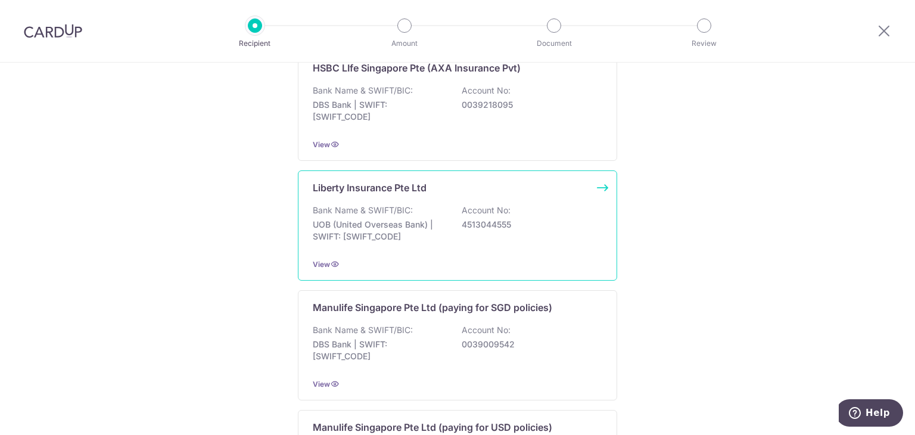
scroll to position [1189, 0]
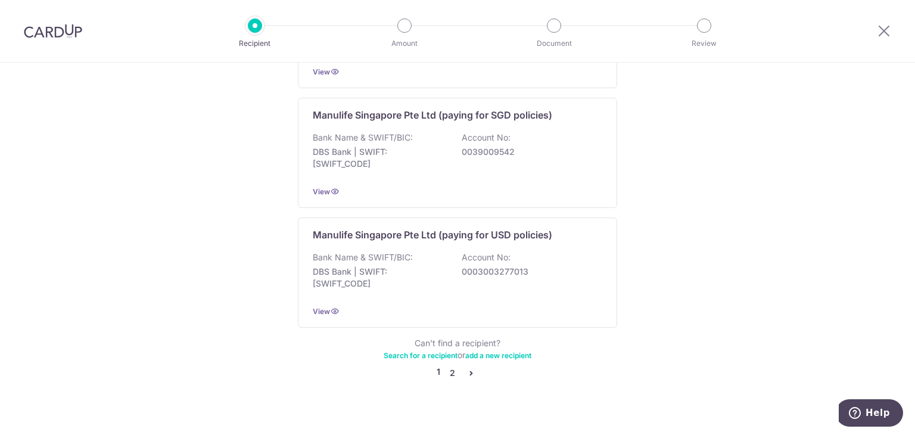
click at [445, 366] on link "2" at bounding box center [452, 373] width 14 height 14
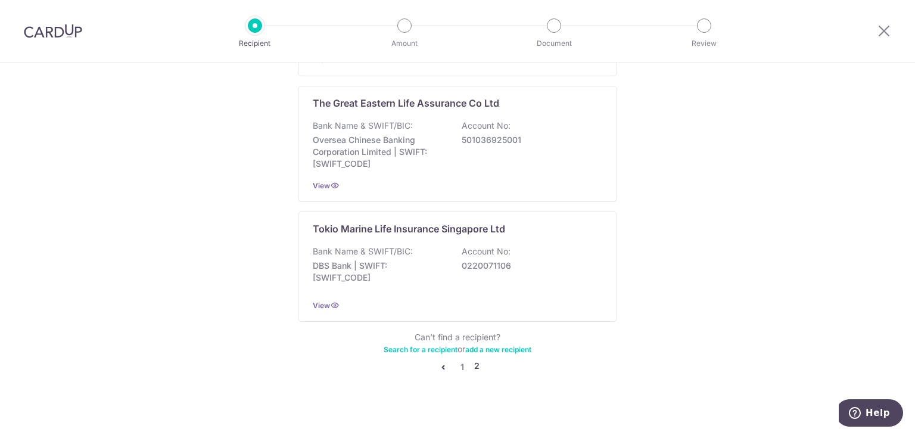
scroll to position [0, 0]
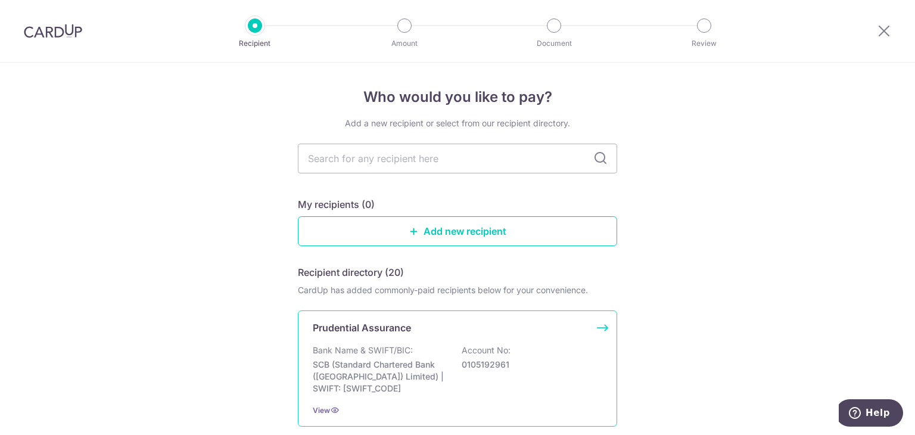
click at [430, 355] on div "Bank Name & SWIFT/BIC: SCB (Standard Chartered Bank (Singapore) Limited) | SWIF…" at bounding box center [458, 369] width 290 height 50
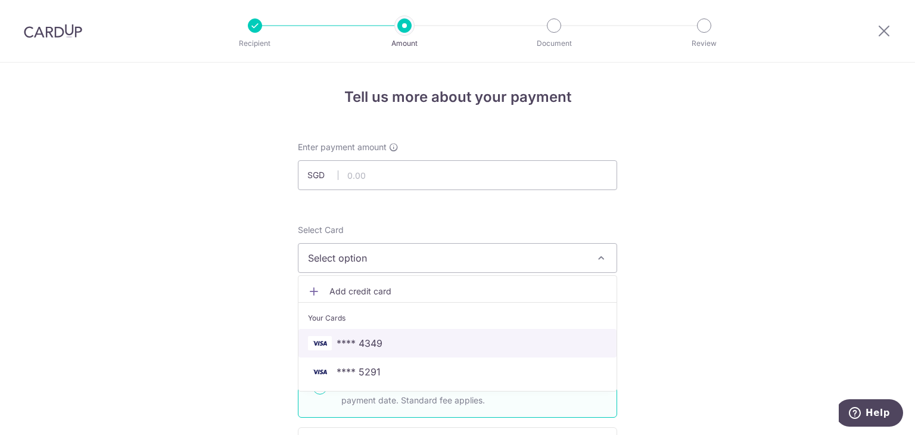
click at [482, 344] on span "**** 4349" at bounding box center [457, 343] width 299 height 14
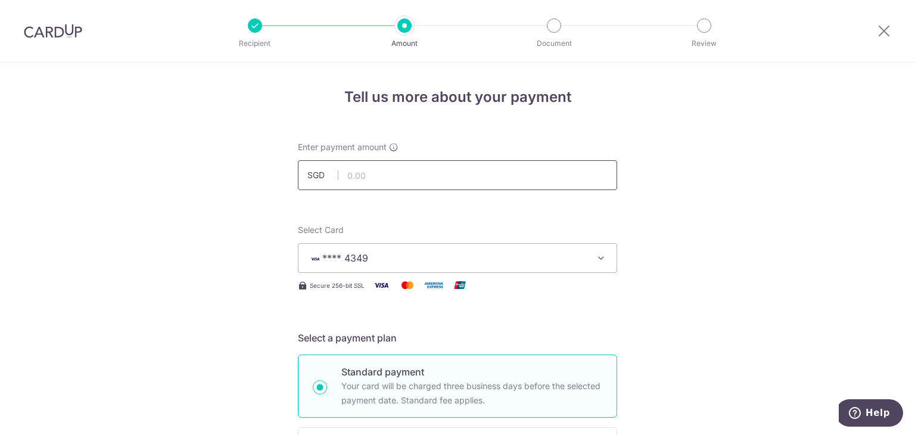
click at [431, 171] on input "text" at bounding box center [457, 175] width 319 height 30
click at [386, 177] on input "text" at bounding box center [457, 175] width 319 height 30
paste input "207.36"
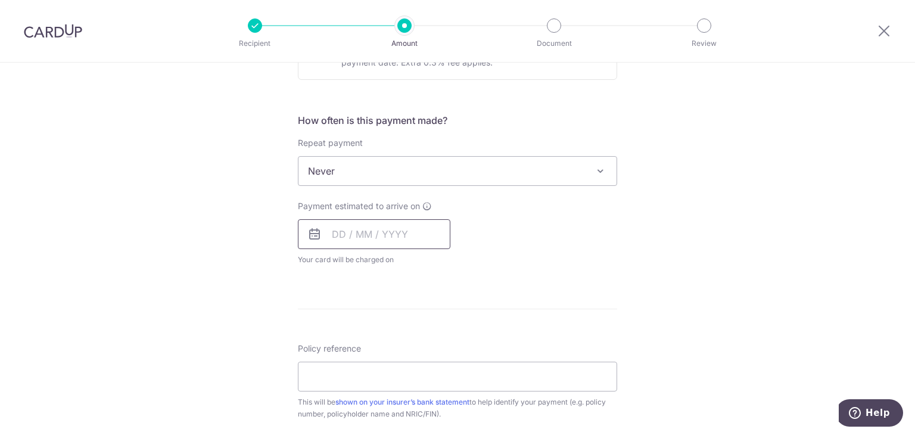
scroll to position [417, 0]
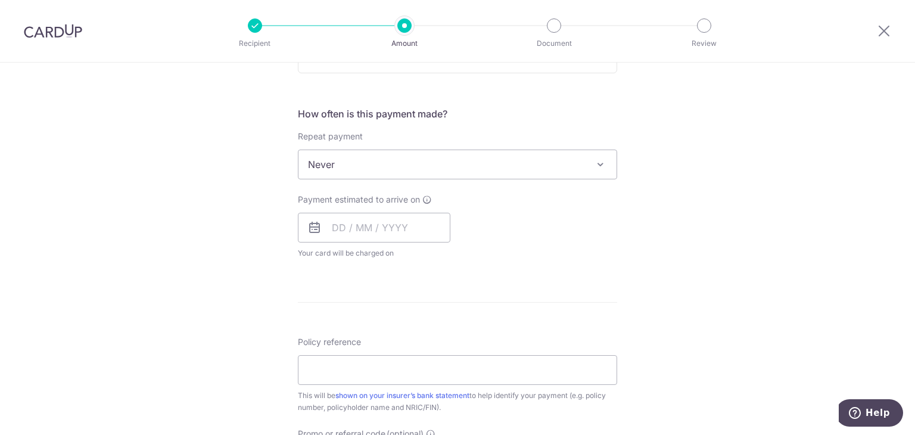
type input "207.36"
click at [330, 167] on span "Never" at bounding box center [458, 164] width 318 height 29
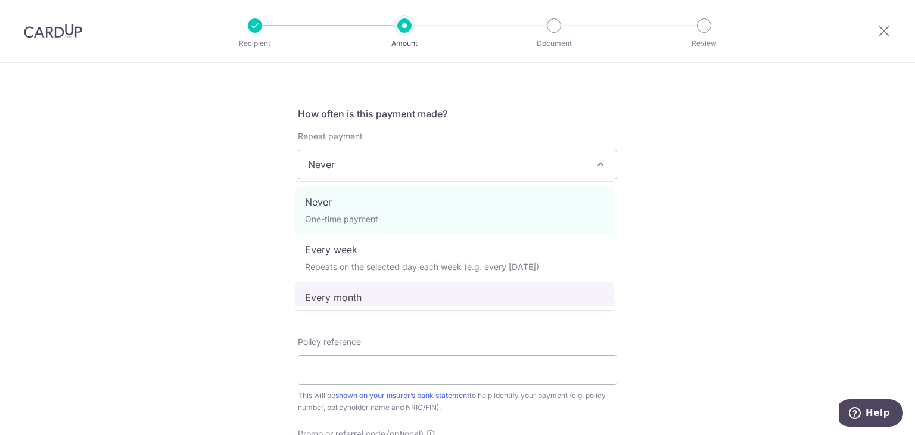
select select "3"
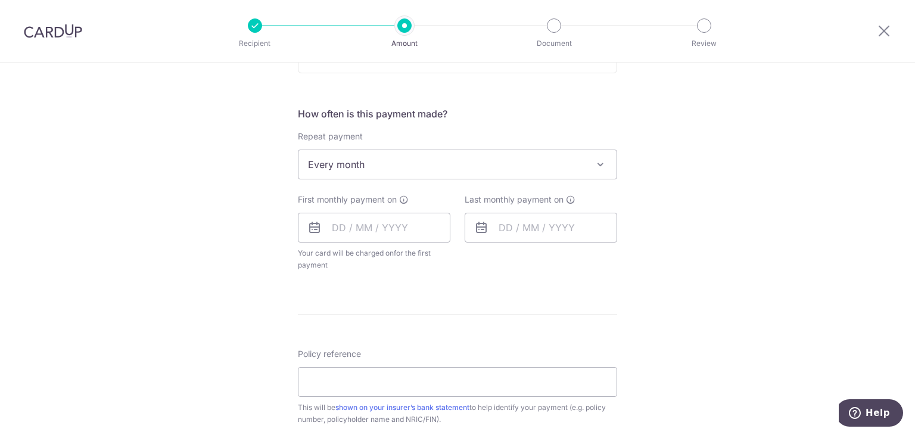
click at [365, 210] on div "First monthly payment on Your card will be charged on for the first payment * I…" at bounding box center [374, 232] width 153 height 77
click at [358, 223] on input "text" at bounding box center [374, 228] width 153 height 30
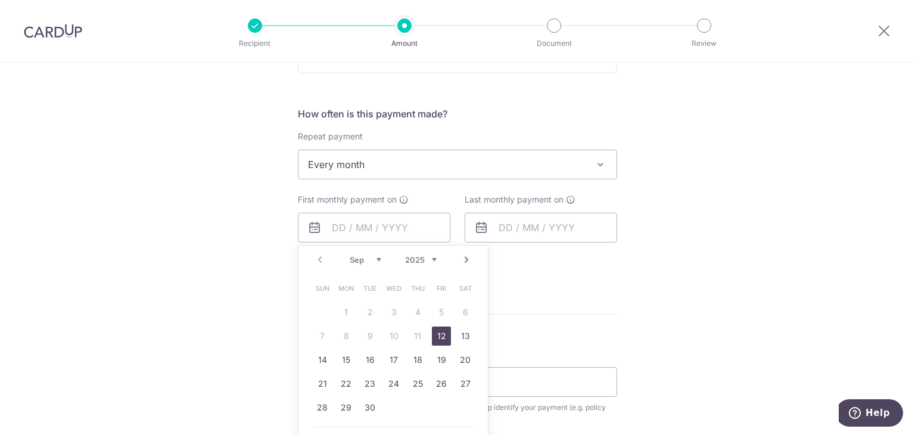
drag, startPoint x: 437, startPoint y: 332, endPoint x: 335, endPoint y: 111, distance: 243.2
click at [437, 332] on link "12" at bounding box center [441, 336] width 19 height 19
type input "[DATE]"
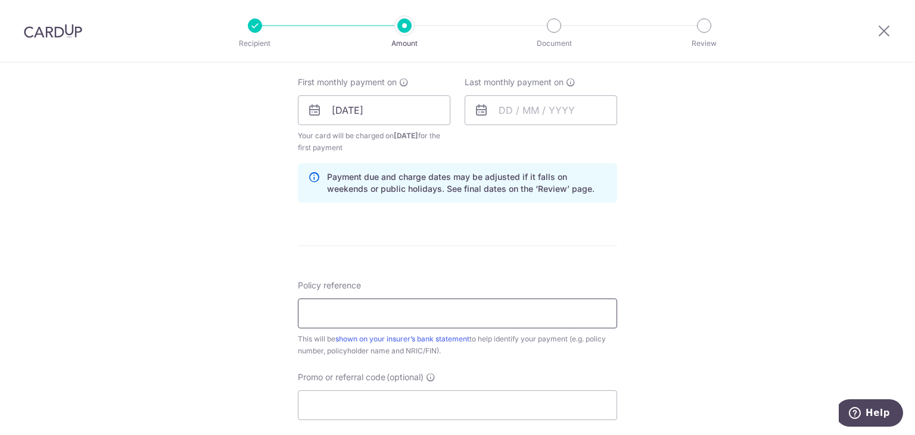
scroll to position [536, 0]
click at [405, 319] on input "Policy reference" at bounding box center [457, 312] width 319 height 30
paste input "66324962"
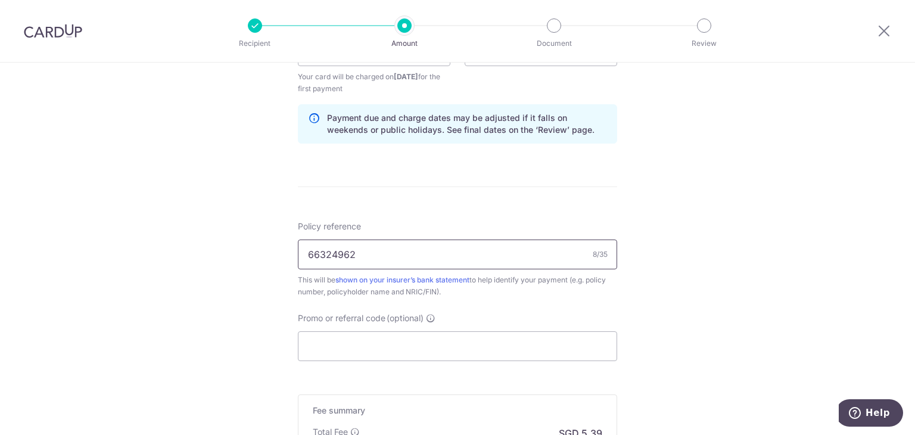
scroll to position [765, 0]
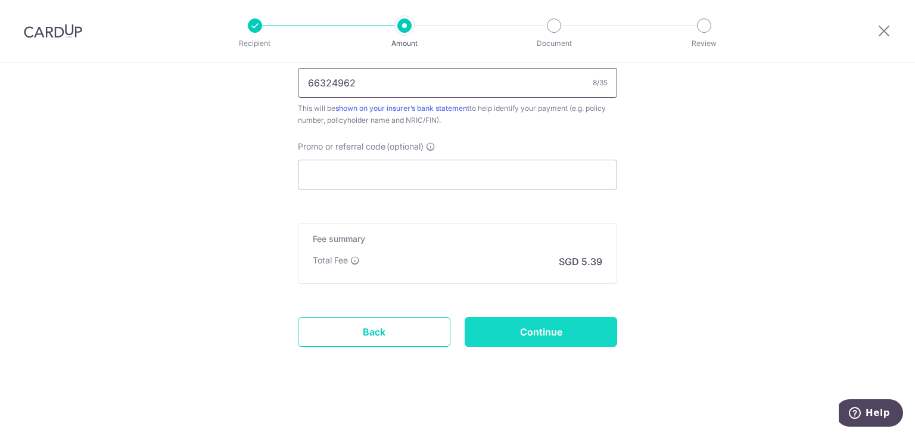
type input "66324962"
click at [563, 333] on input "Continue" at bounding box center [541, 332] width 153 height 30
type input "Create Schedule"
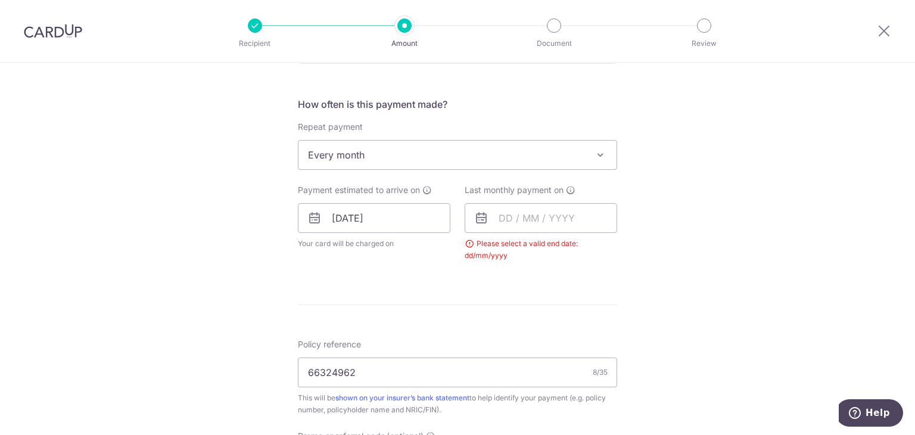
scroll to position [422, 0]
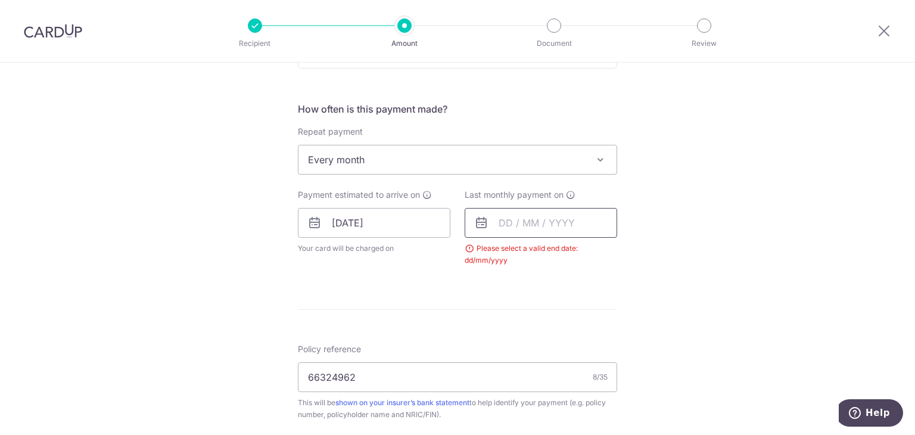
click at [514, 221] on input "text" at bounding box center [541, 223] width 153 height 30
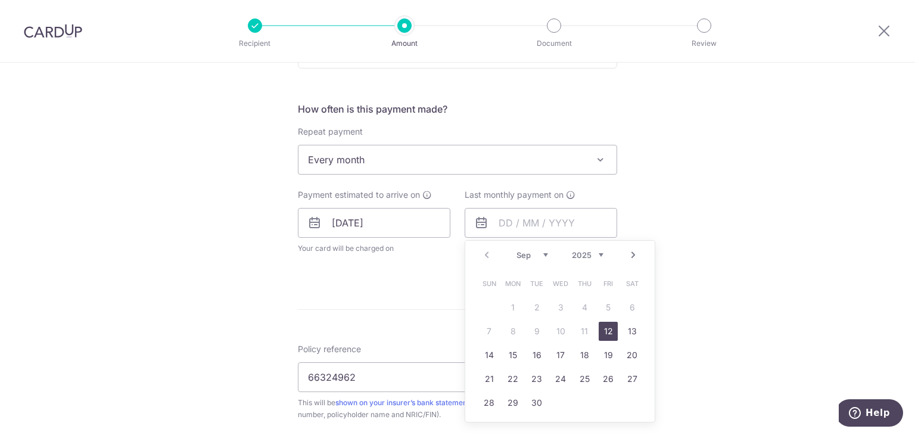
click at [630, 253] on link "Next" at bounding box center [633, 255] width 14 height 14
click at [675, 249] on div "Tell us more about your payment Enter payment amount SGD 207.36 207.36 Select C…" at bounding box center [457, 186] width 915 height 1090
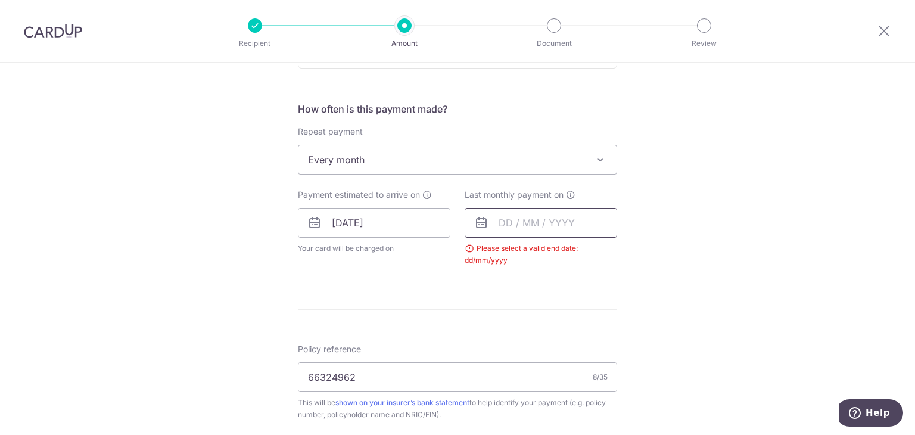
click at [509, 229] on input "text" at bounding box center [541, 223] width 153 height 30
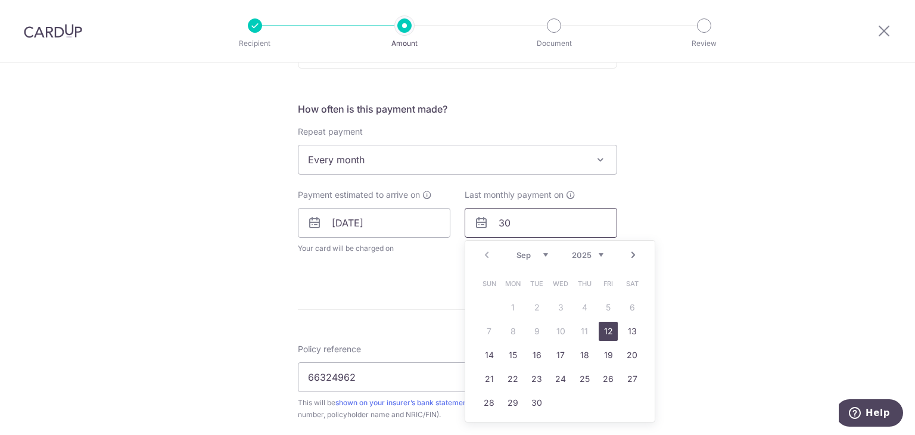
type input "30"
click at [681, 219] on div "Tell us more about your payment Enter payment amount SGD 207.36 207.36 Select C…" at bounding box center [457, 186] width 915 height 1090
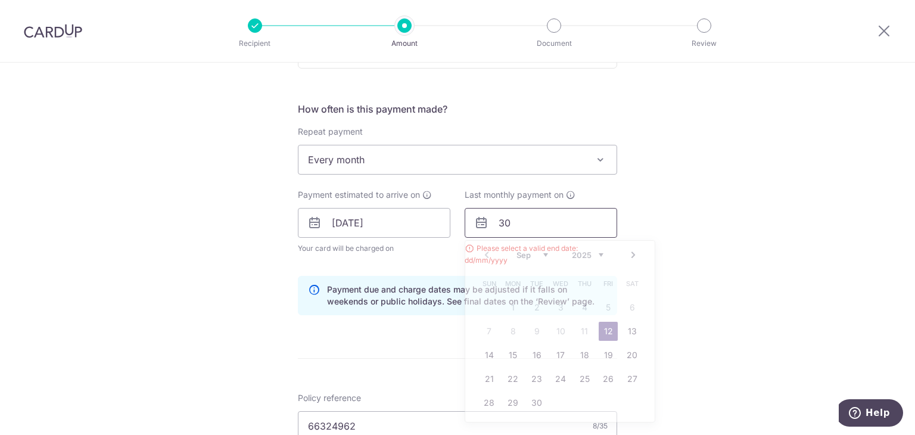
drag, startPoint x: 529, startPoint y: 222, endPoint x: 462, endPoint y: 219, distance: 66.2
click at [465, 220] on input "30" at bounding box center [541, 223] width 153 height 30
click at [694, 306] on div "Tell us more about your payment Enter payment amount SGD 207.36 207.36 Select C…" at bounding box center [457, 210] width 915 height 1139
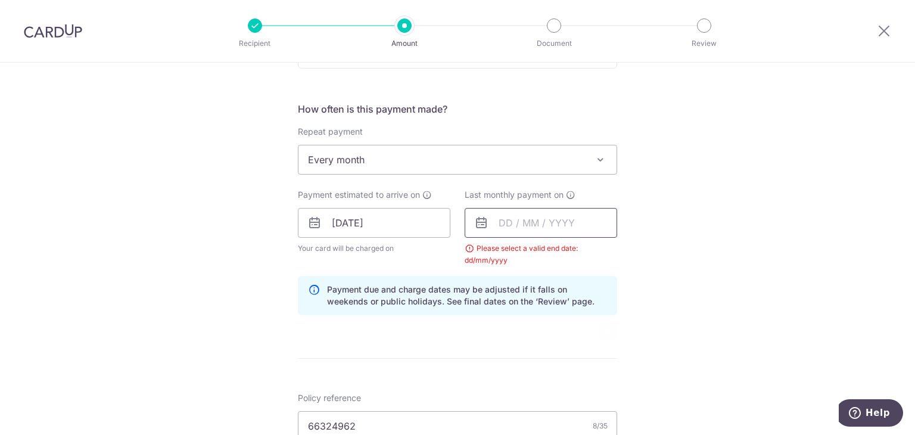
click at [536, 223] on input "text" at bounding box center [541, 223] width 153 height 30
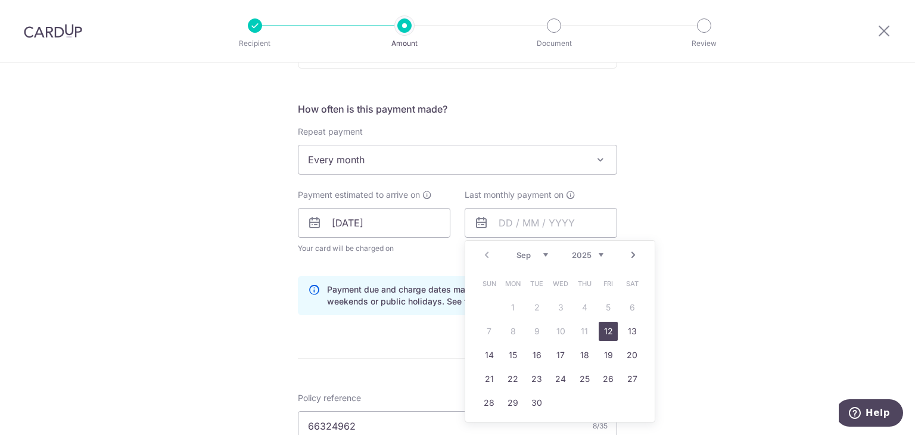
click at [596, 257] on select "2025 2026 2027 2028 2029 2030 2031 2032 2033 2034 2035" at bounding box center [588, 255] width 32 height 10
click at [533, 254] on select "Jan Feb Mar Apr May Jun [DATE] Aug Sep Oct Nov Dec" at bounding box center [533, 255] width 32 height 10
click at [586, 328] on link "12" at bounding box center [584, 331] width 19 height 19
type input "[DATE]"
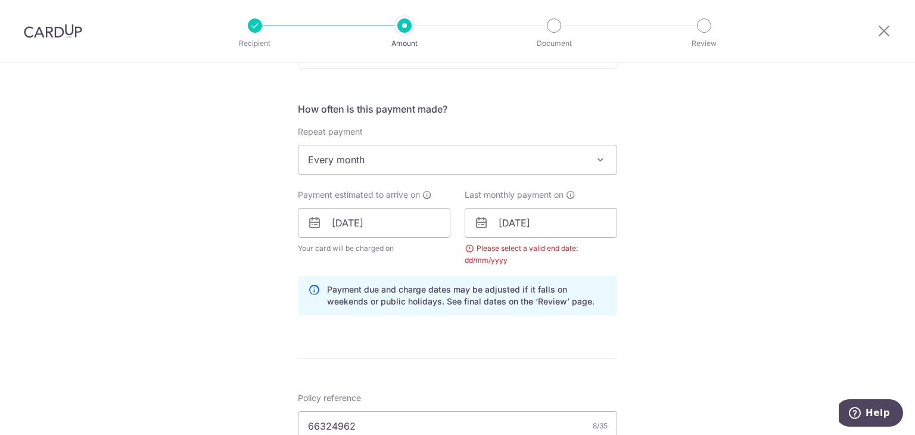
click at [681, 209] on div "Tell us more about your payment Enter payment amount SGD 207.36 207.36 Select C…" at bounding box center [457, 210] width 915 height 1139
click at [671, 231] on div "Tell us more about your payment Enter payment amount SGD 207.36 207.36 Select C…" at bounding box center [457, 210] width 915 height 1139
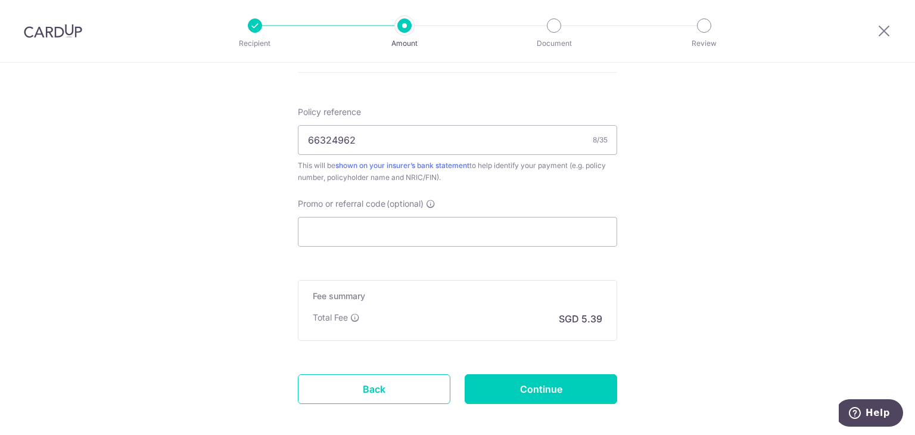
scroll to position [765, 0]
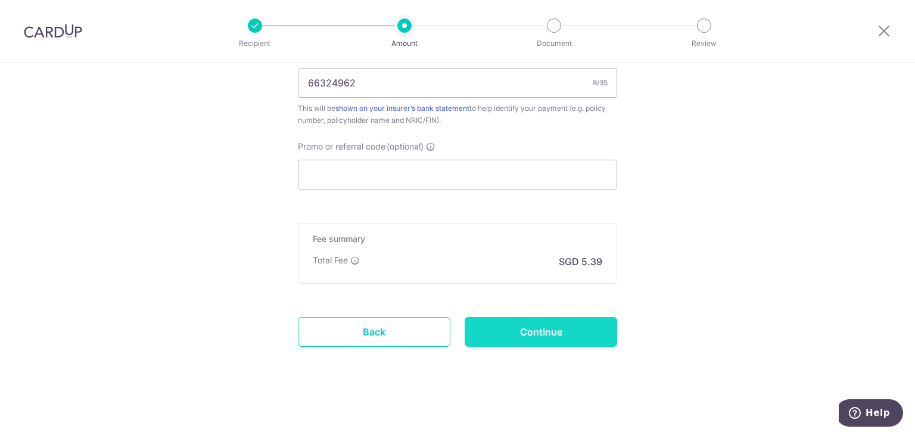
click at [568, 336] on input "Continue" at bounding box center [541, 332] width 153 height 30
type input "Create Schedule"
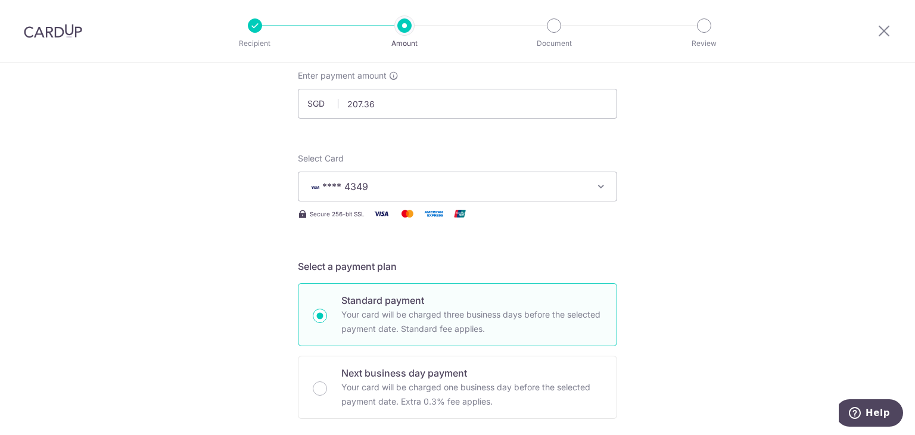
scroll to position [0, 0]
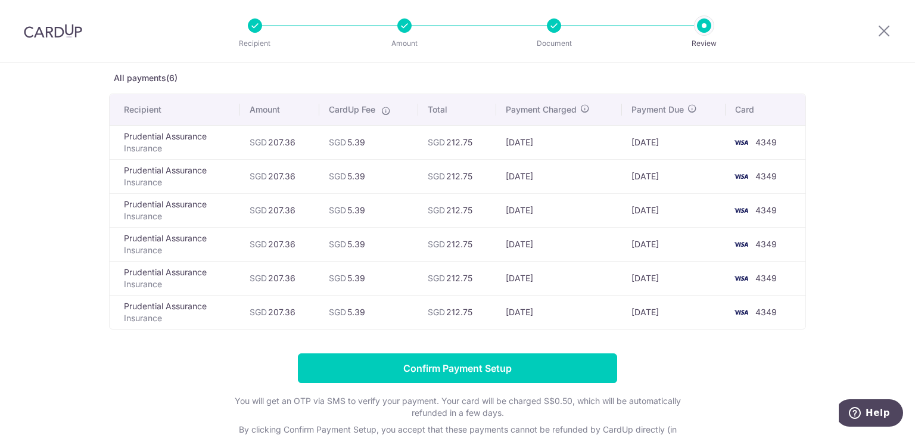
scroll to position [60, 0]
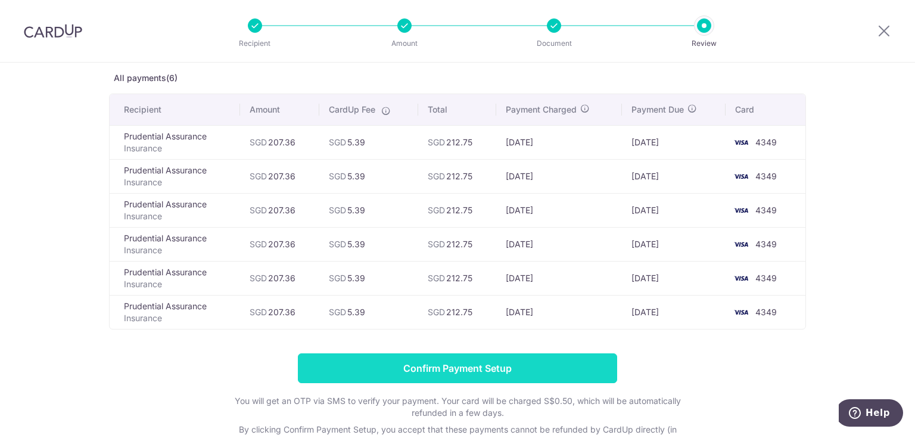
click at [431, 365] on input "Confirm Payment Setup" at bounding box center [457, 368] width 319 height 30
